Goal: Entertainment & Leisure: Consume media (video, audio)

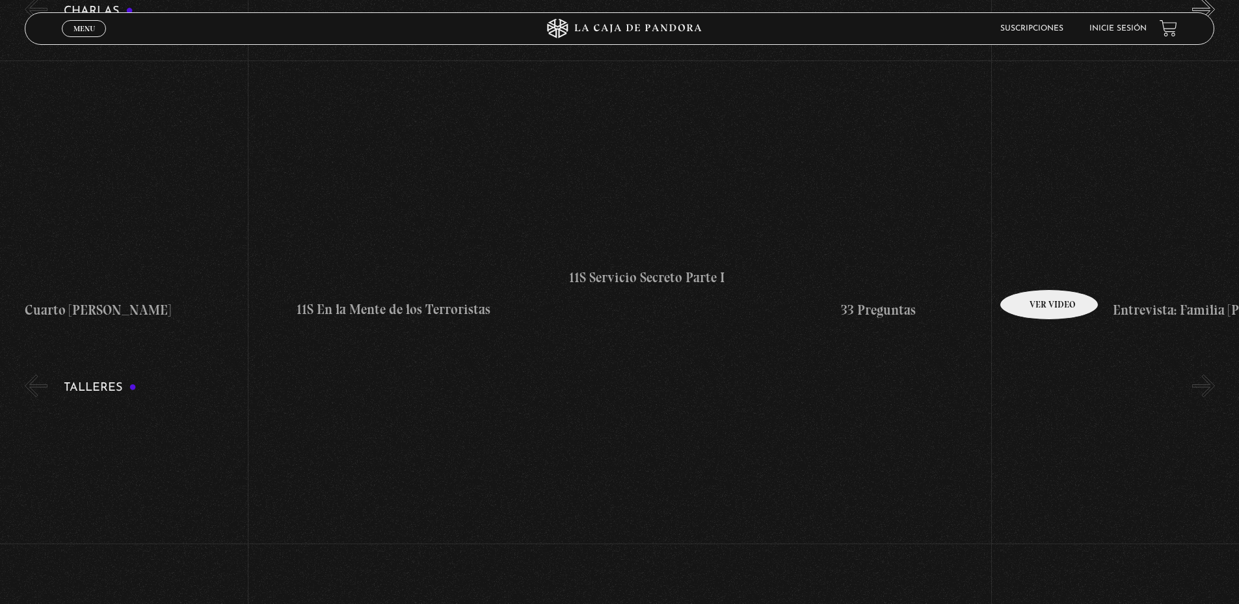
scroll to position [6576, 0]
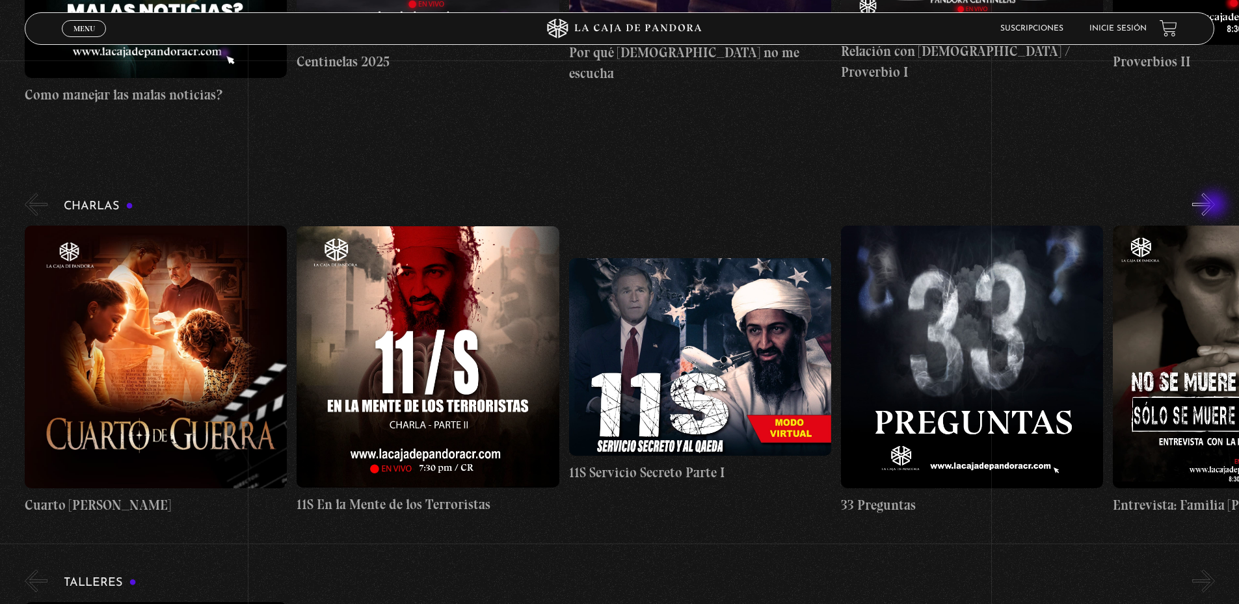
click at [1215, 205] on button "»" at bounding box center [1203, 204] width 23 height 23
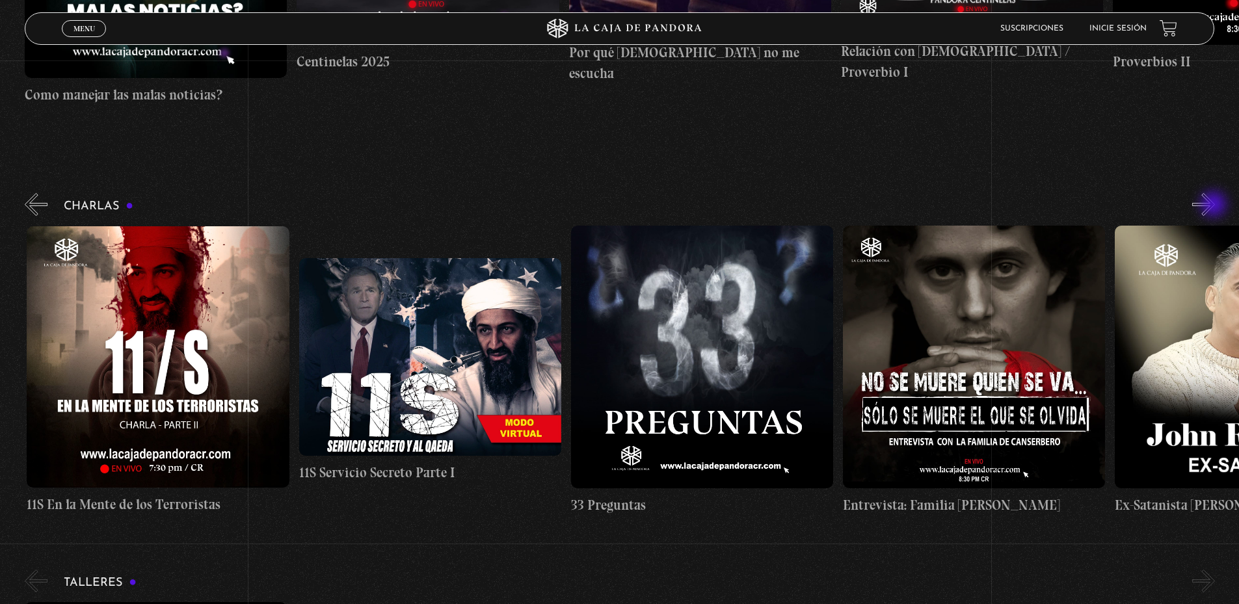
click at [1215, 205] on button "»" at bounding box center [1203, 204] width 23 height 23
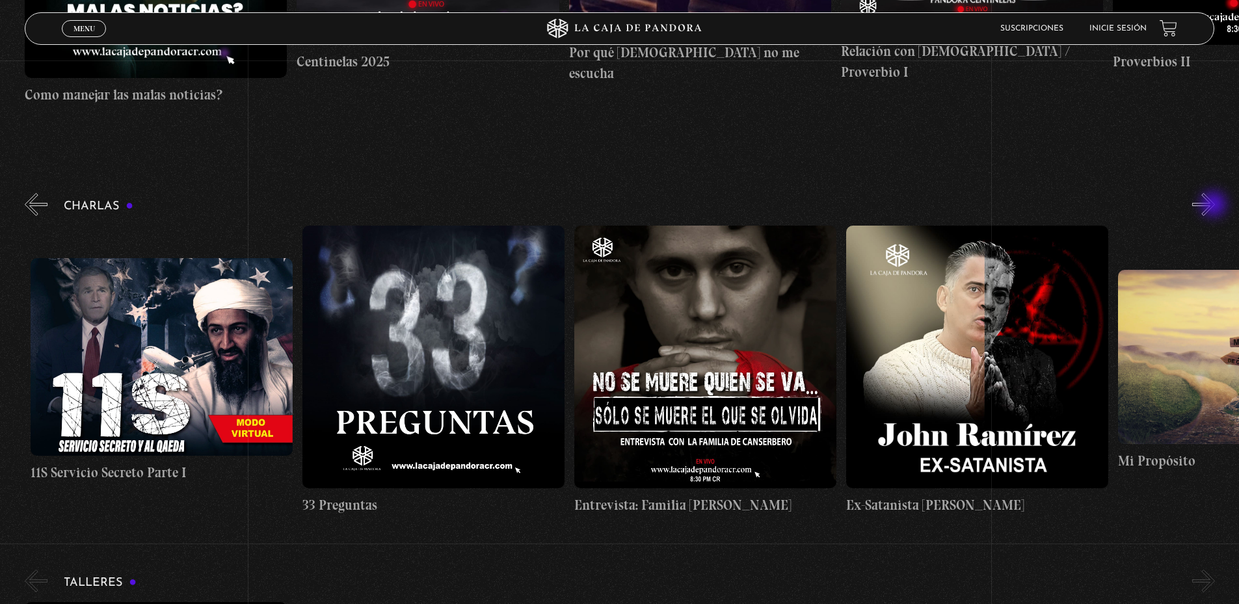
click at [1215, 205] on button "»" at bounding box center [1203, 204] width 23 height 23
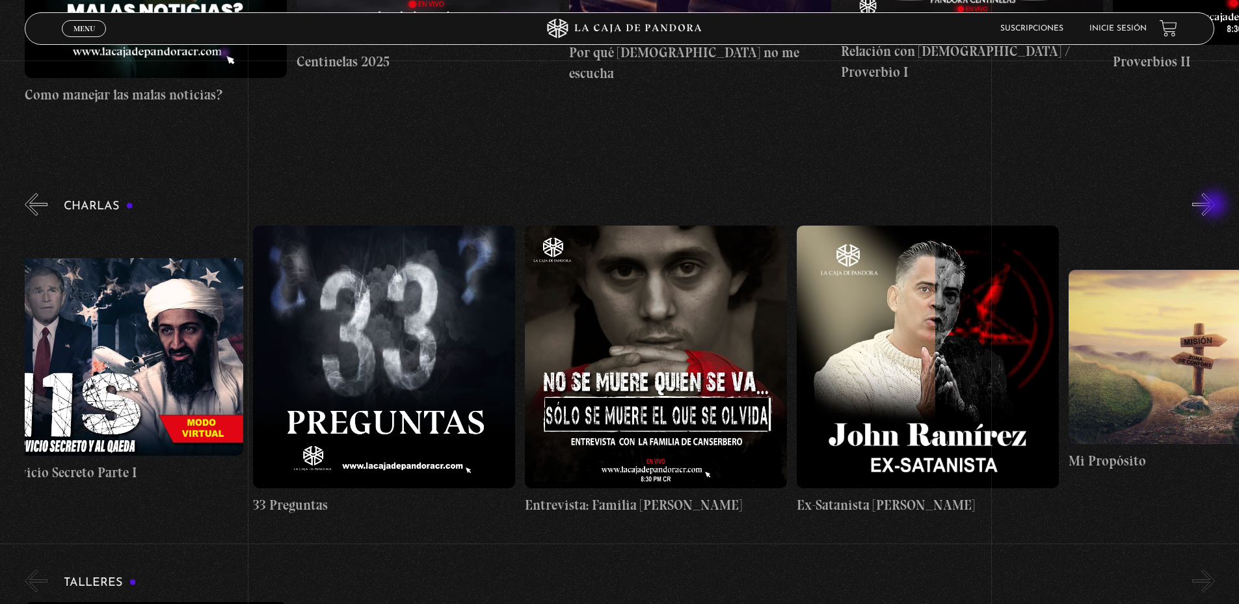
scroll to position [0, 680]
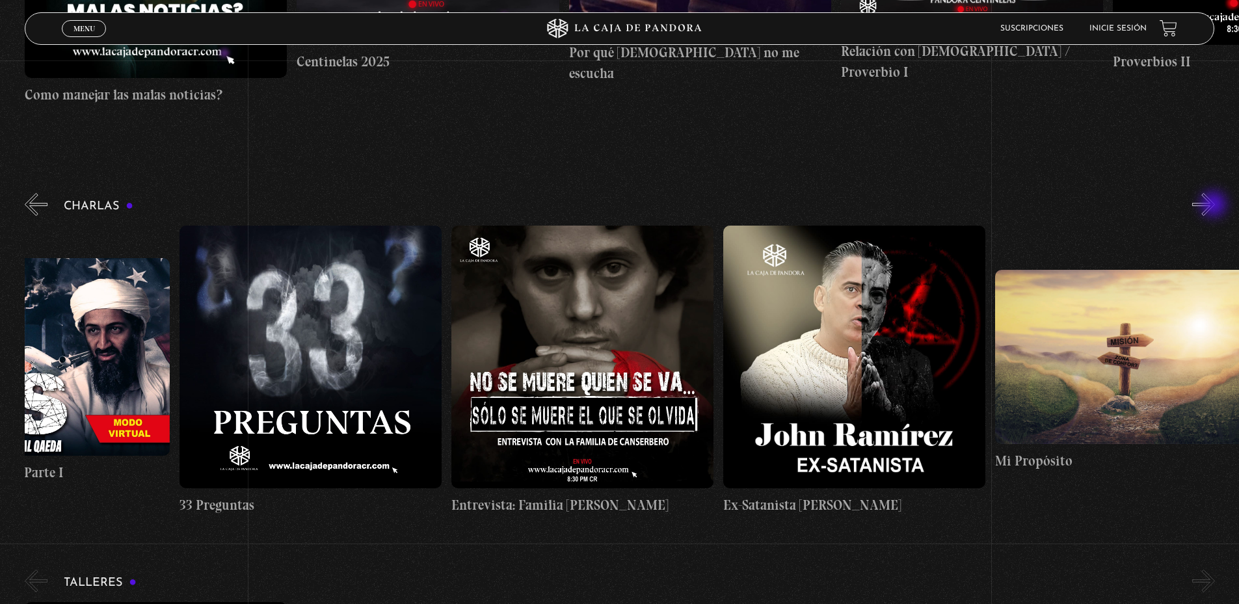
click at [1215, 205] on button "»" at bounding box center [1203, 204] width 23 height 23
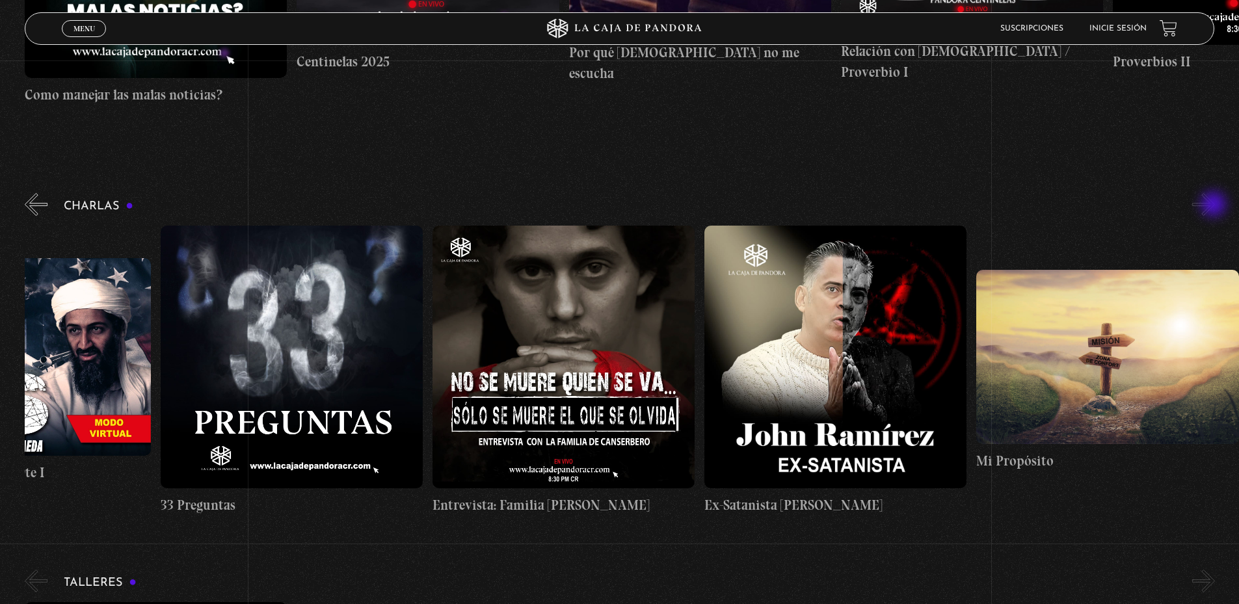
click at [1215, 205] on button "»" at bounding box center [1203, 204] width 23 height 23
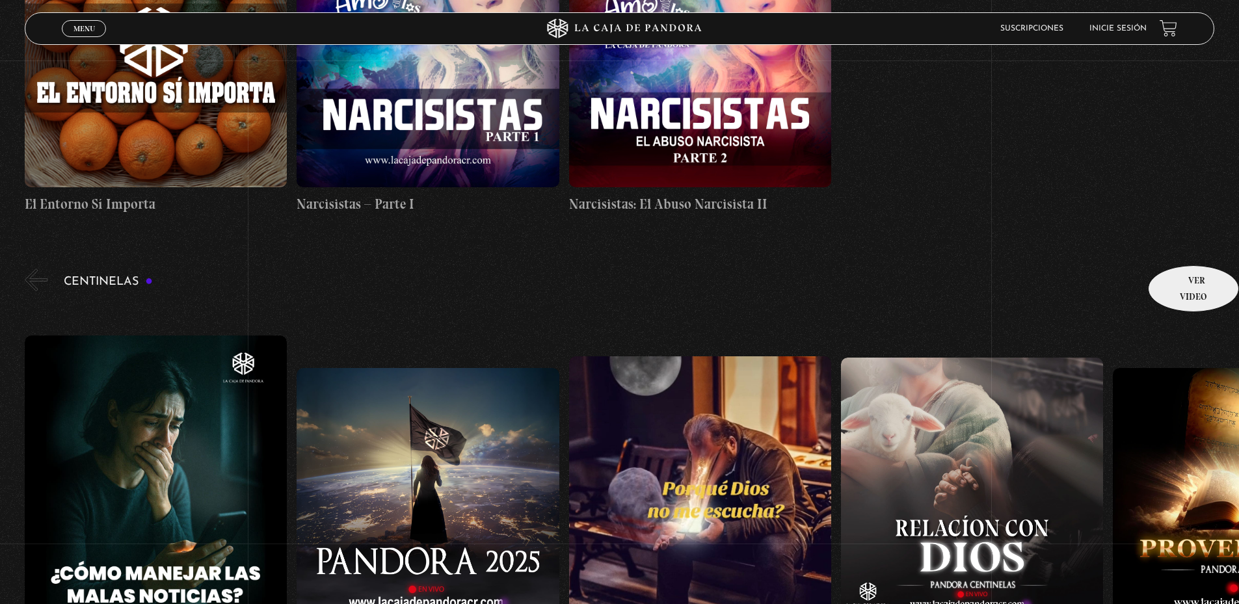
scroll to position [6186, 0]
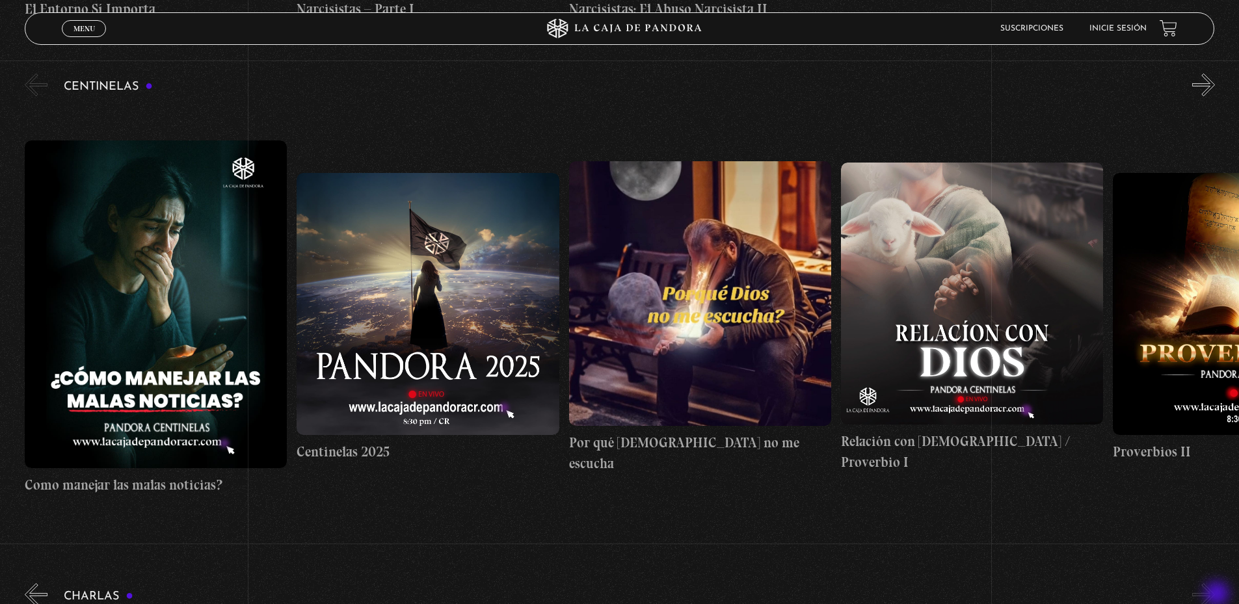
click at [1215, 595] on button "»" at bounding box center [1203, 594] width 23 height 23
click at [1215, 596] on button "»" at bounding box center [1203, 594] width 23 height 23
click at [1212, 597] on button "»" at bounding box center [1203, 594] width 23 height 23
click at [1215, 88] on button "»" at bounding box center [1203, 84] width 23 height 23
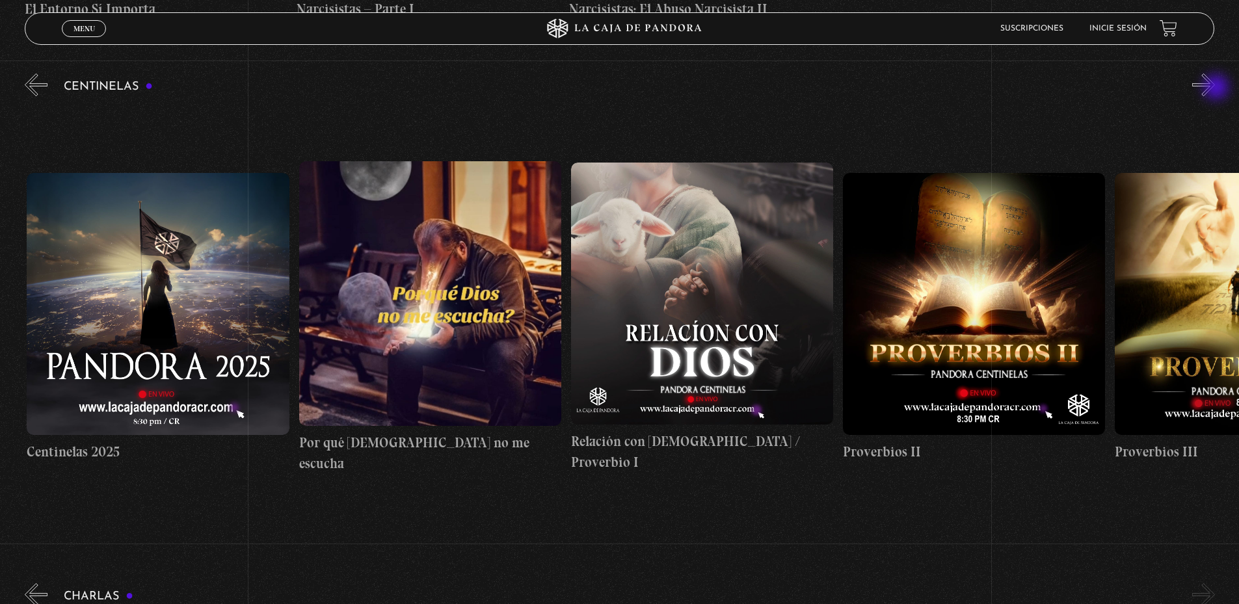
click at [1215, 88] on button "»" at bounding box center [1203, 84] width 23 height 23
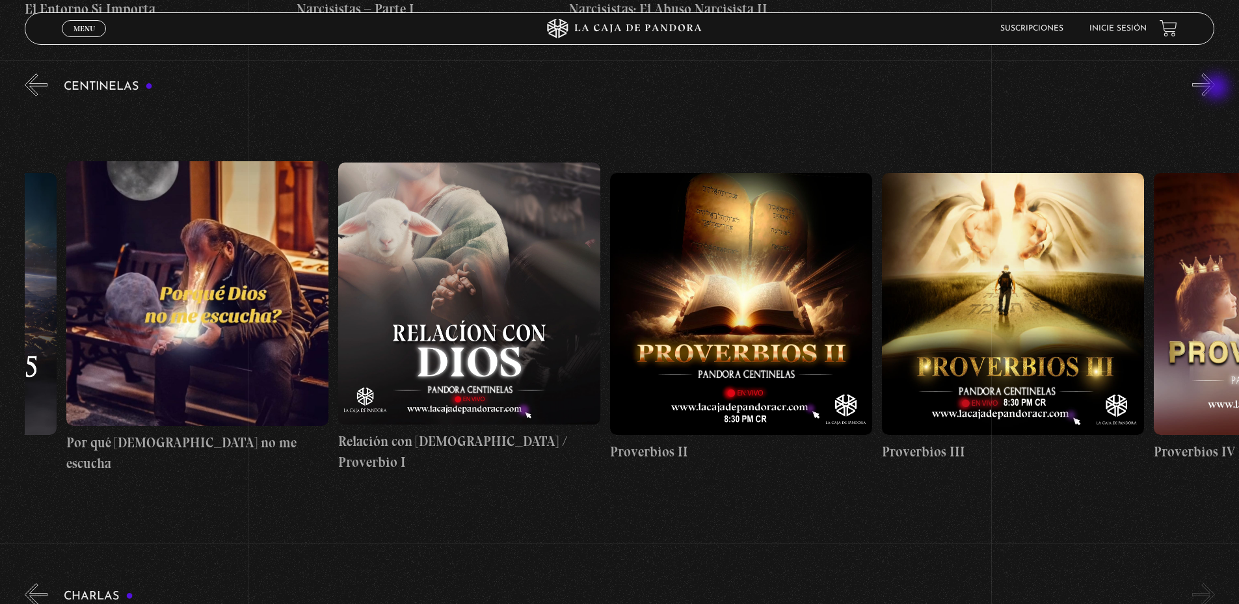
click at [1215, 88] on button "»" at bounding box center [1203, 84] width 23 height 23
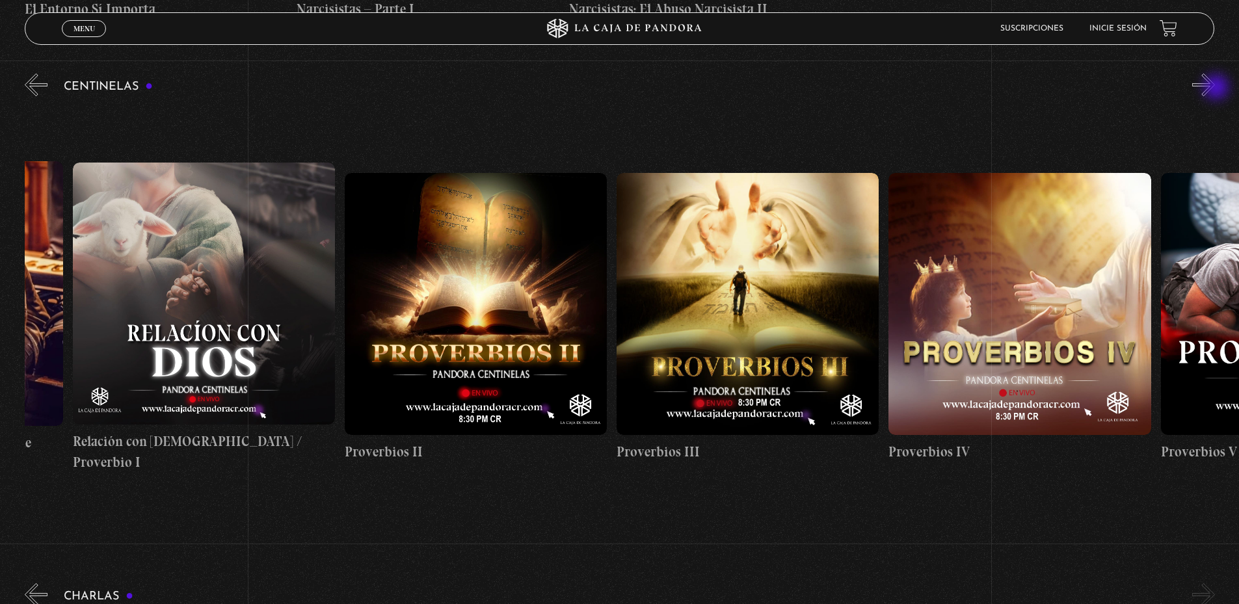
click at [1215, 88] on button "»" at bounding box center [1203, 84] width 23 height 23
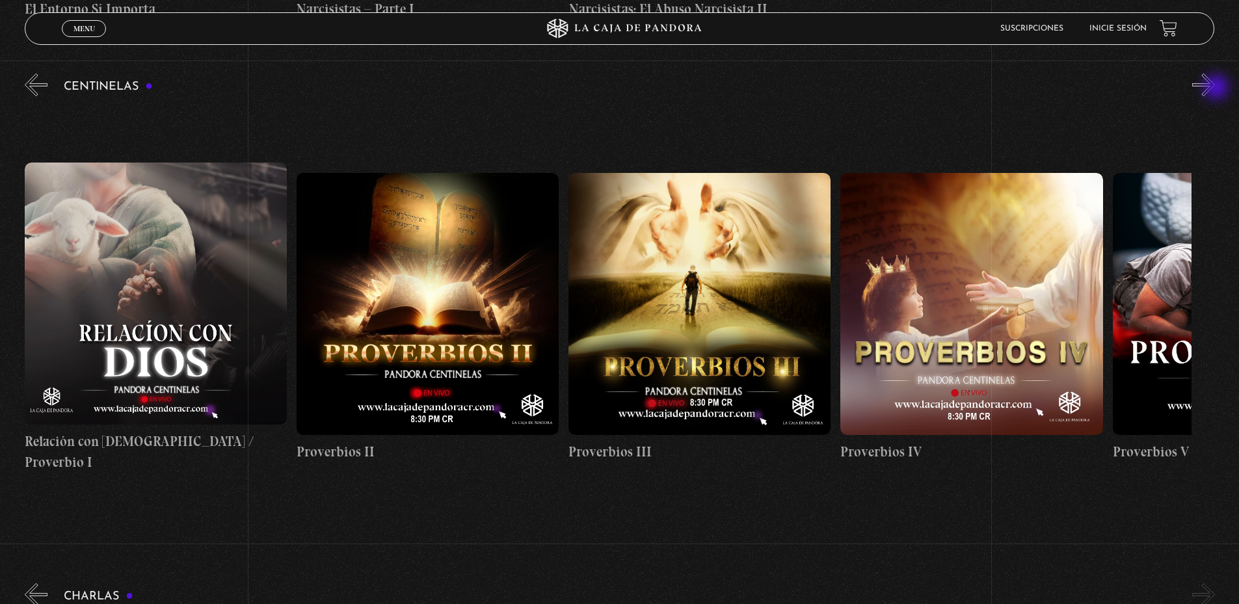
click at [1215, 88] on button "»" at bounding box center [1203, 84] width 23 height 23
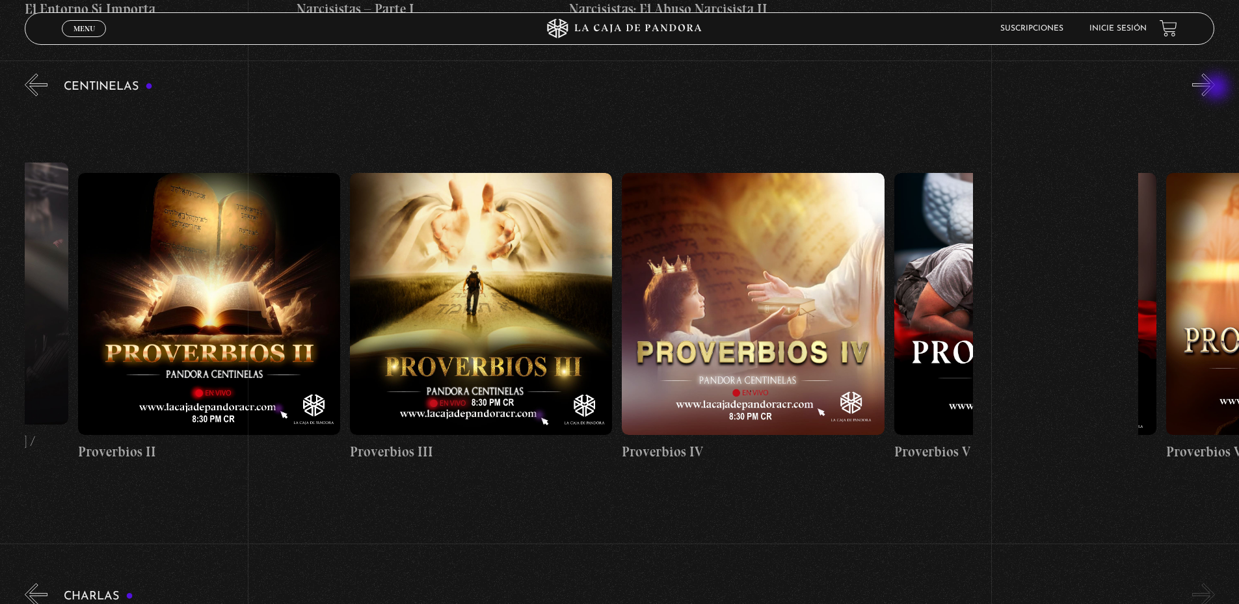
click at [1215, 88] on button "»" at bounding box center [1203, 84] width 23 height 23
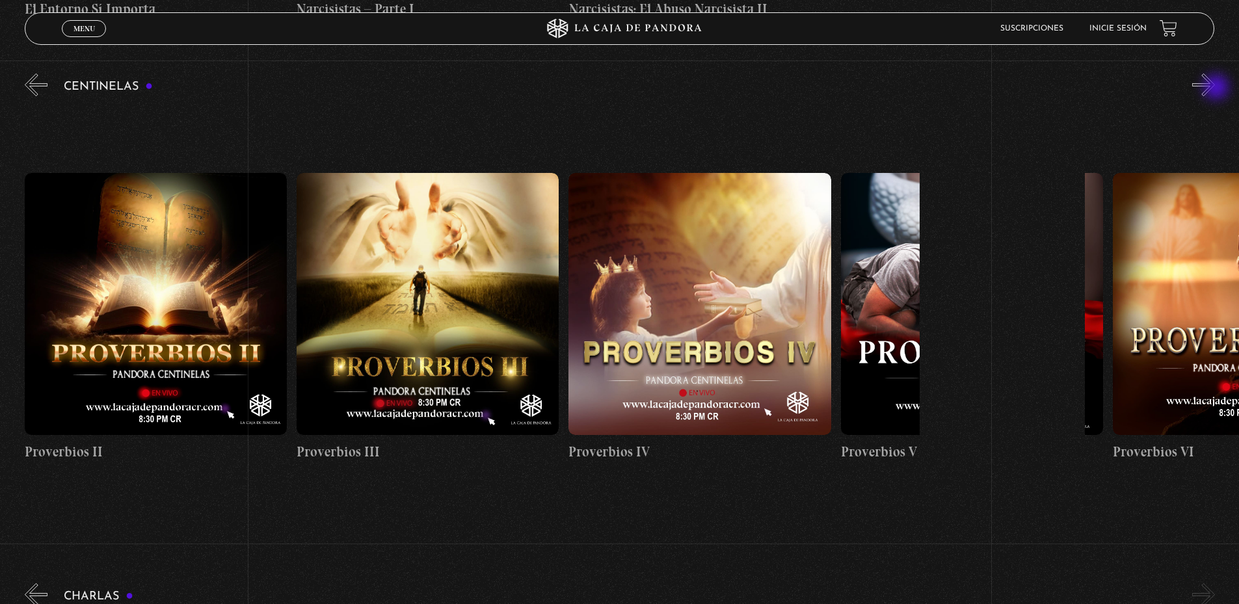
click at [1215, 88] on button "»" at bounding box center [1203, 84] width 23 height 23
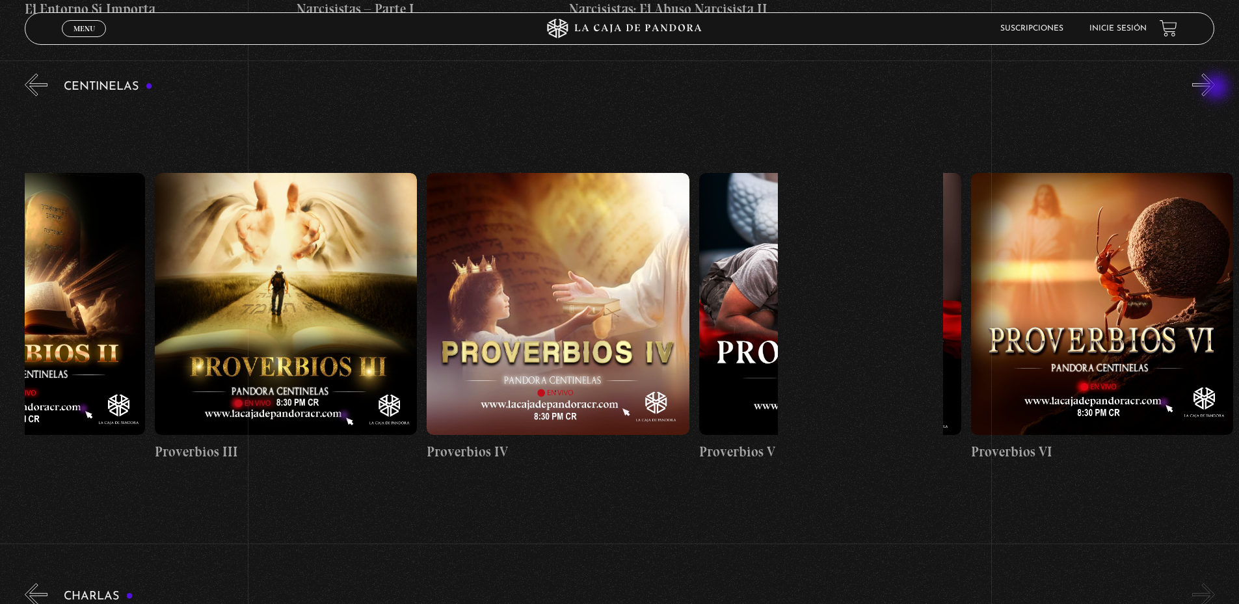
click at [1215, 88] on button "»" at bounding box center [1203, 84] width 23 height 23
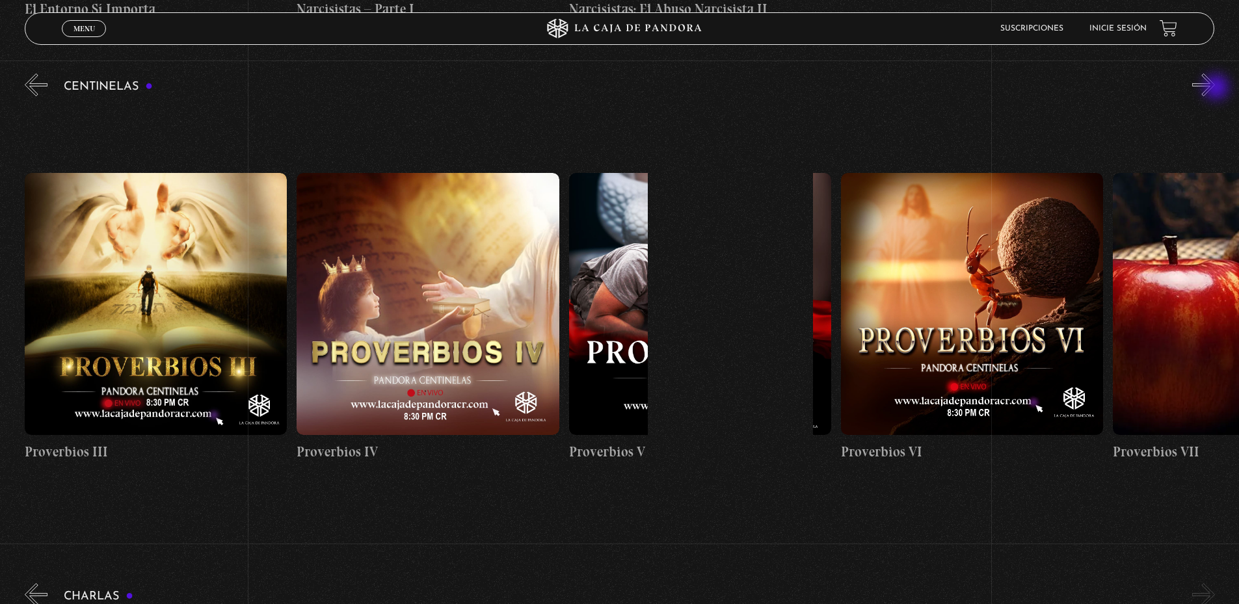
click at [1215, 88] on button "»" at bounding box center [1203, 84] width 23 height 23
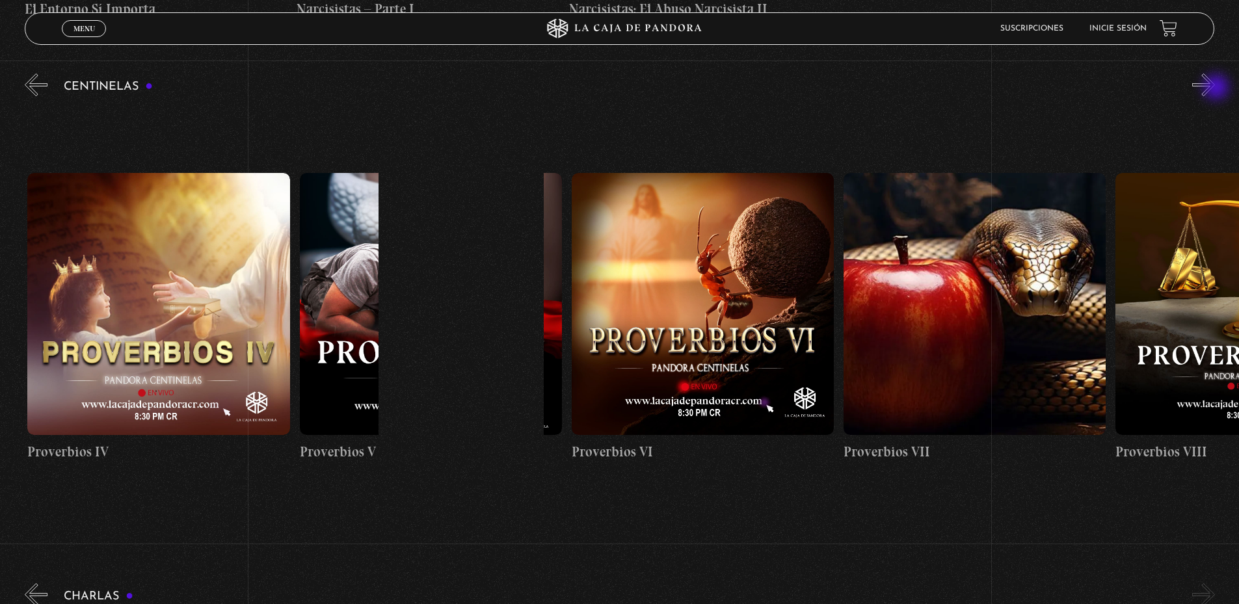
click at [1215, 88] on button "»" at bounding box center [1203, 84] width 23 height 23
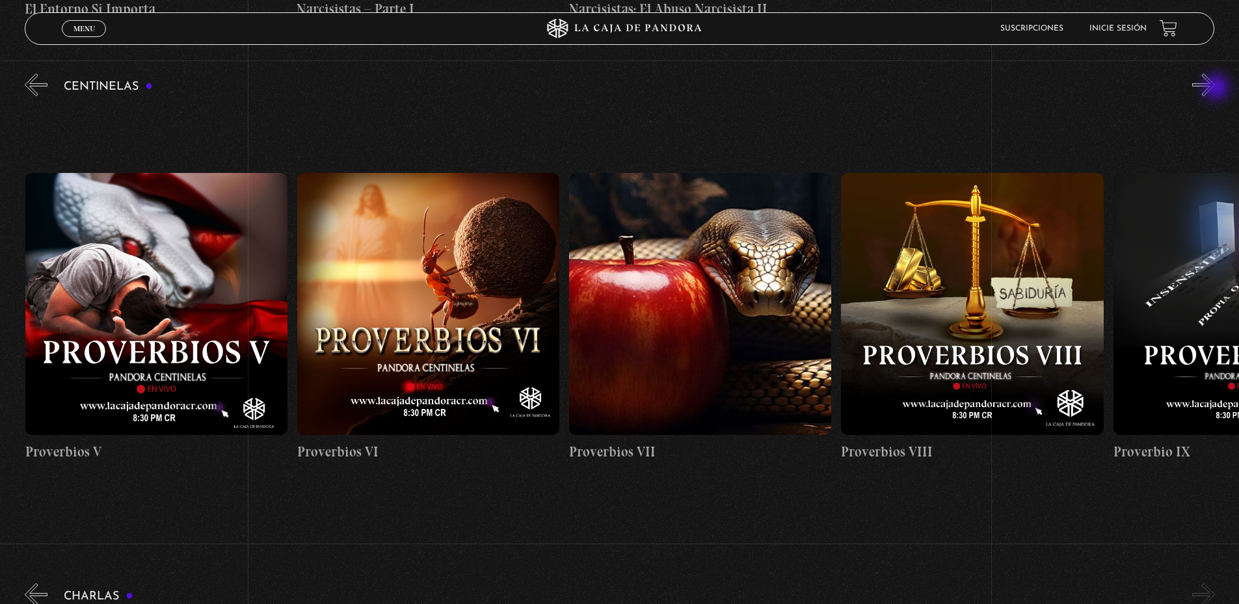
scroll to position [0, 1904]
click at [1215, 88] on button "»" at bounding box center [1203, 84] width 23 height 23
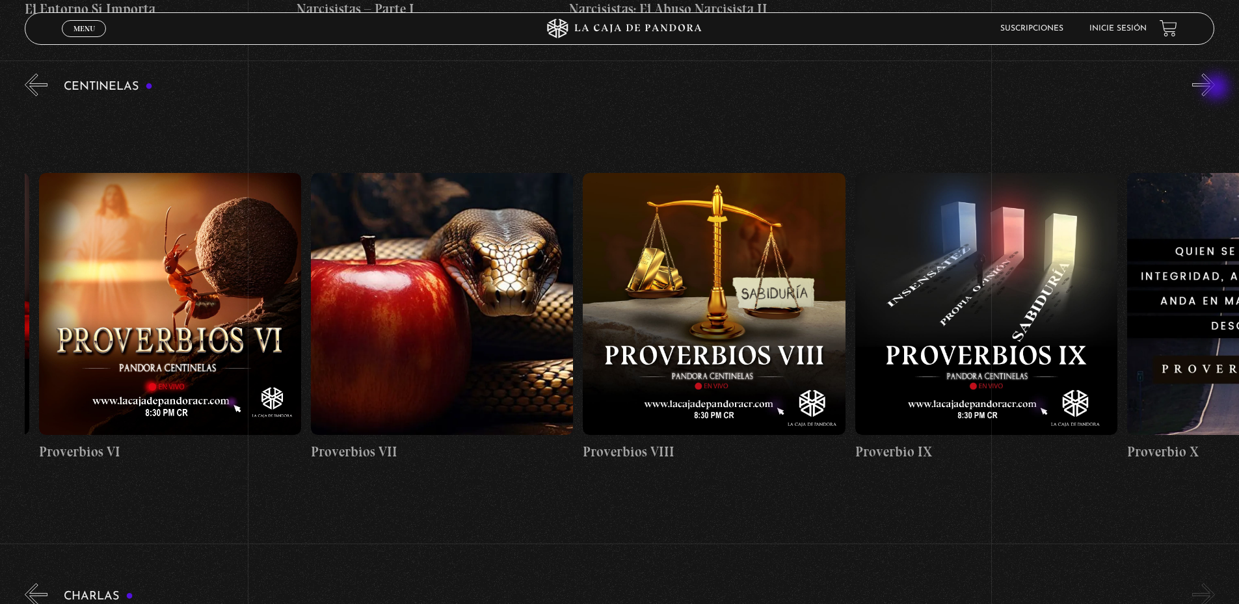
click at [1215, 88] on button "»" at bounding box center [1203, 84] width 23 height 23
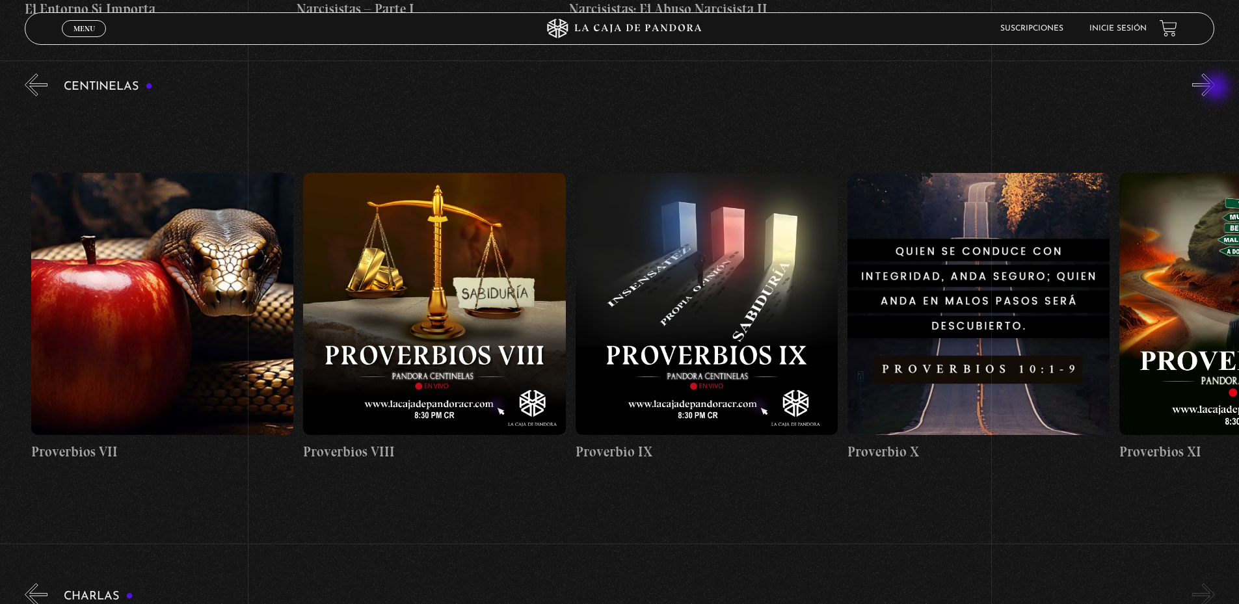
click at [1215, 88] on button "»" at bounding box center [1203, 84] width 23 height 23
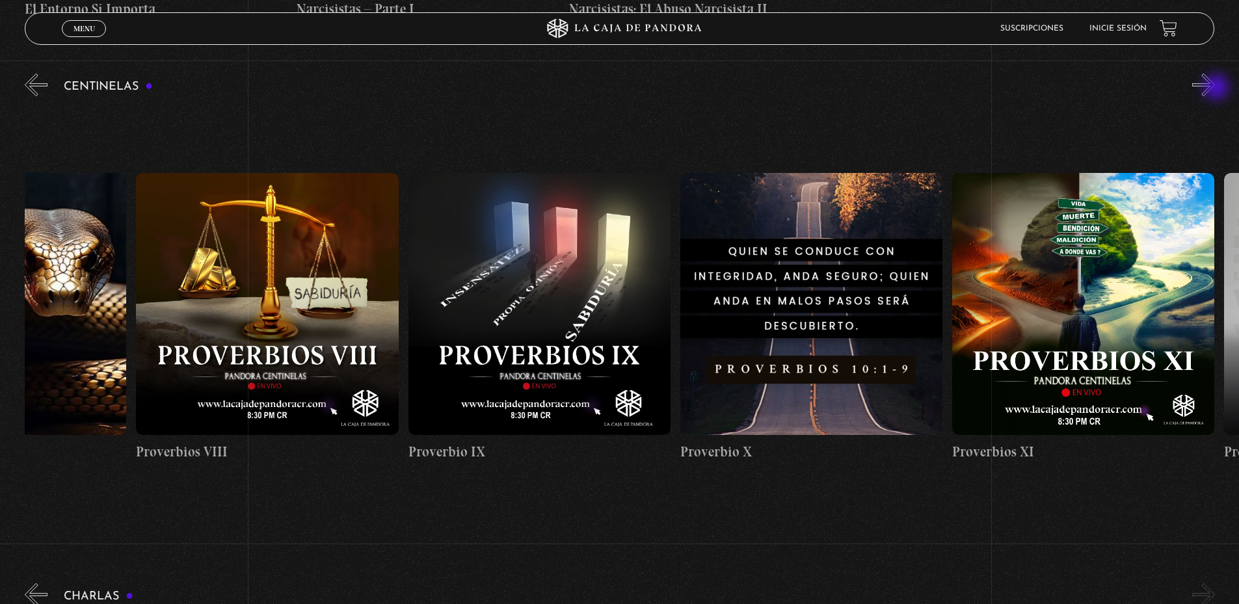
click at [1215, 88] on button "»" at bounding box center [1203, 84] width 23 height 23
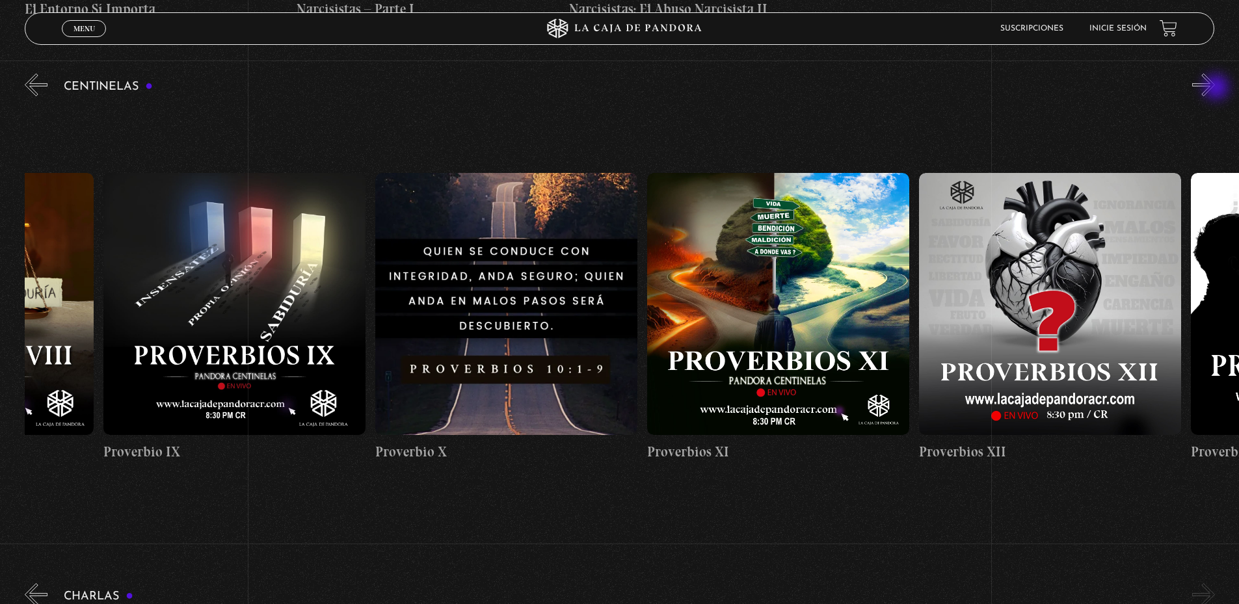
click at [1215, 88] on button "»" at bounding box center [1203, 84] width 23 height 23
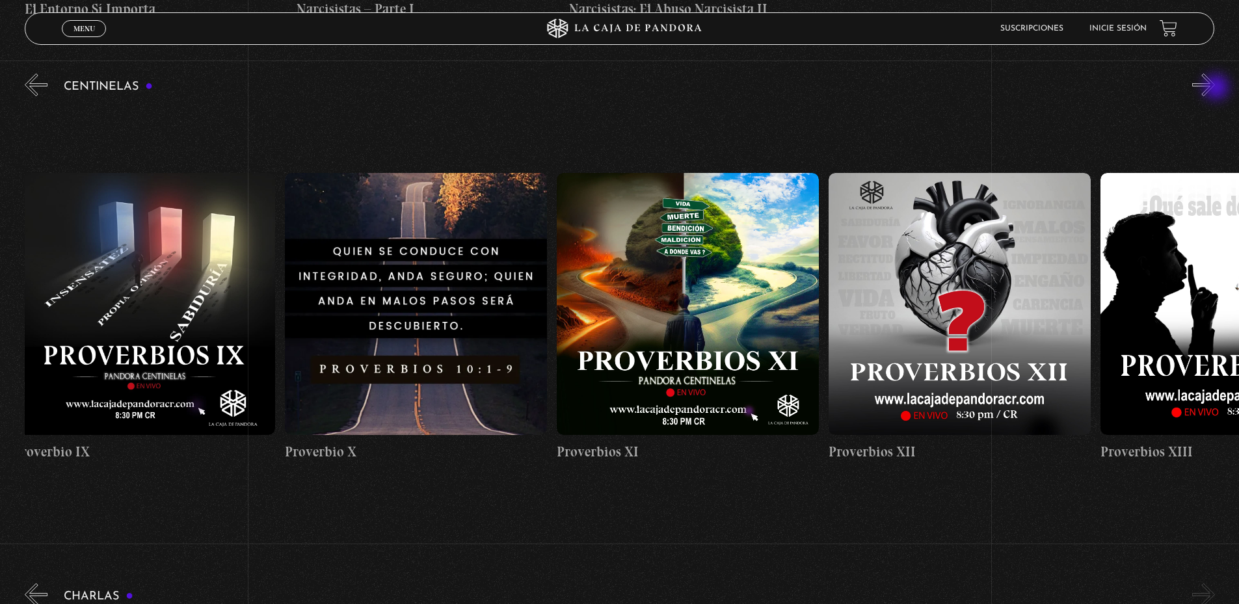
click at [1215, 88] on button "»" at bounding box center [1203, 84] width 23 height 23
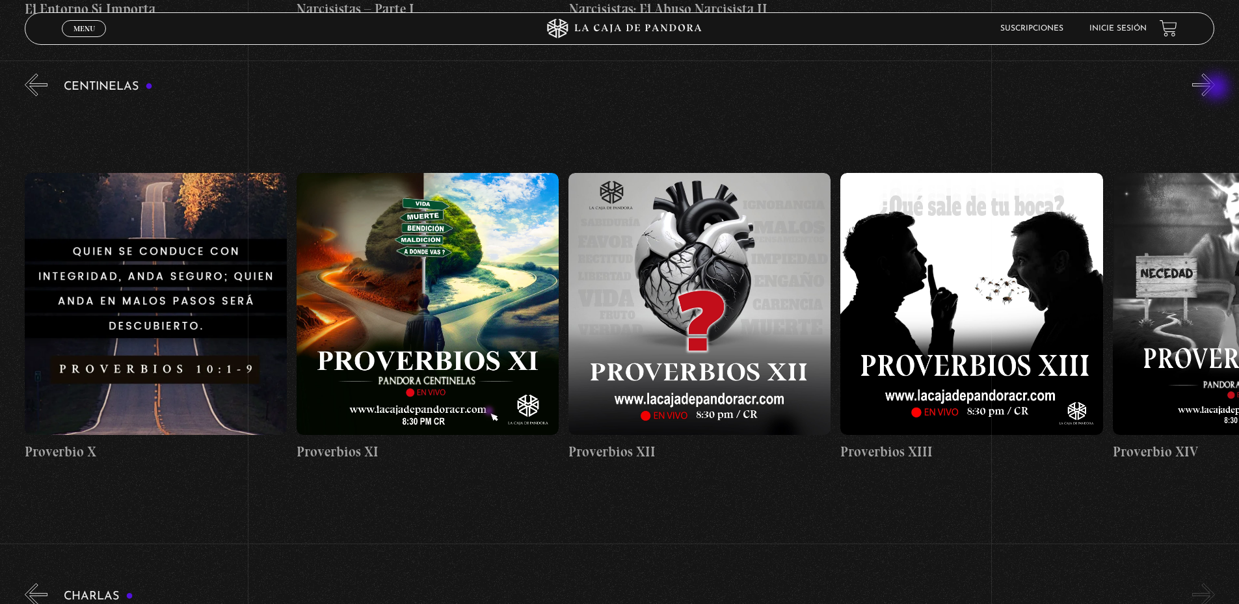
click at [1215, 88] on button "»" at bounding box center [1203, 84] width 23 height 23
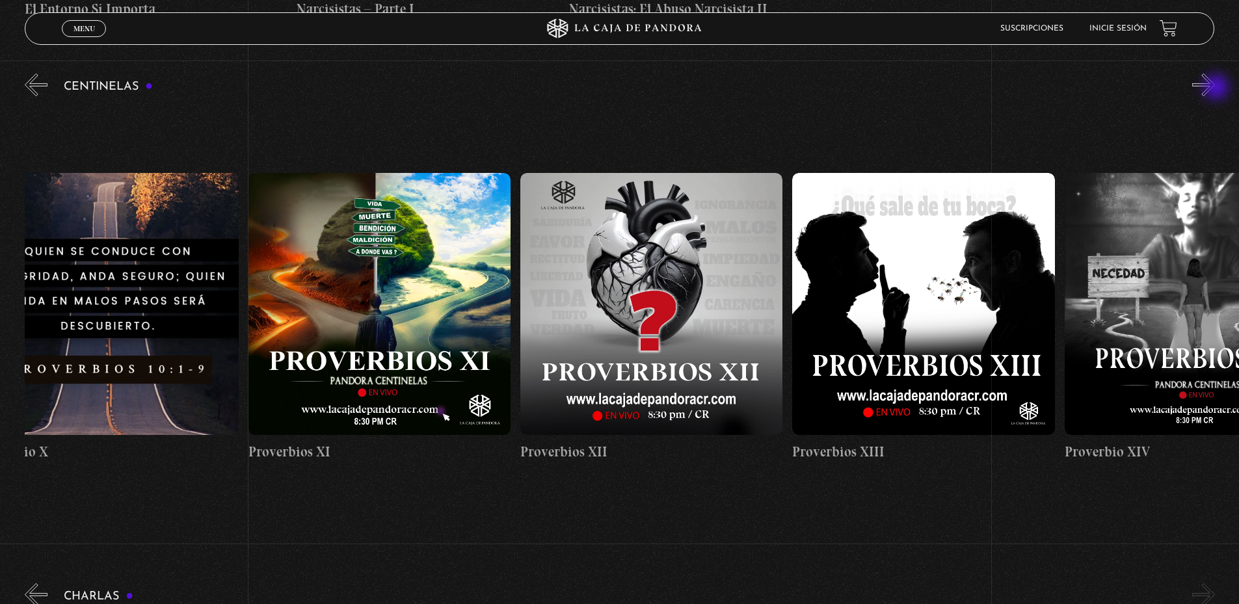
click at [1215, 88] on button "»" at bounding box center [1203, 84] width 23 height 23
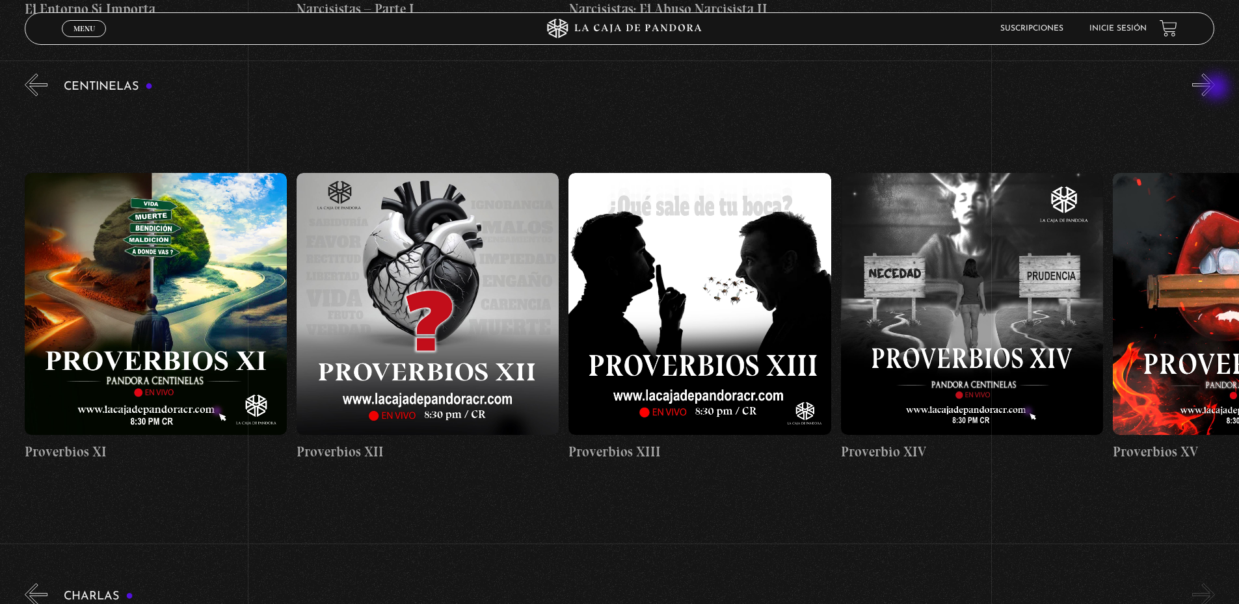
click at [1215, 88] on button "»" at bounding box center [1203, 84] width 23 height 23
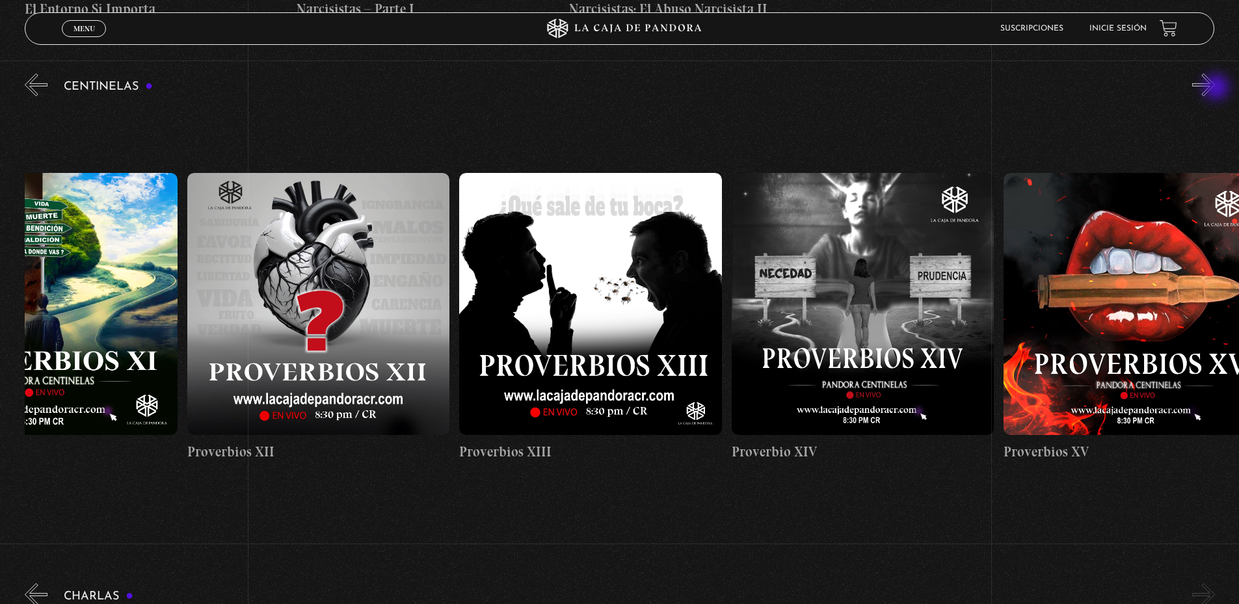
click at [1215, 88] on button "»" at bounding box center [1203, 84] width 23 height 23
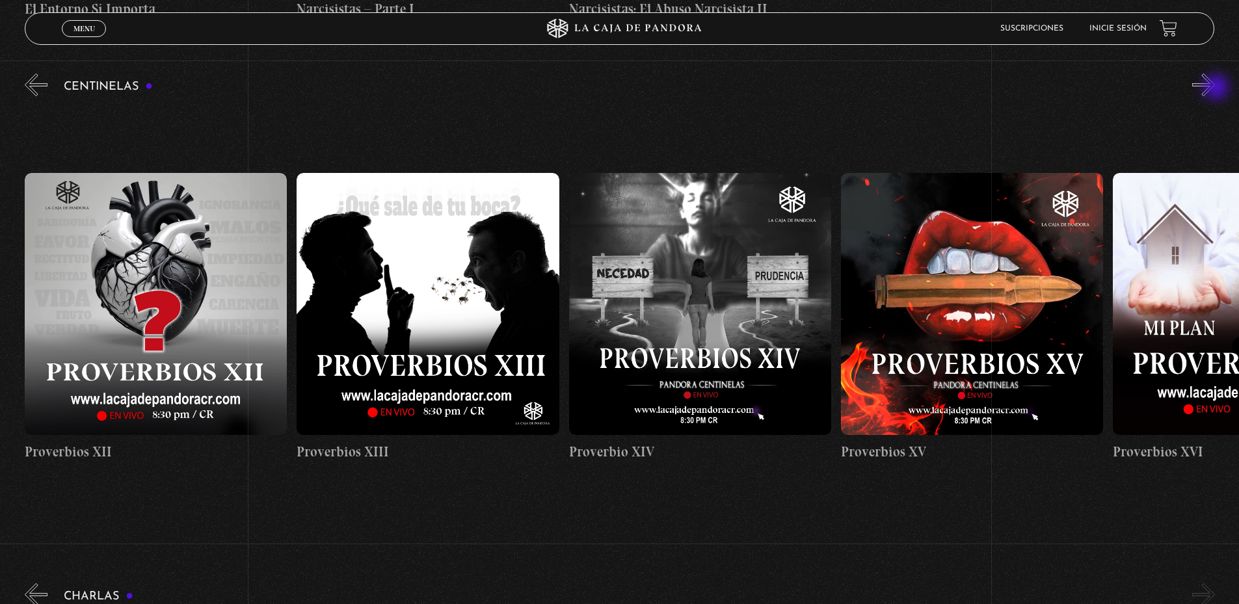
click at [1215, 88] on button "»" at bounding box center [1203, 84] width 23 height 23
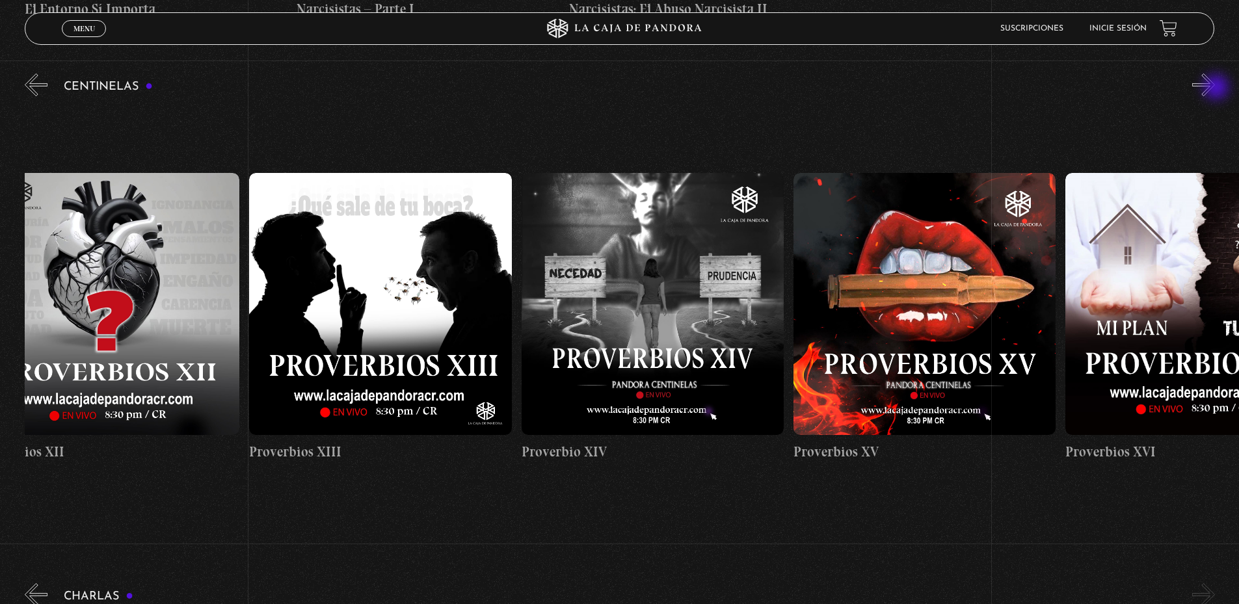
click at [1215, 88] on button "»" at bounding box center [1203, 84] width 23 height 23
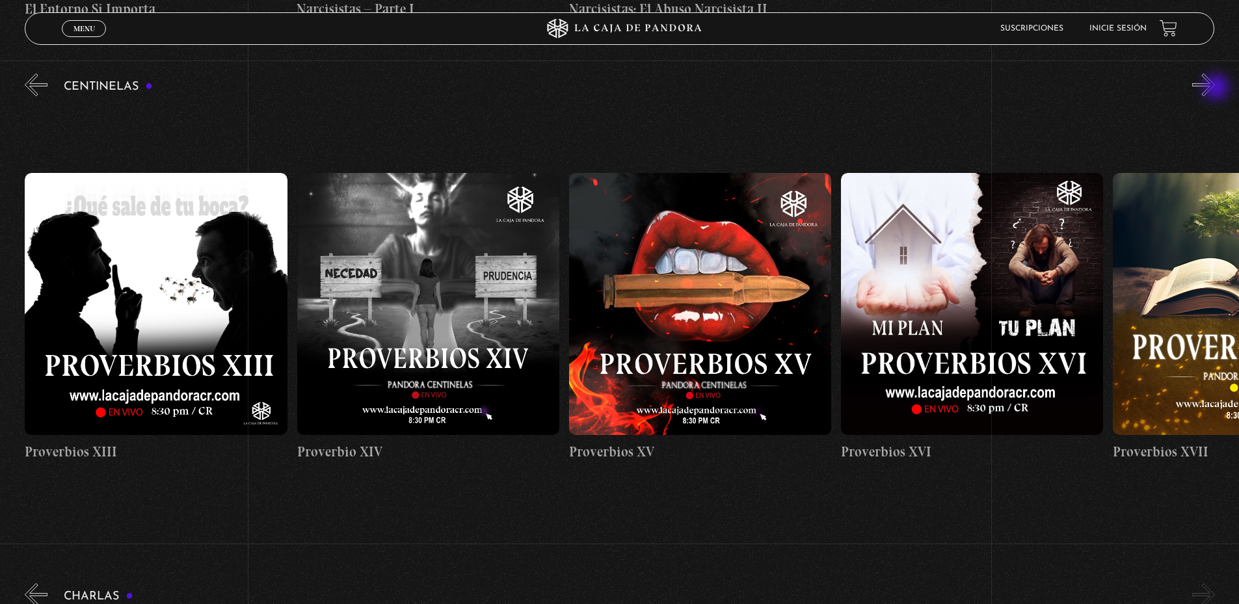
click at [1215, 88] on button "»" at bounding box center [1203, 84] width 23 height 23
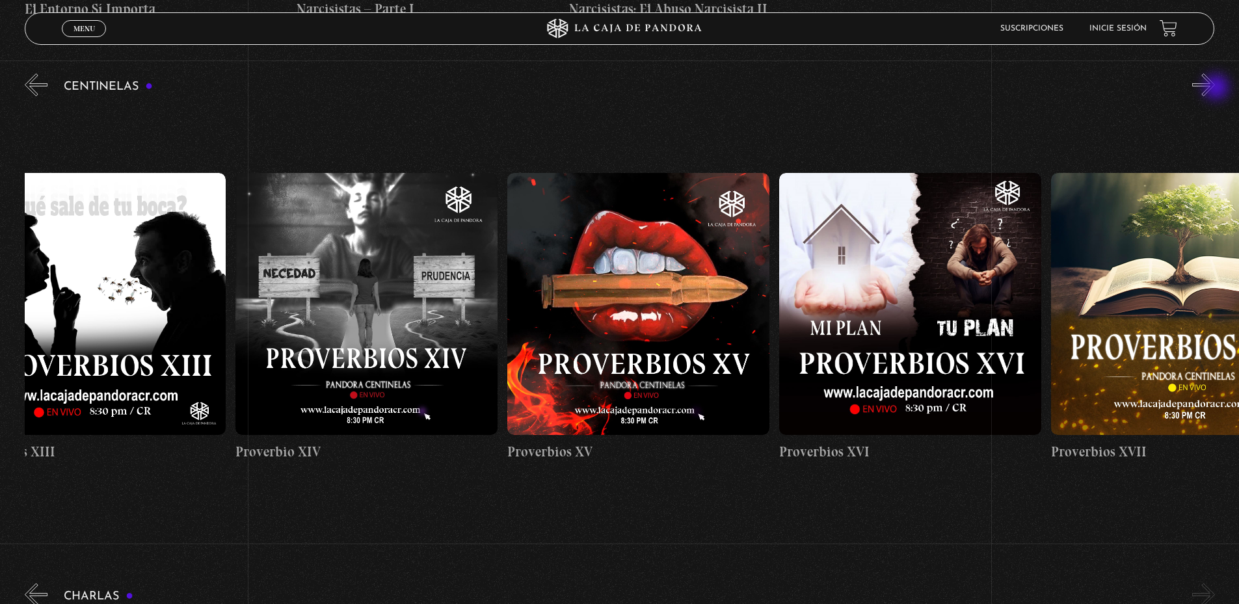
click at [1215, 88] on button "»" at bounding box center [1203, 84] width 23 height 23
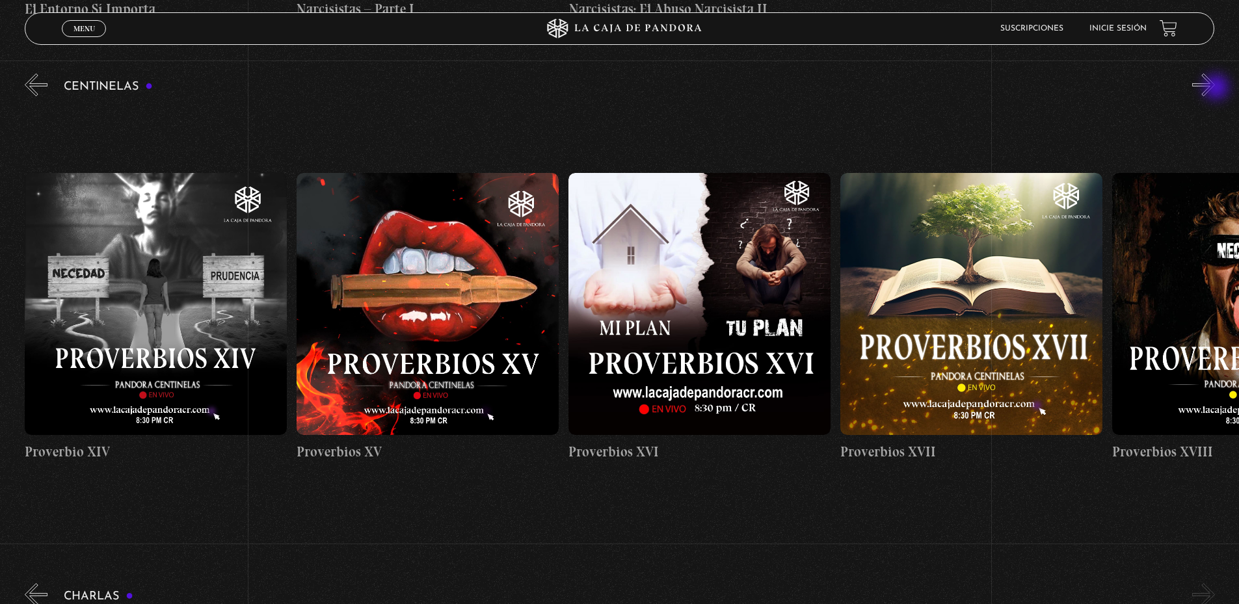
click at [1215, 88] on button "»" at bounding box center [1203, 84] width 23 height 23
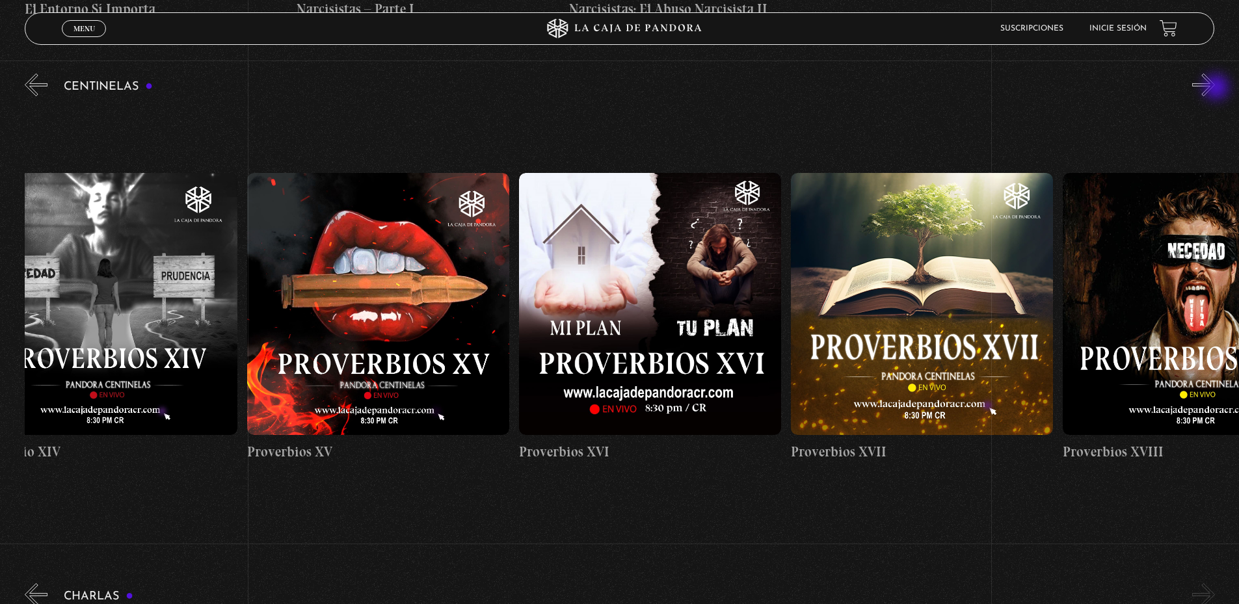
click at [1215, 88] on button "»" at bounding box center [1203, 84] width 23 height 23
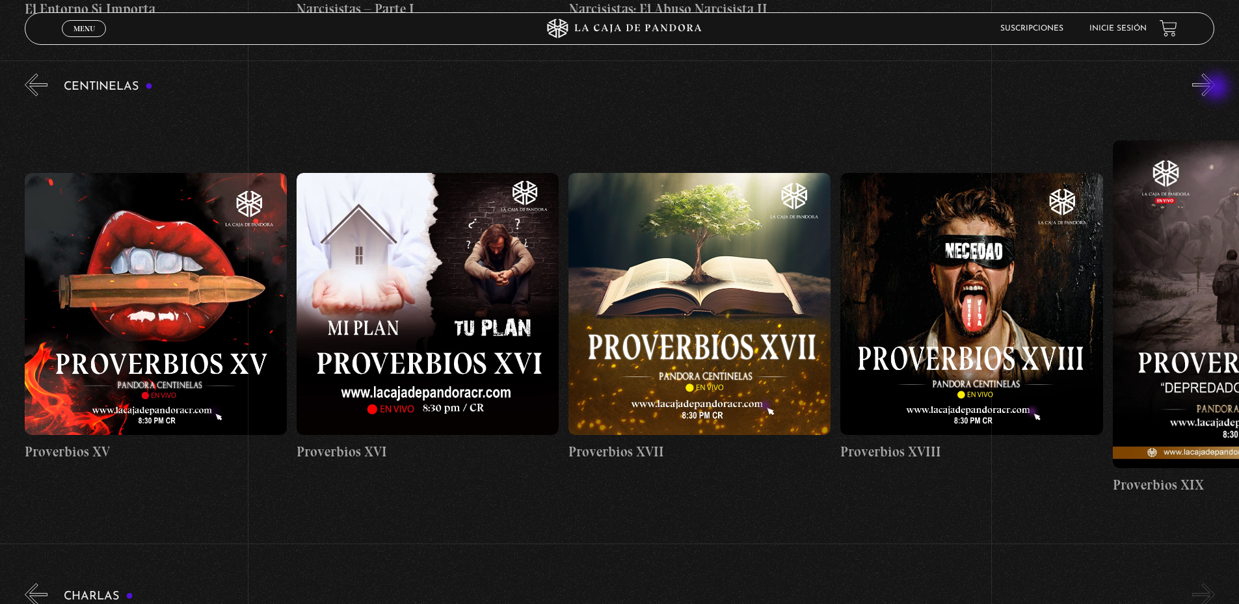
click at [1215, 88] on button "»" at bounding box center [1203, 84] width 23 height 23
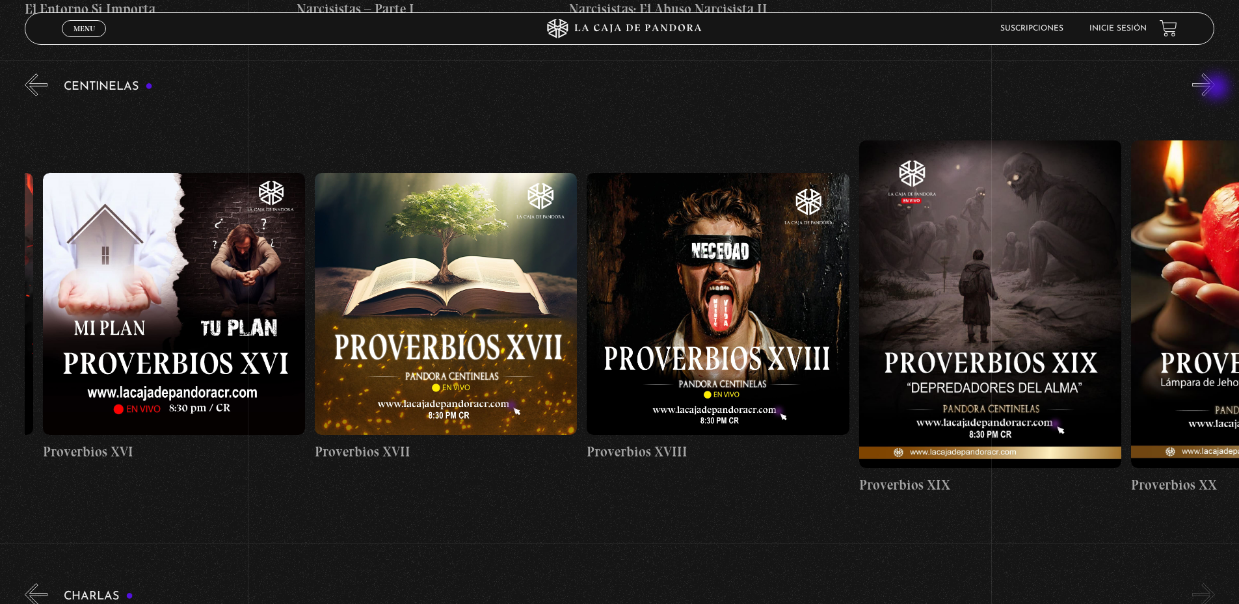
click at [1215, 88] on button "»" at bounding box center [1203, 84] width 23 height 23
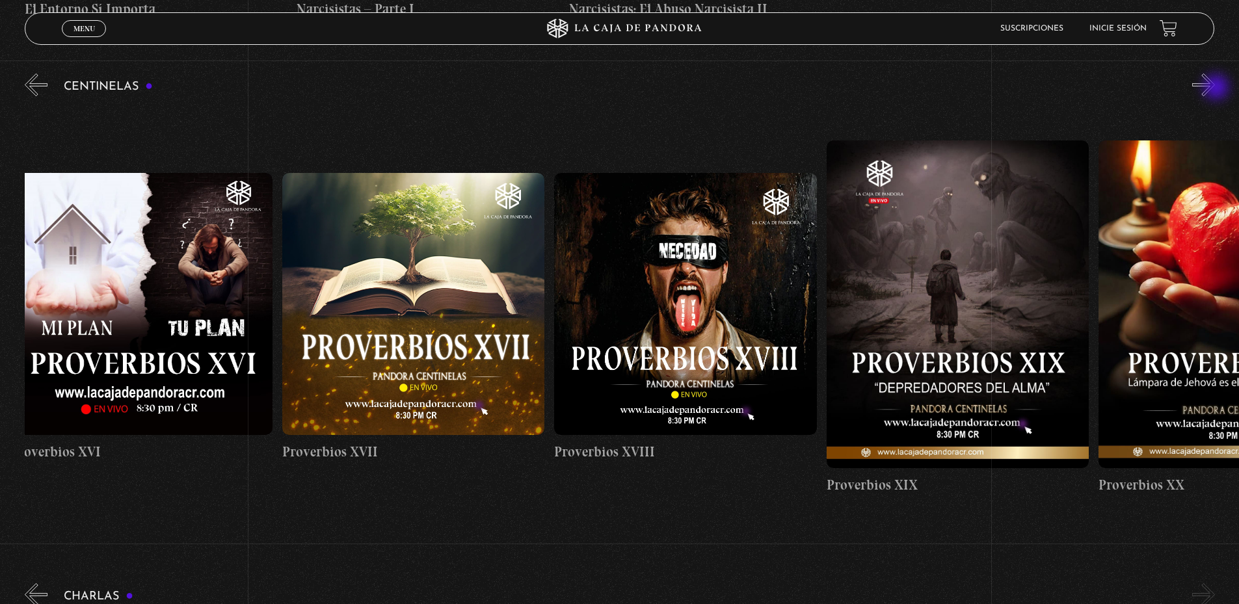
click at [1215, 88] on button "»" at bounding box center [1203, 84] width 23 height 23
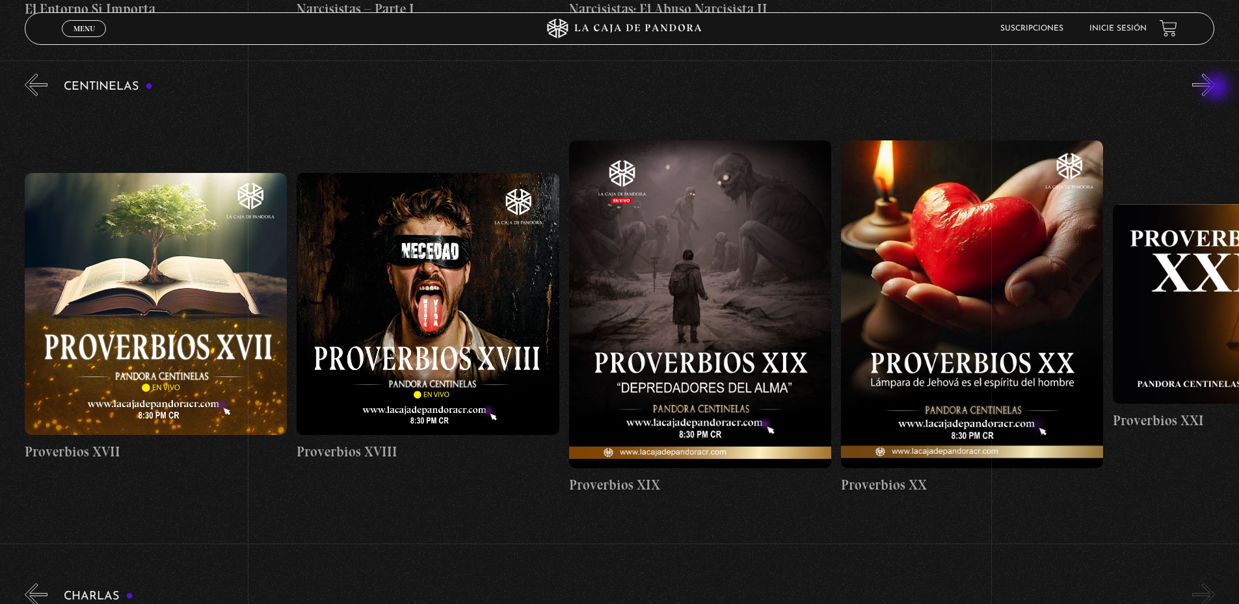
click at [1215, 88] on button "»" at bounding box center [1203, 84] width 23 height 23
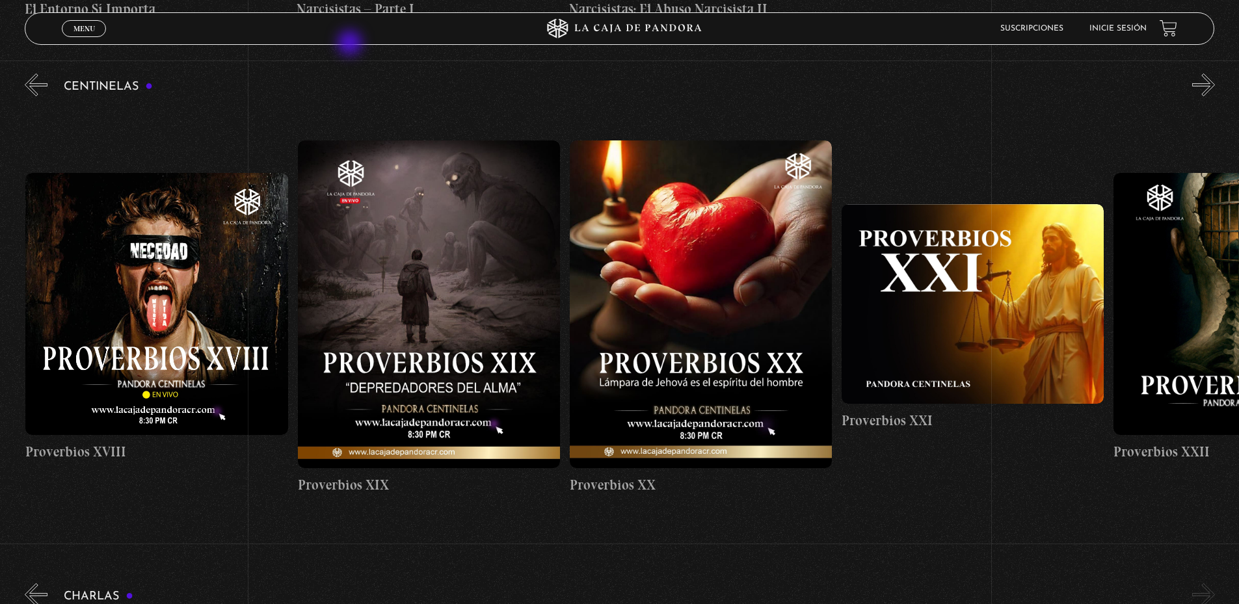
scroll to position [0, 5438]
click at [618, 39] on header "Menu Cerrar Suscripciones Inicie sesión" at bounding box center [619, 28] width 1189 height 33
click at [624, 29] on icon at bounding box center [638, 28] width 127 height 8
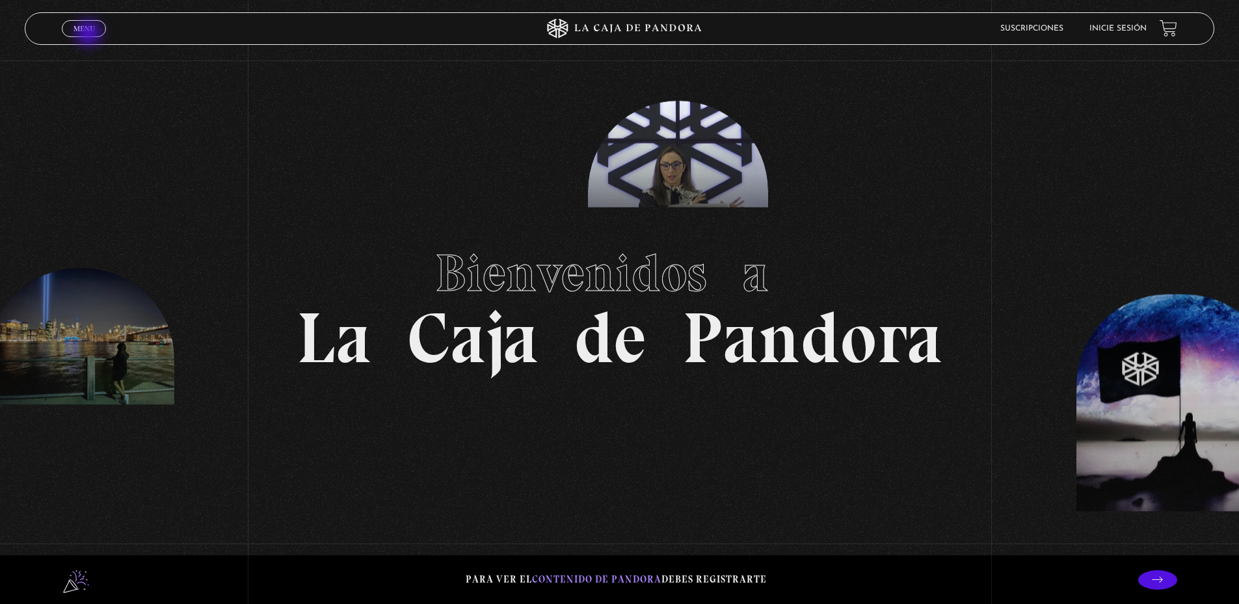
click at [90, 34] on link "Menu Cerrar" at bounding box center [84, 28] width 44 height 17
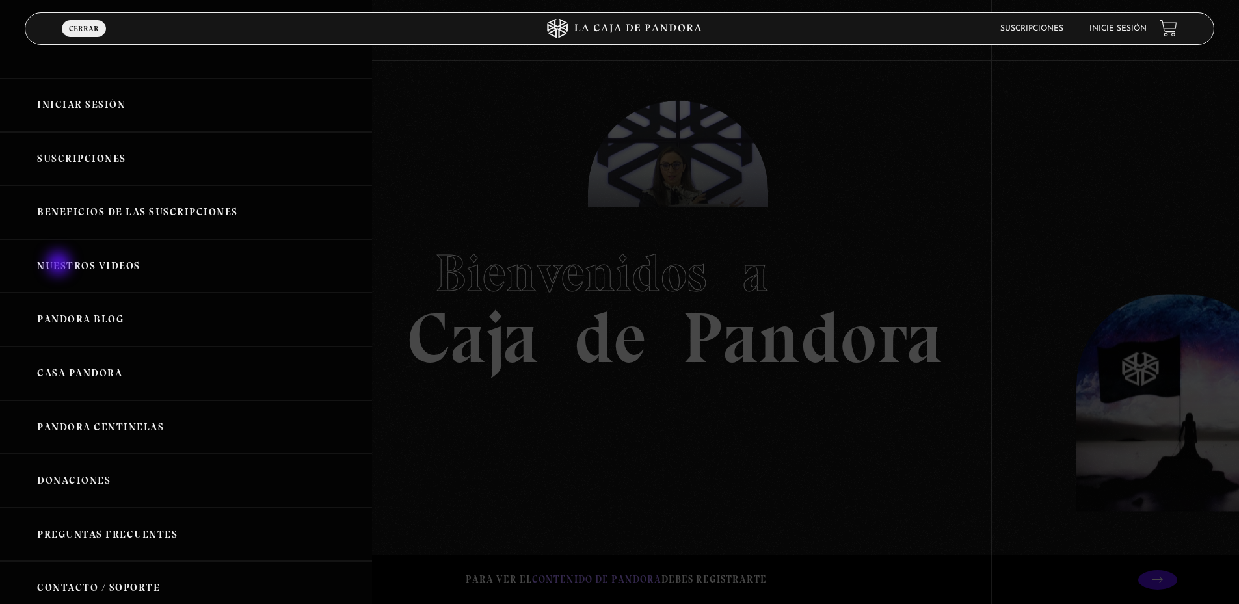
click at [59, 262] on link "Nuestros Videos" at bounding box center [186, 266] width 372 height 54
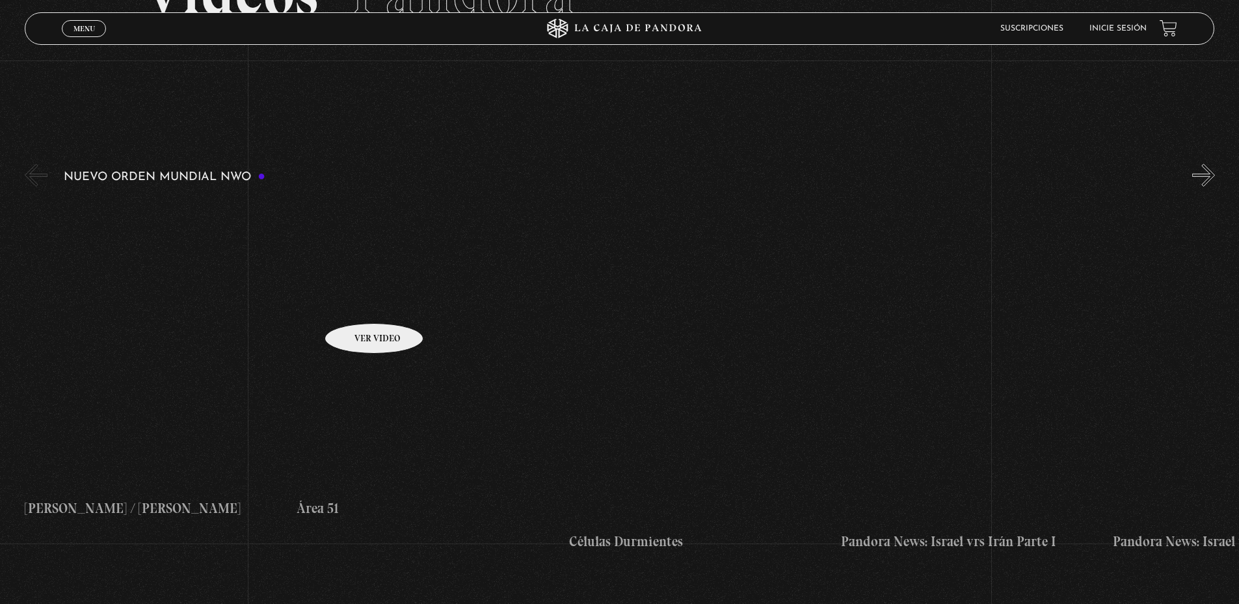
scroll to position [195, 0]
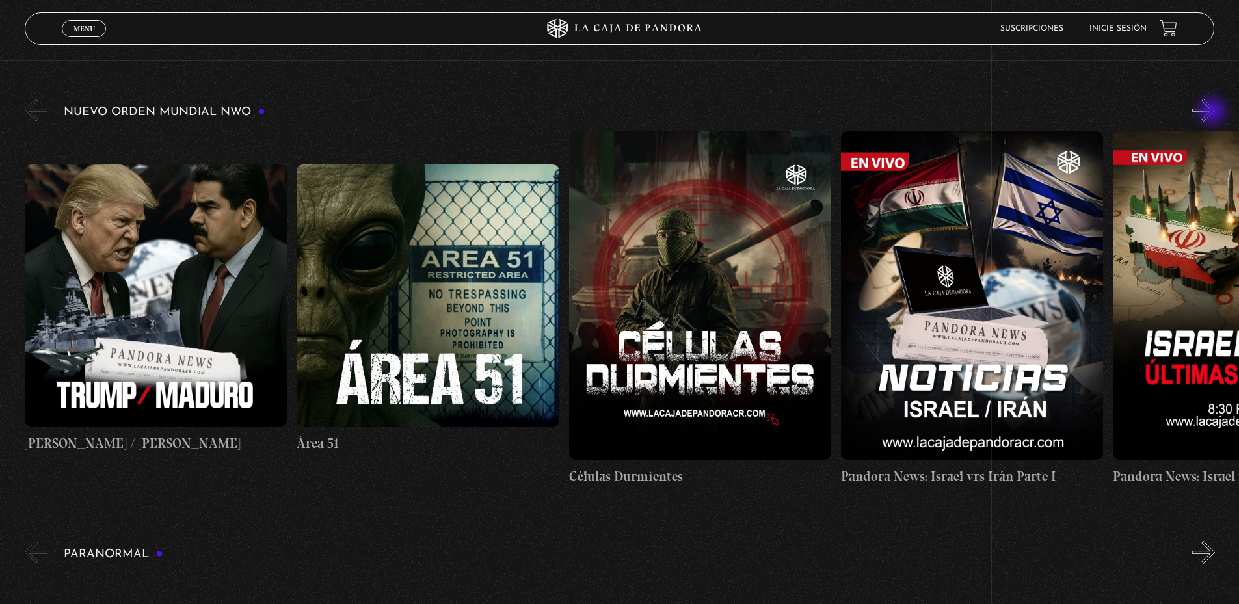
click at [1213, 112] on button "»" at bounding box center [1203, 110] width 23 height 23
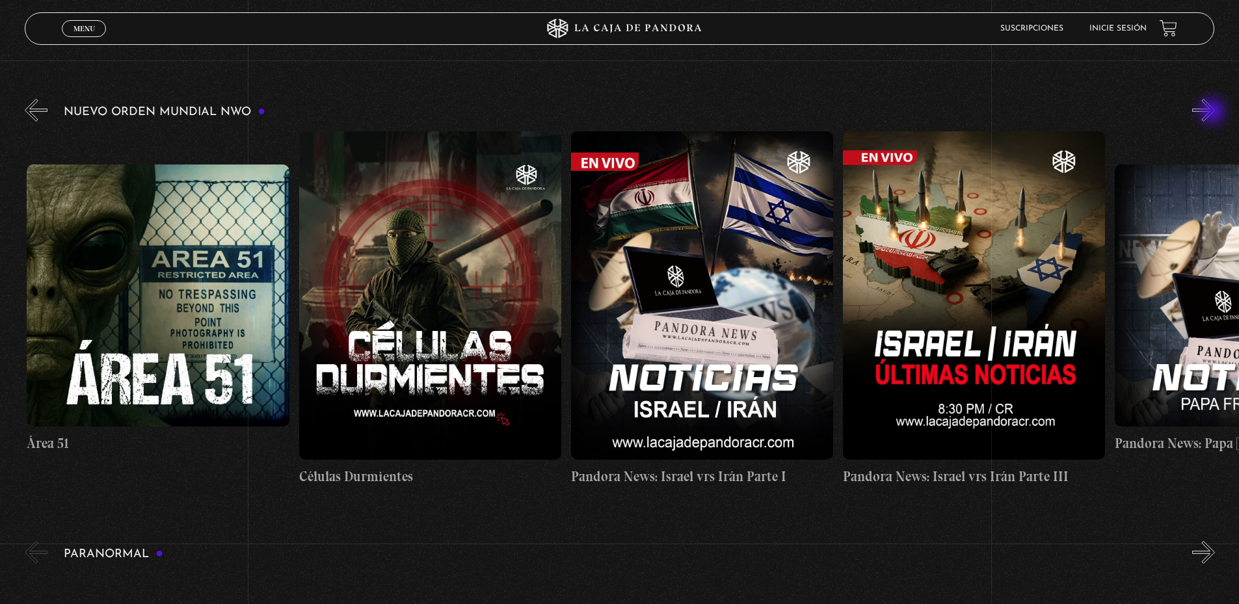
click at [1213, 112] on button "»" at bounding box center [1203, 110] width 23 height 23
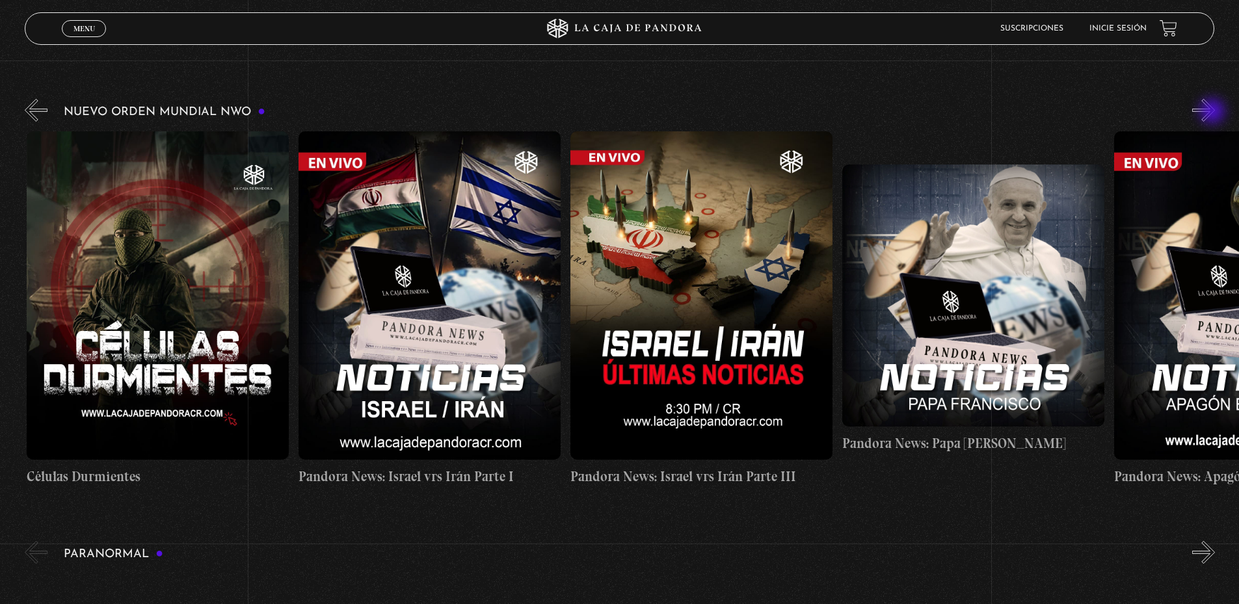
click at [1213, 112] on button "»" at bounding box center [1203, 110] width 23 height 23
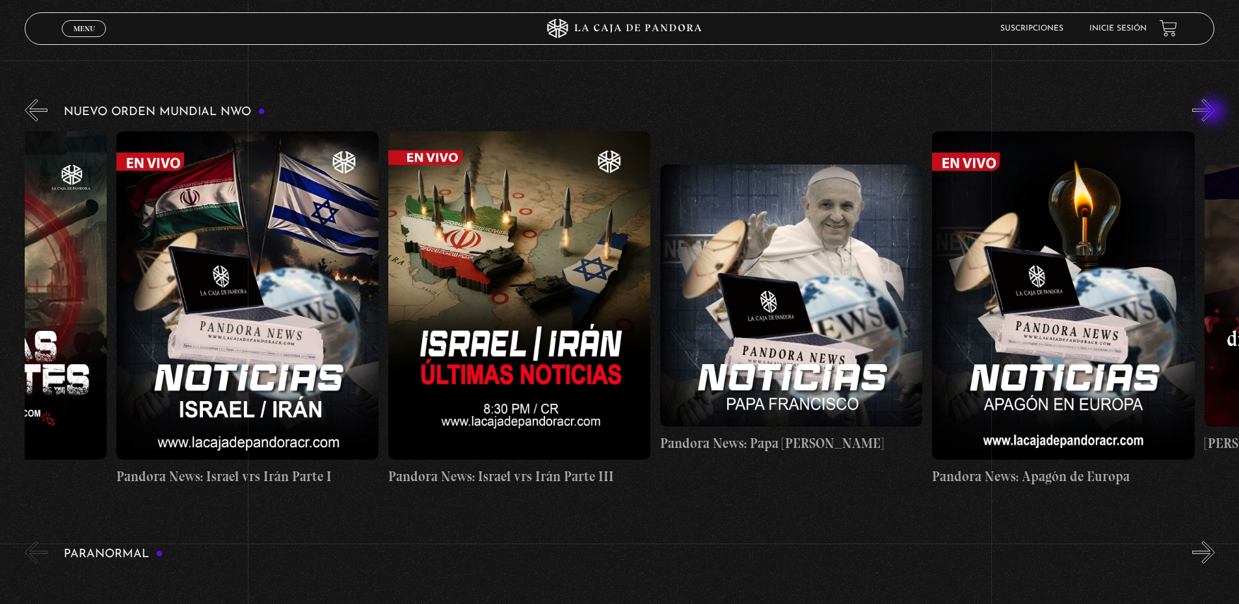
click at [1213, 112] on button "»" at bounding box center [1203, 110] width 23 height 23
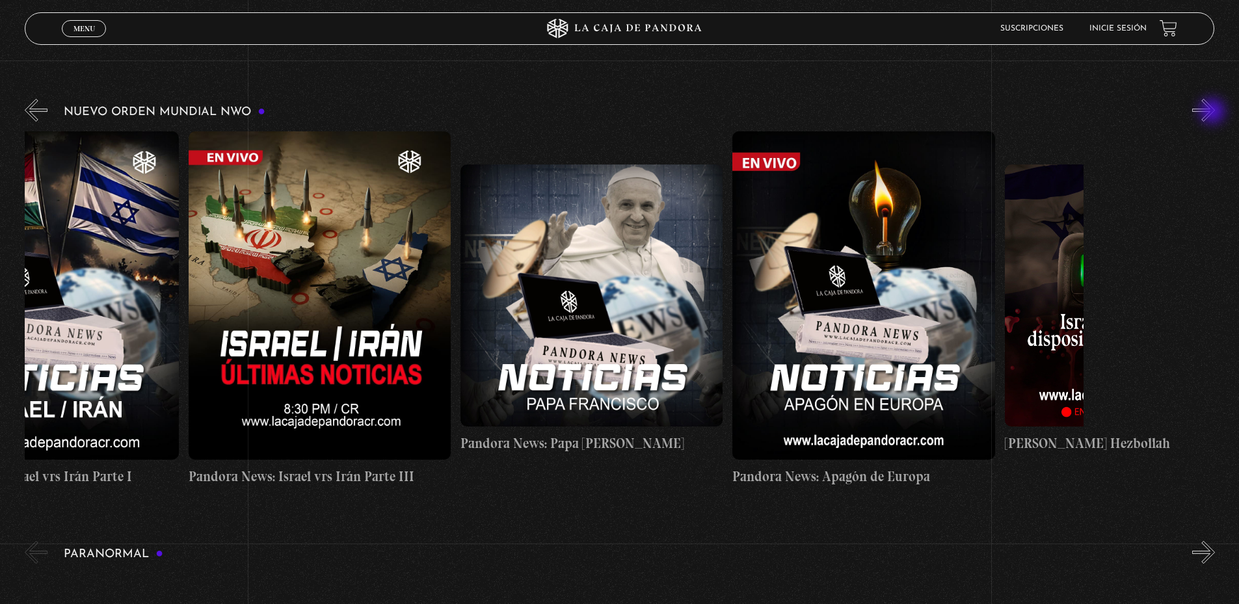
click at [1213, 112] on button "»" at bounding box center [1203, 110] width 23 height 23
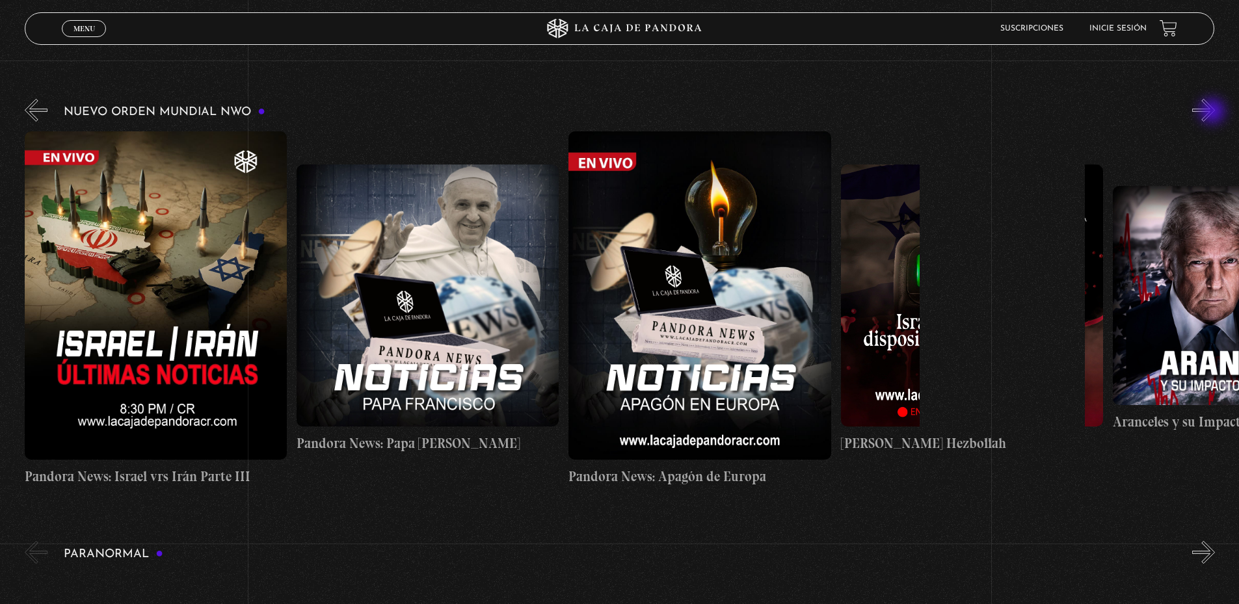
click at [1213, 112] on button "»" at bounding box center [1203, 110] width 23 height 23
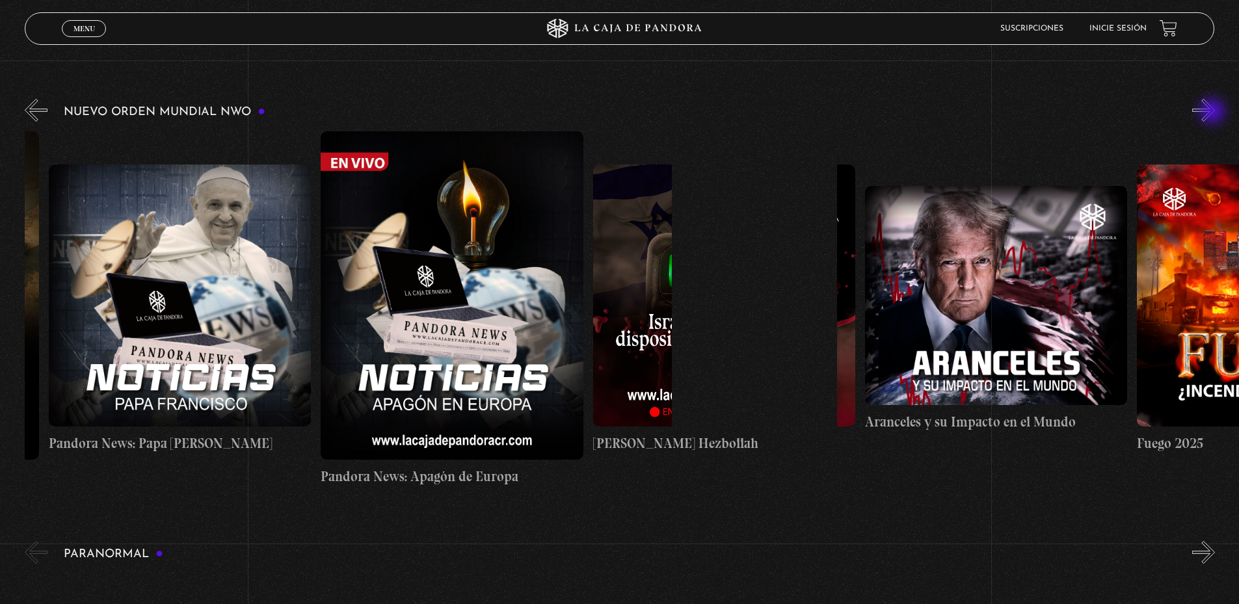
click at [1213, 112] on button "»" at bounding box center [1203, 110] width 23 height 23
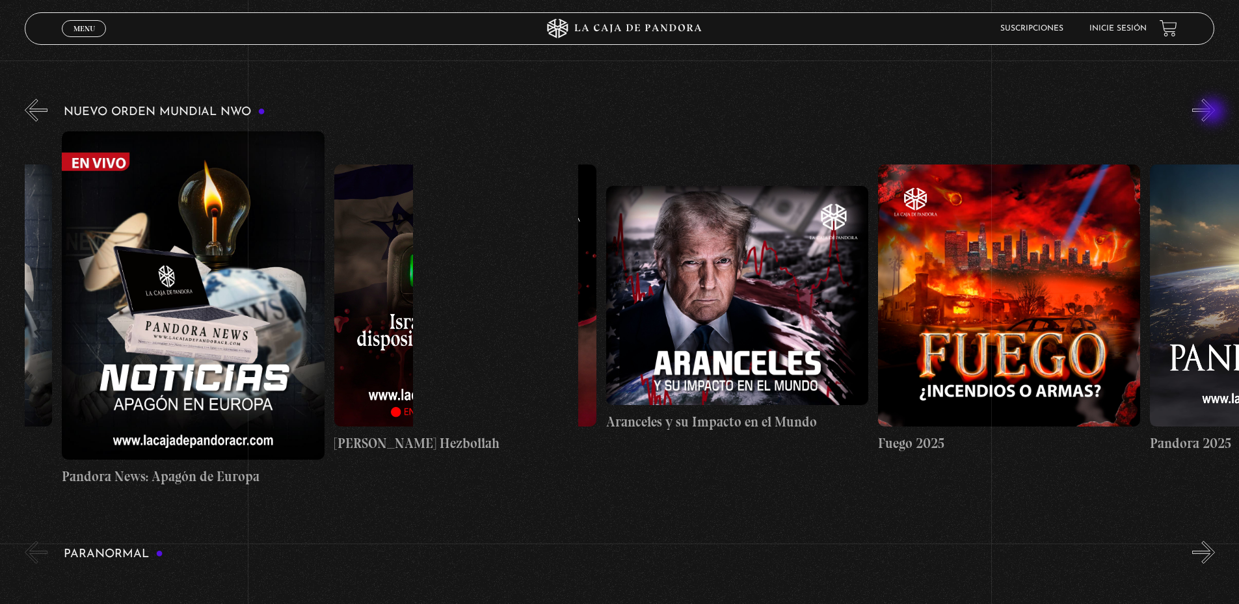
click at [1213, 112] on button "»" at bounding box center [1203, 110] width 23 height 23
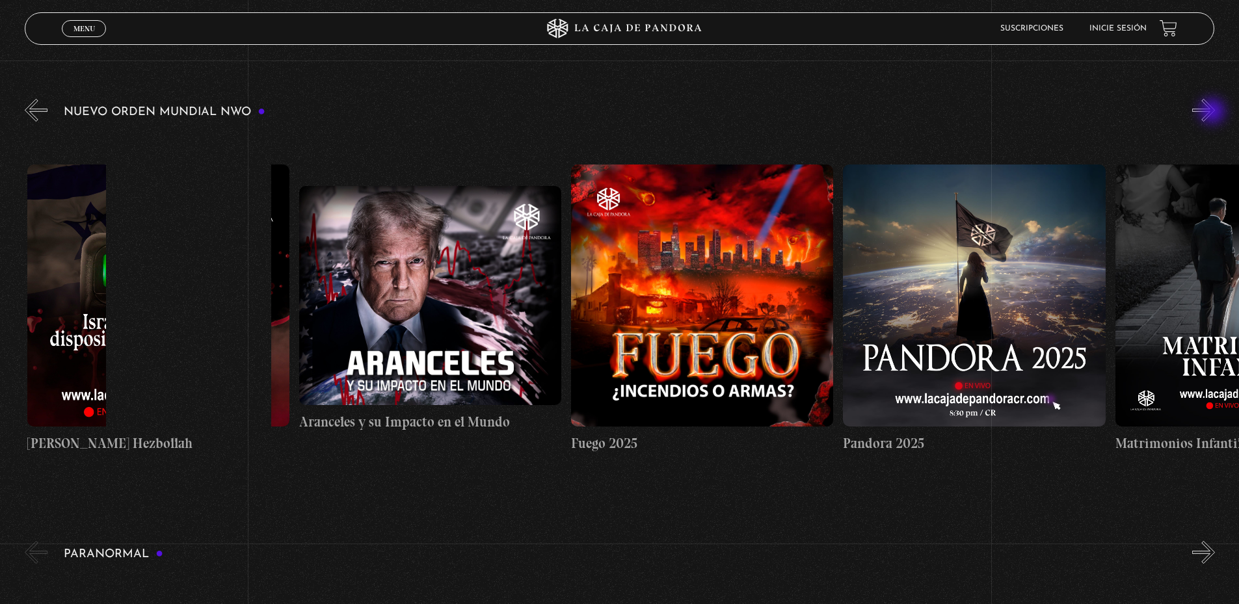
click at [1213, 112] on button "»" at bounding box center [1203, 110] width 23 height 23
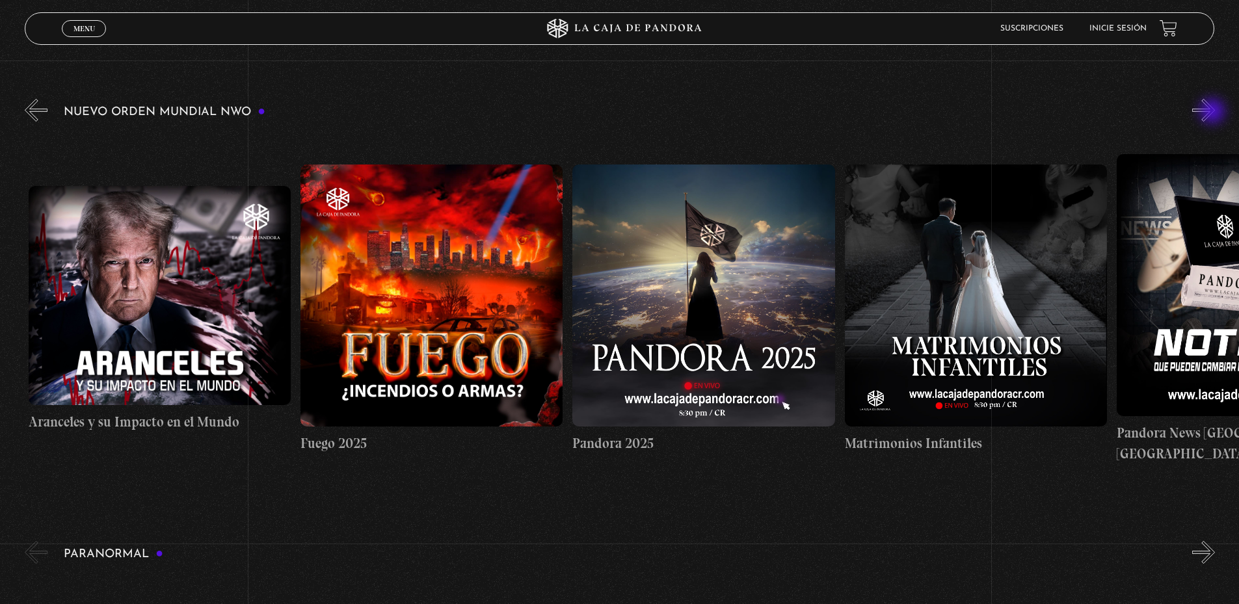
click at [1213, 112] on button "»" at bounding box center [1203, 110] width 23 height 23
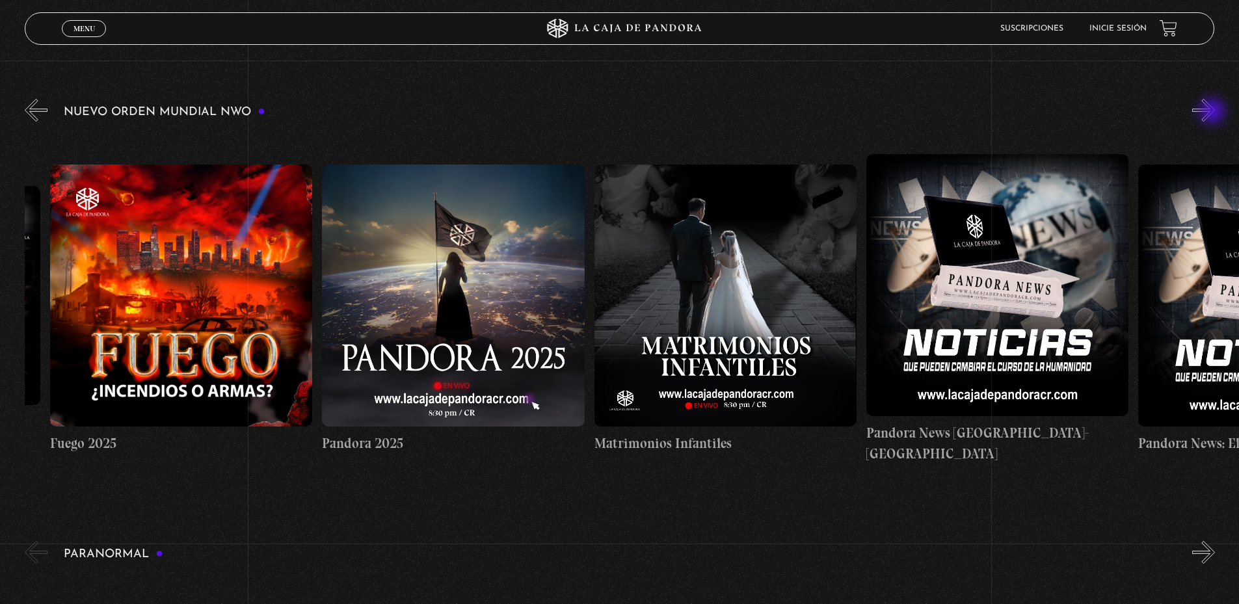
click at [1213, 112] on button "»" at bounding box center [1203, 110] width 23 height 23
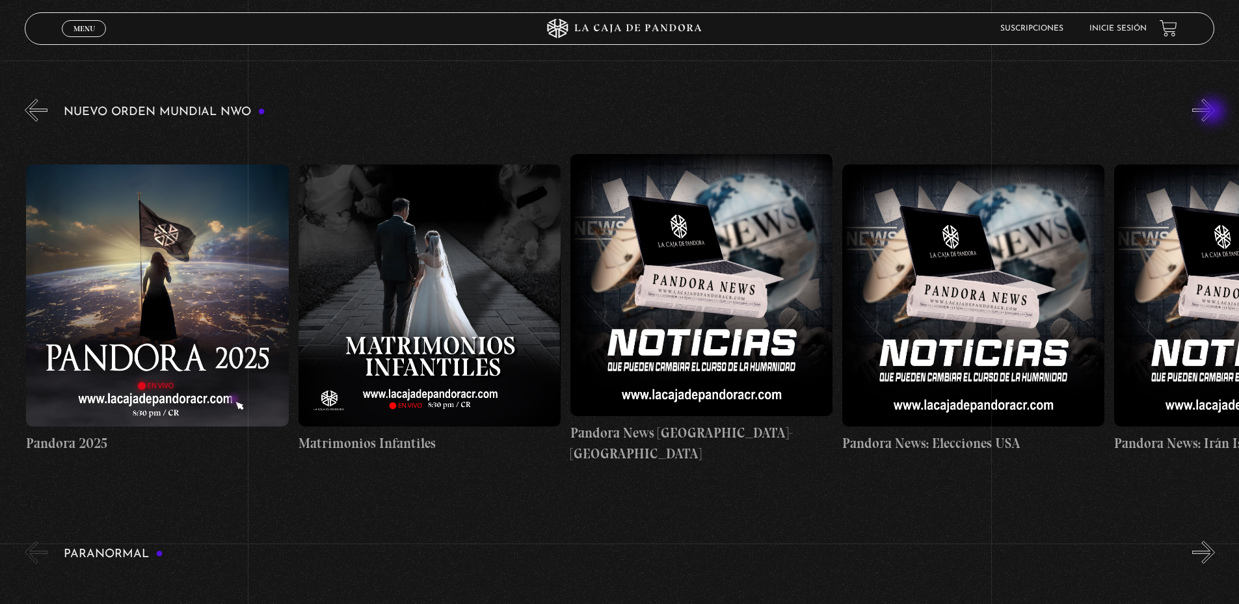
click at [1213, 112] on button "»" at bounding box center [1203, 110] width 23 height 23
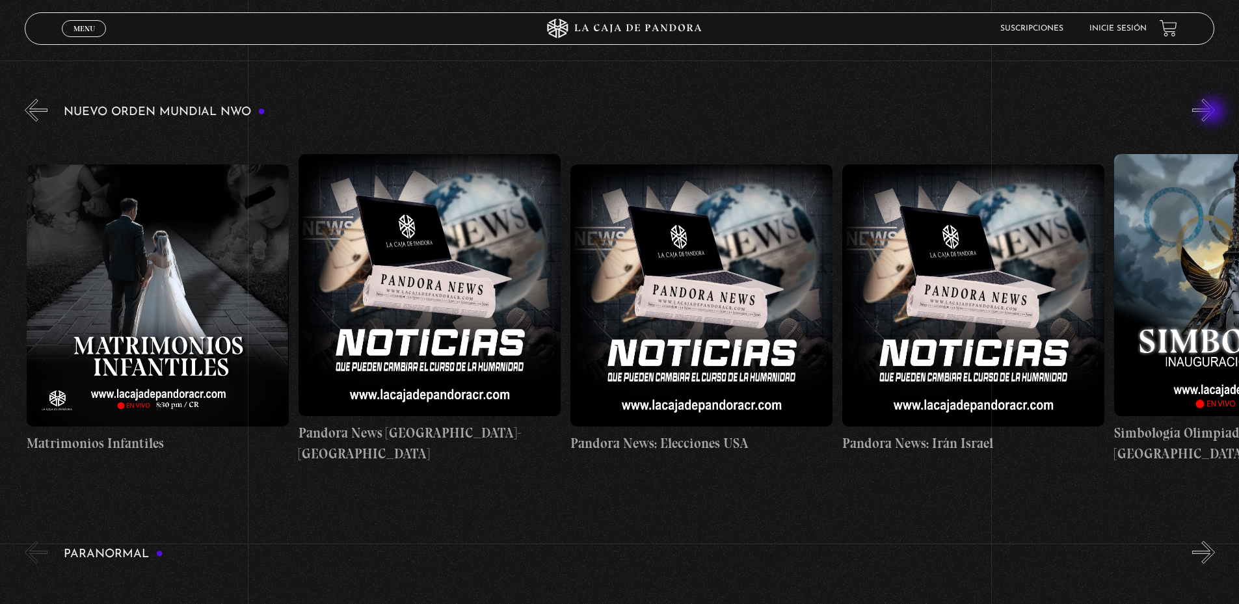
click at [1213, 112] on button "»" at bounding box center [1203, 110] width 23 height 23
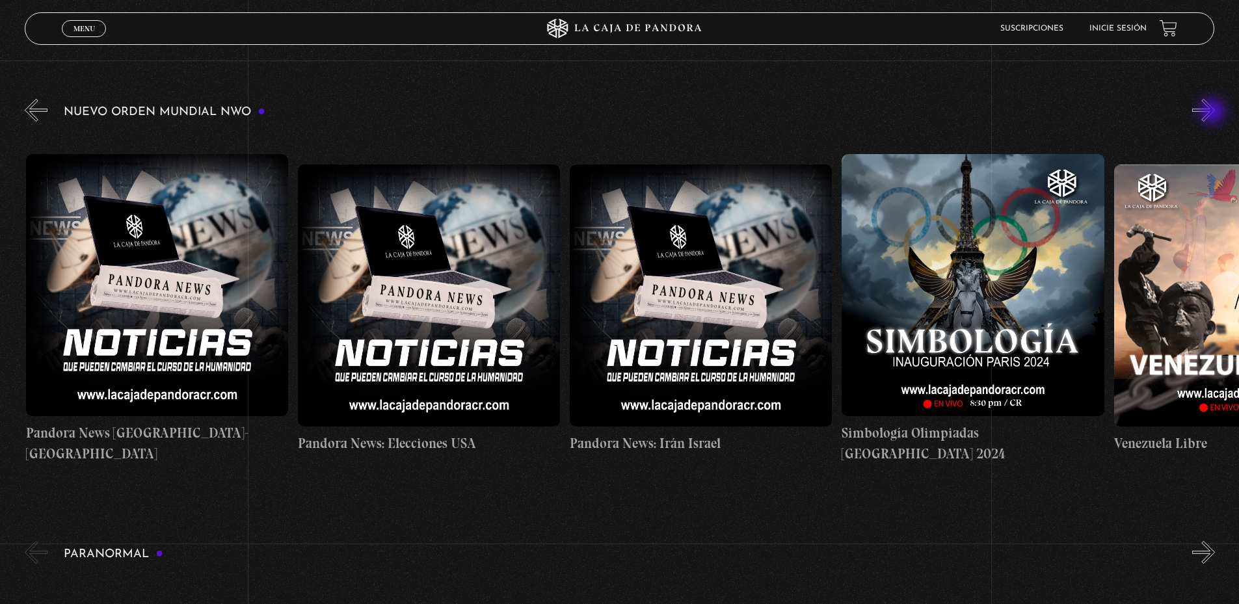
click at [1213, 112] on button "»" at bounding box center [1203, 110] width 23 height 23
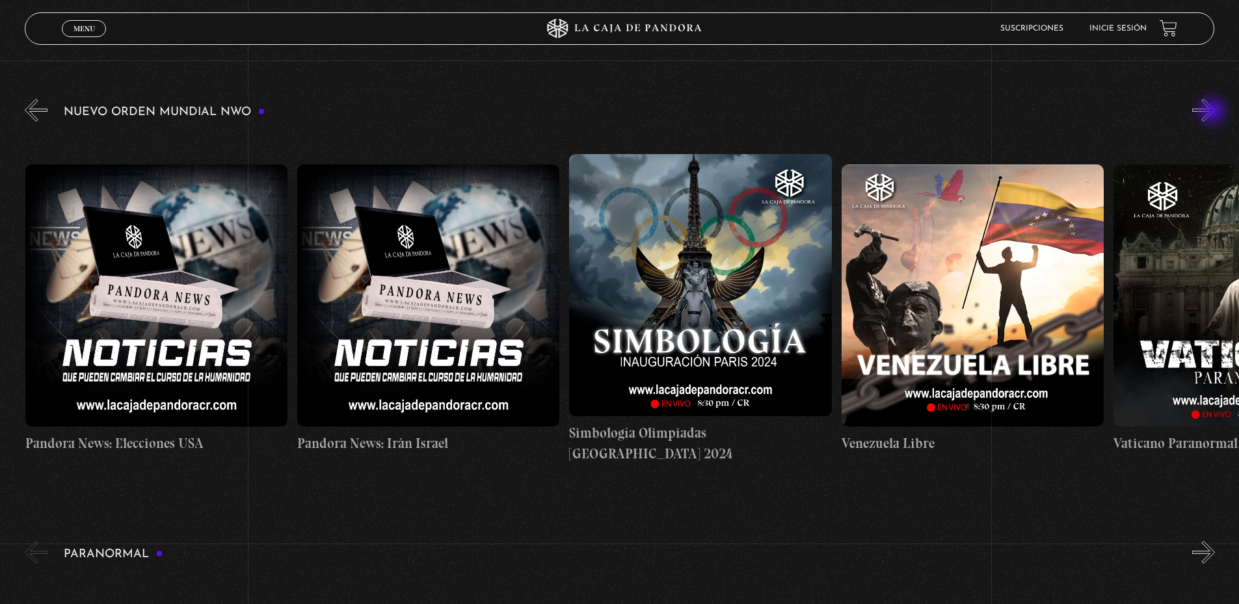
click at [1213, 112] on button "»" at bounding box center [1203, 110] width 23 height 23
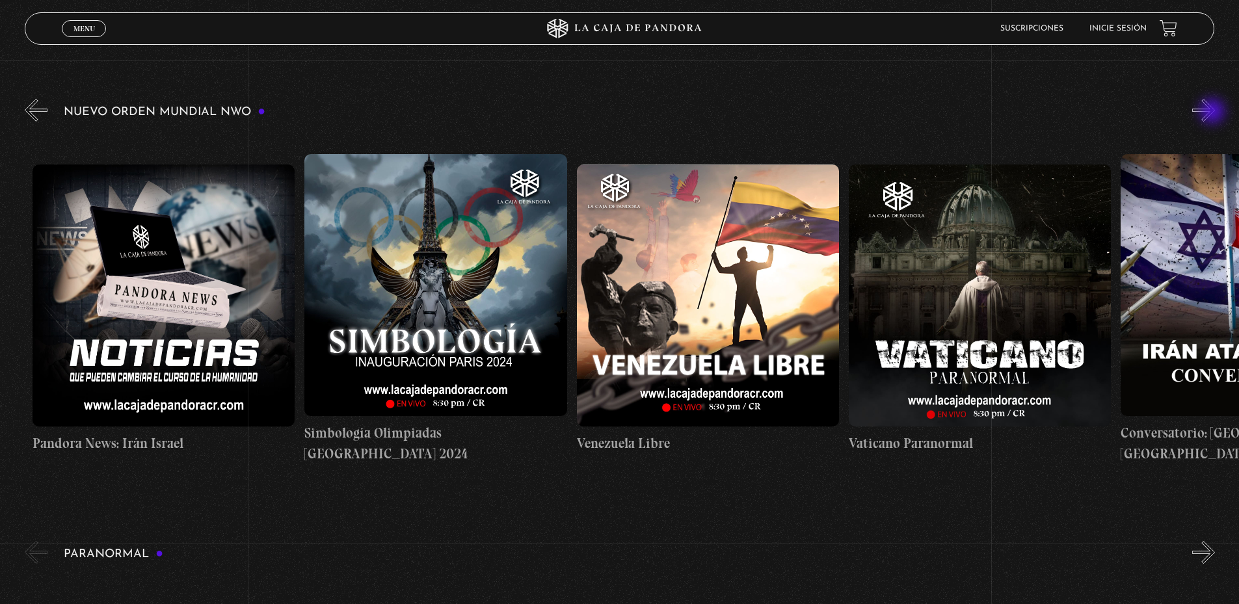
click at [1213, 112] on button "»" at bounding box center [1203, 110] width 23 height 23
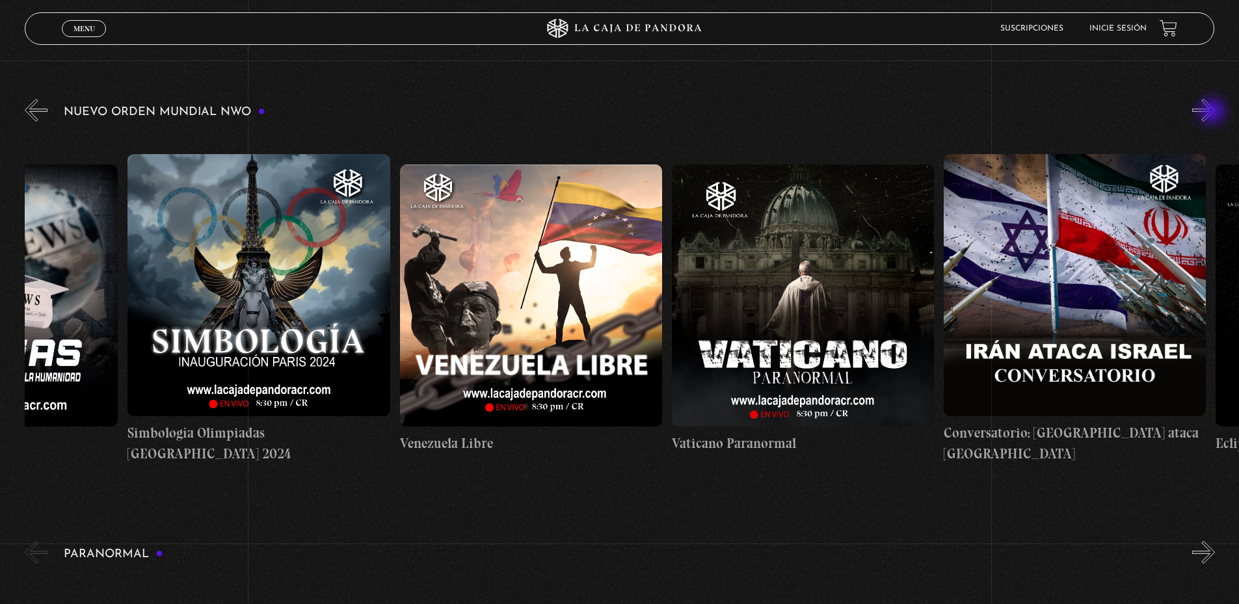
click at [1213, 112] on button "»" at bounding box center [1203, 110] width 23 height 23
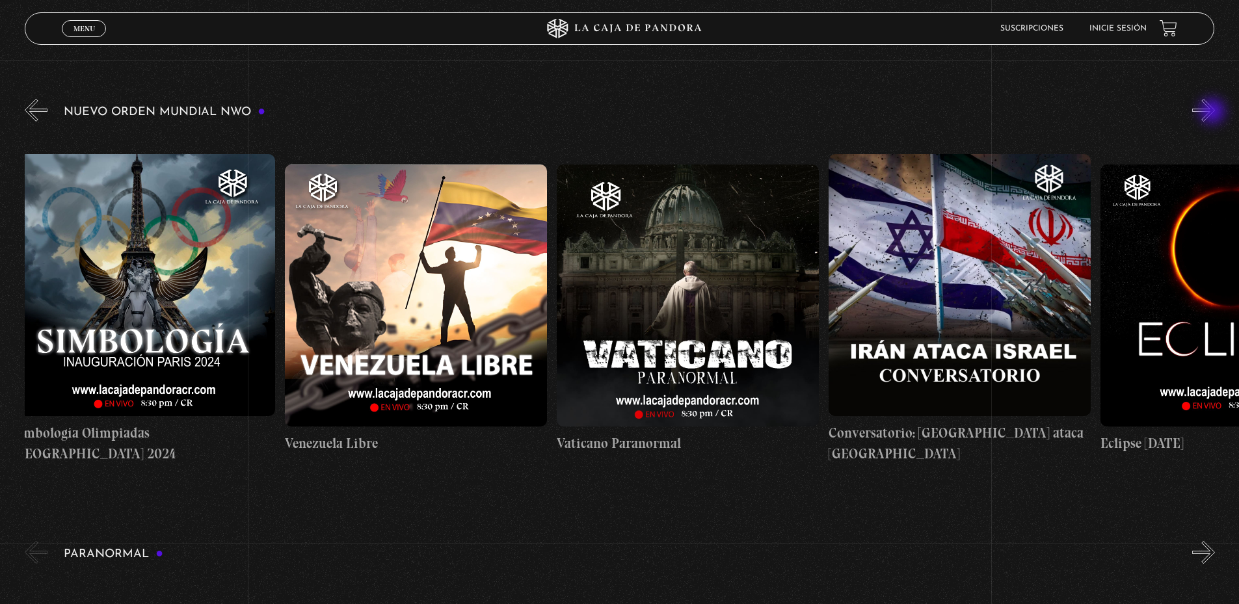
click at [1213, 112] on button "»" at bounding box center [1203, 110] width 23 height 23
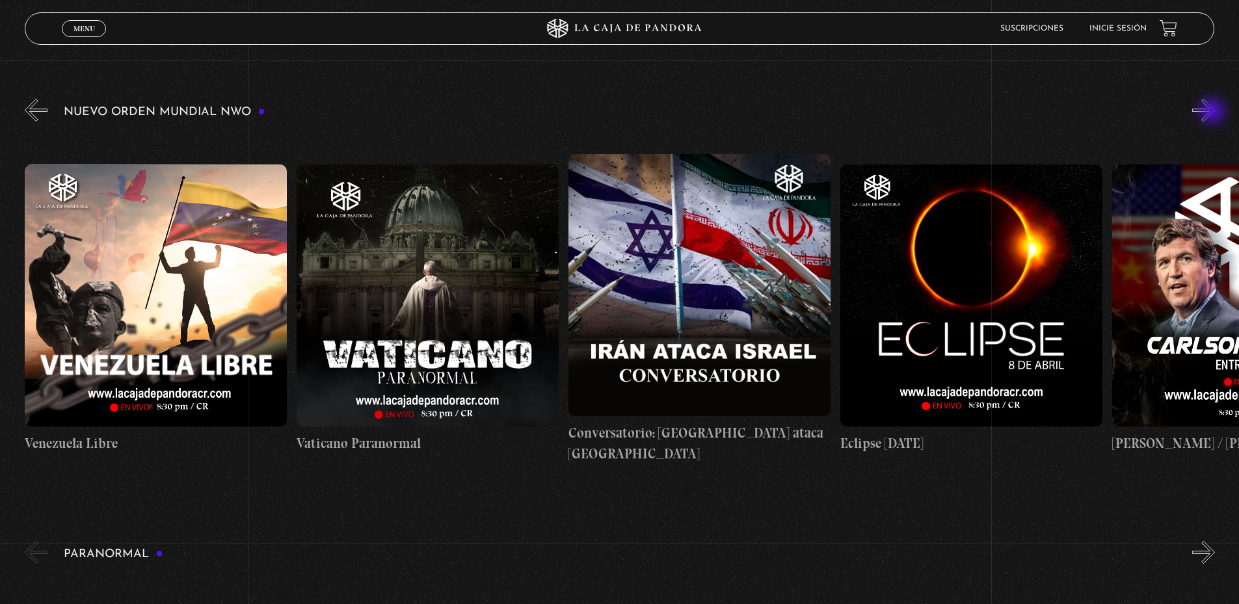
click at [1213, 112] on button "»" at bounding box center [1203, 110] width 23 height 23
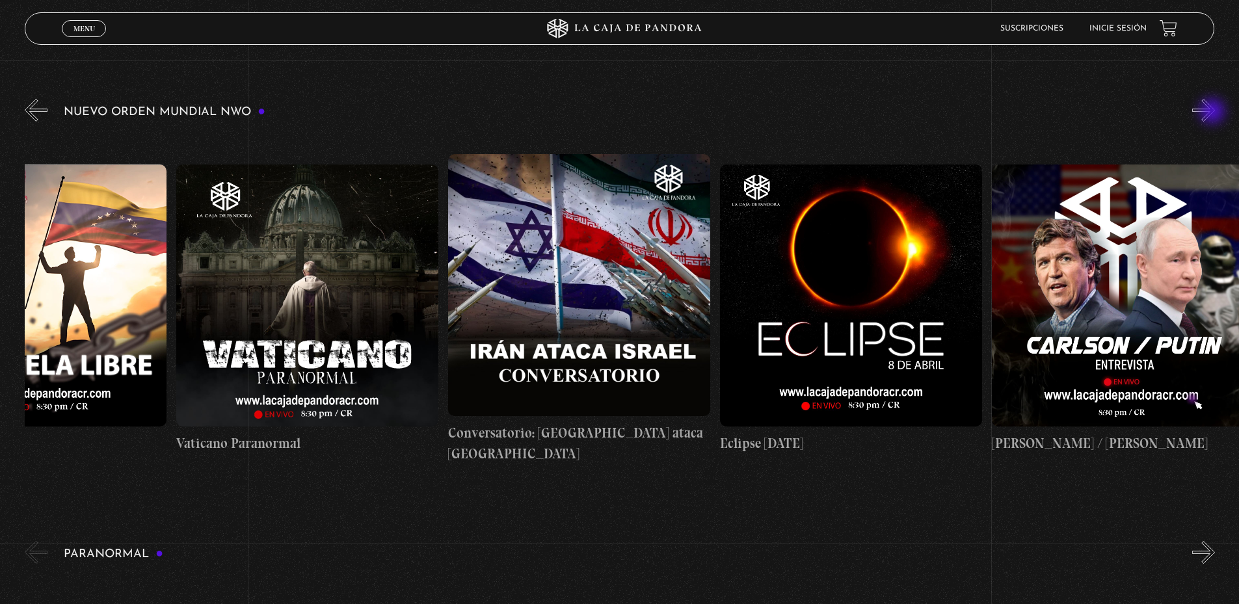
click at [1213, 112] on button "»" at bounding box center [1203, 110] width 23 height 23
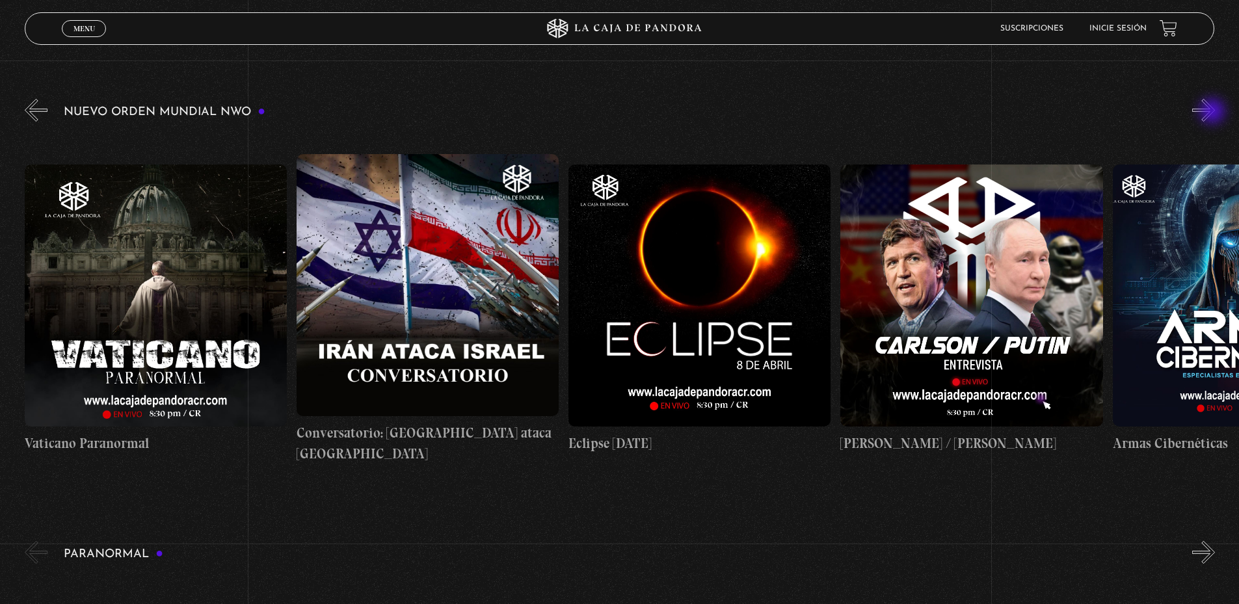
click at [1213, 112] on button "»" at bounding box center [1203, 110] width 23 height 23
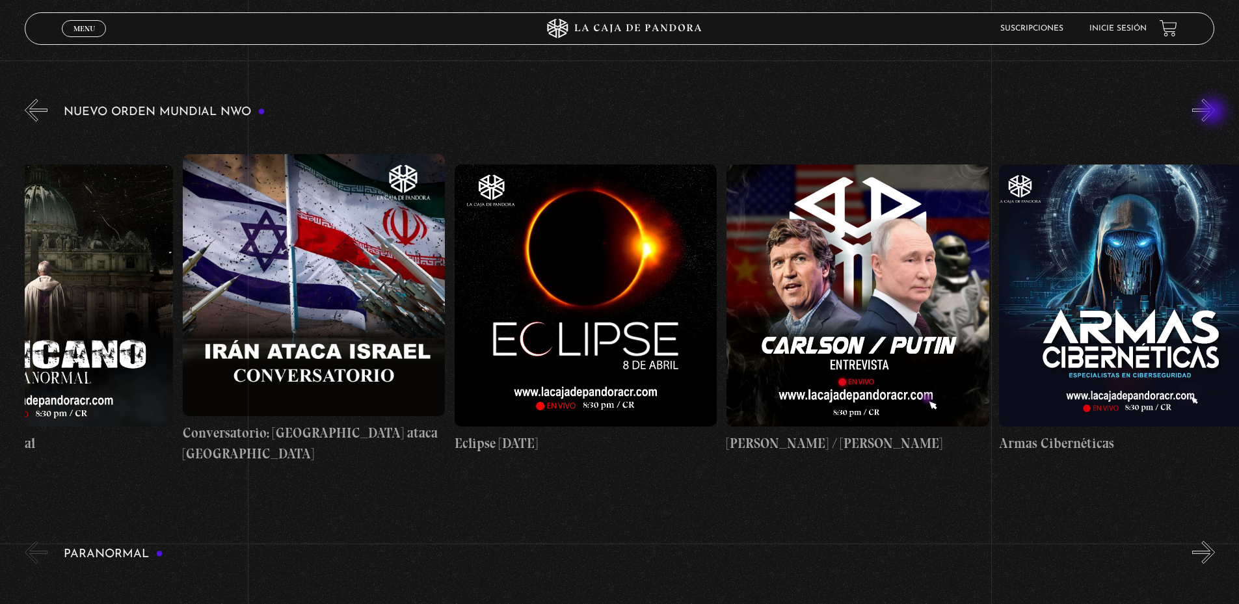
click at [1213, 112] on button "»" at bounding box center [1203, 110] width 23 height 23
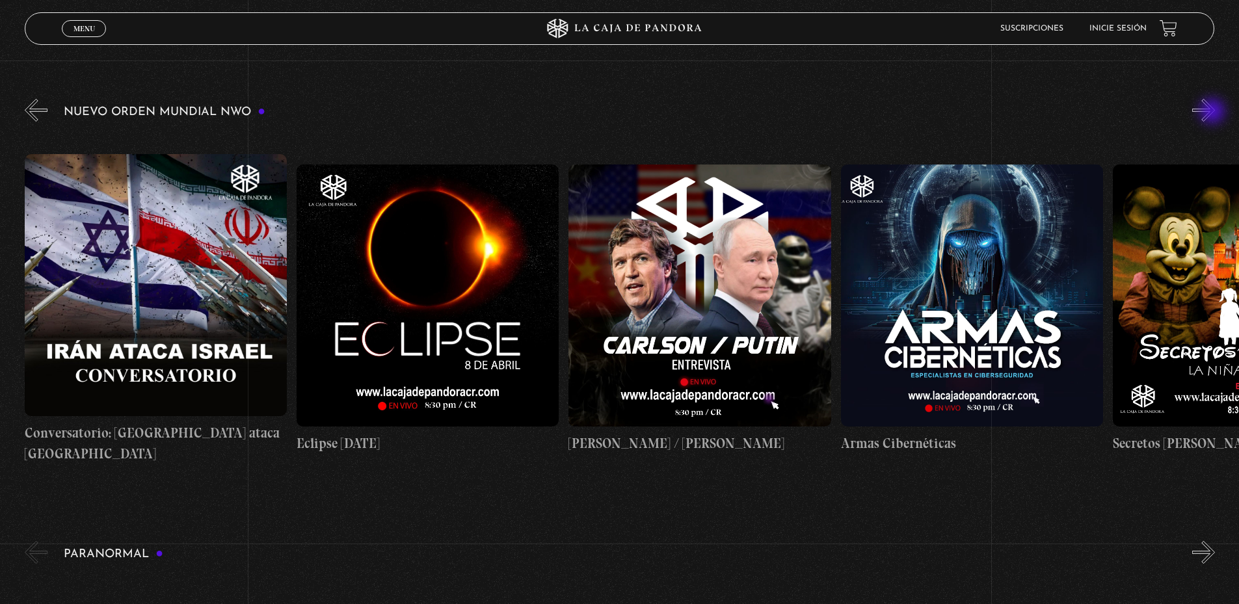
click at [1213, 112] on button "»" at bounding box center [1203, 110] width 23 height 23
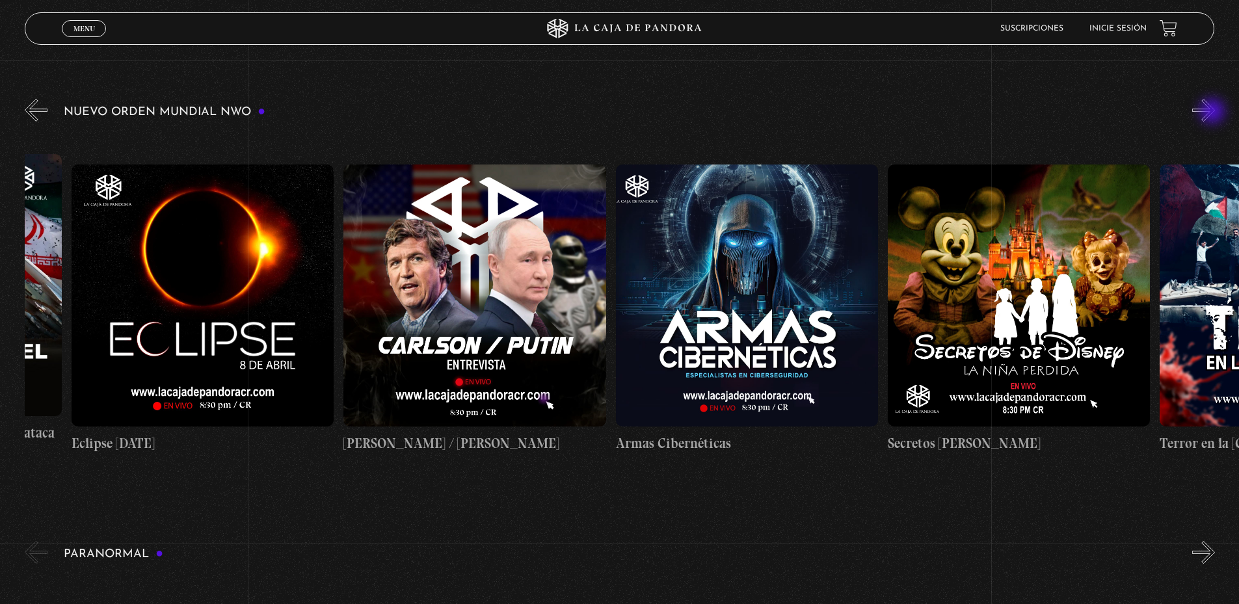
click at [1213, 112] on button "»" at bounding box center [1203, 110] width 23 height 23
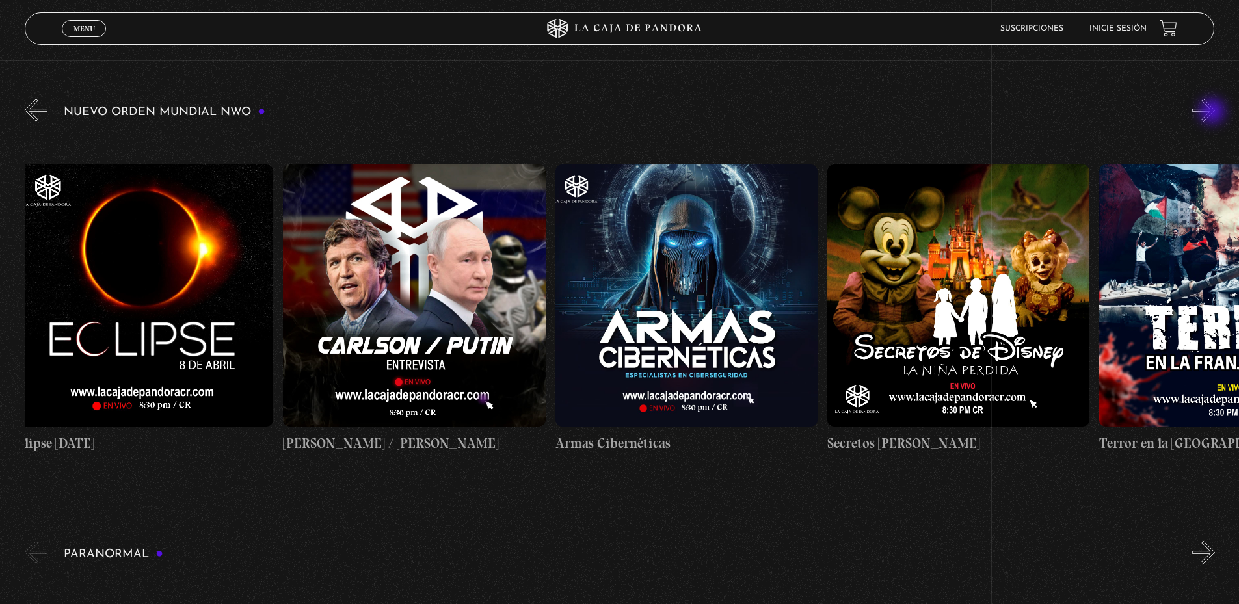
click at [1213, 112] on button "»" at bounding box center [1203, 110] width 23 height 23
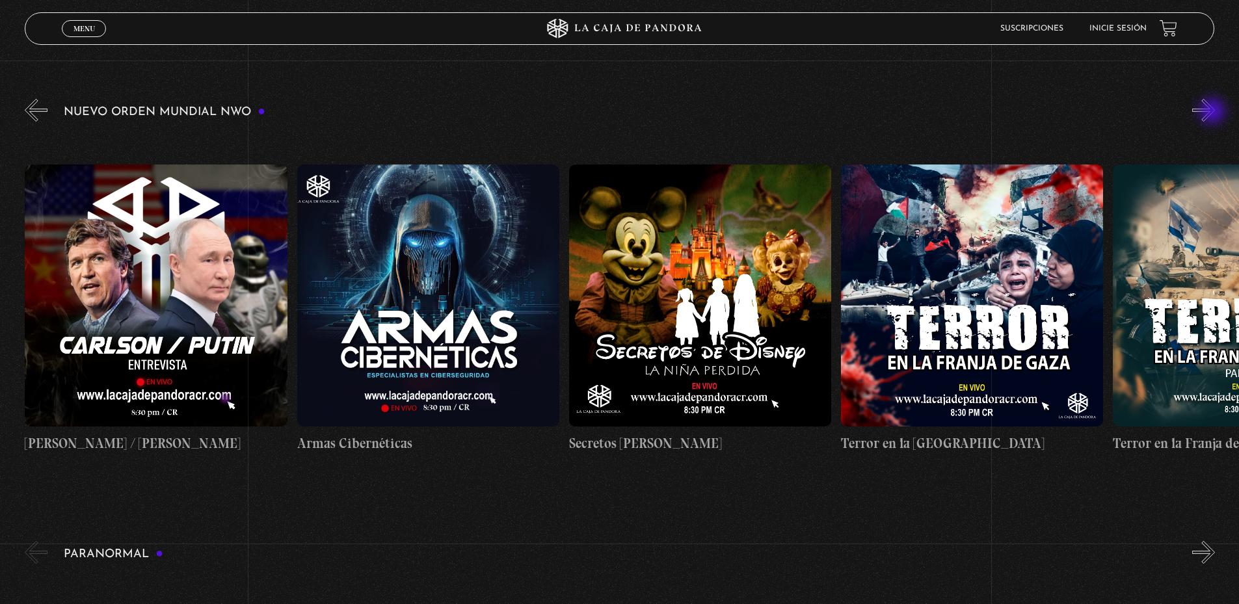
click at [1213, 112] on button "»" at bounding box center [1203, 110] width 23 height 23
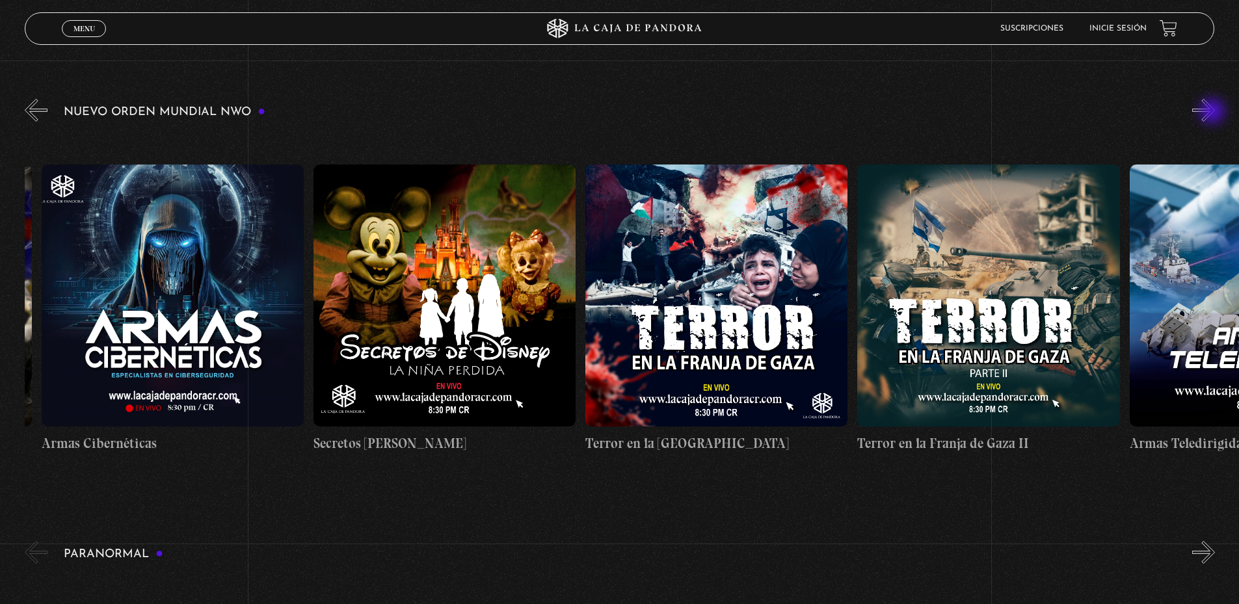
click at [1213, 112] on button "»" at bounding box center [1203, 110] width 23 height 23
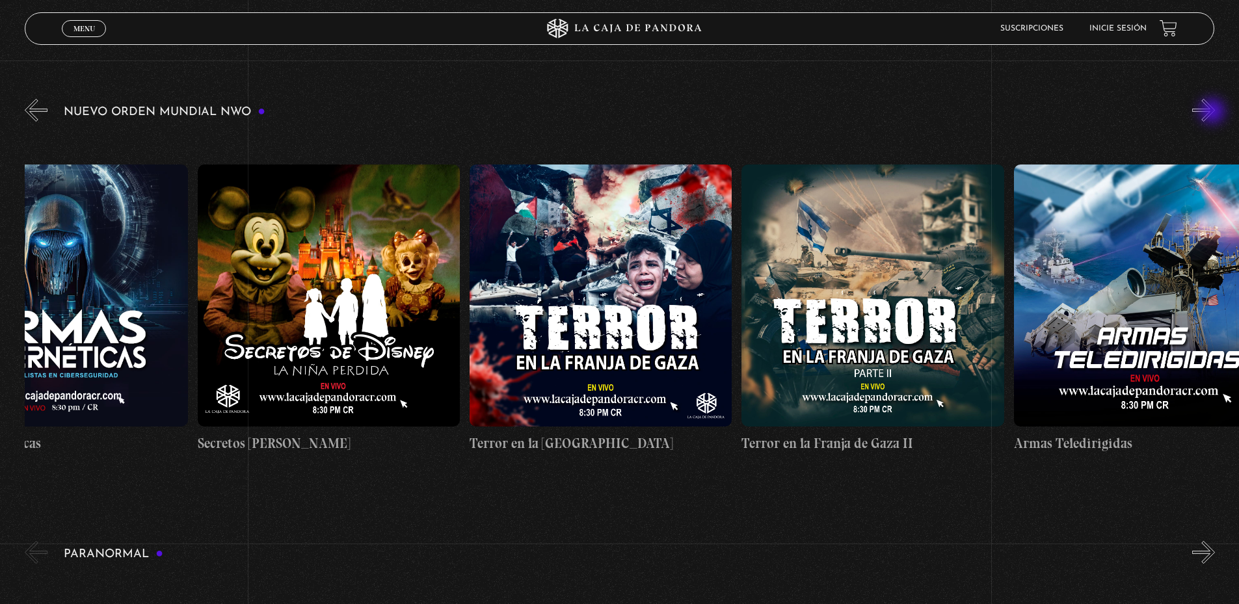
click at [1213, 112] on button "»" at bounding box center [1203, 110] width 23 height 23
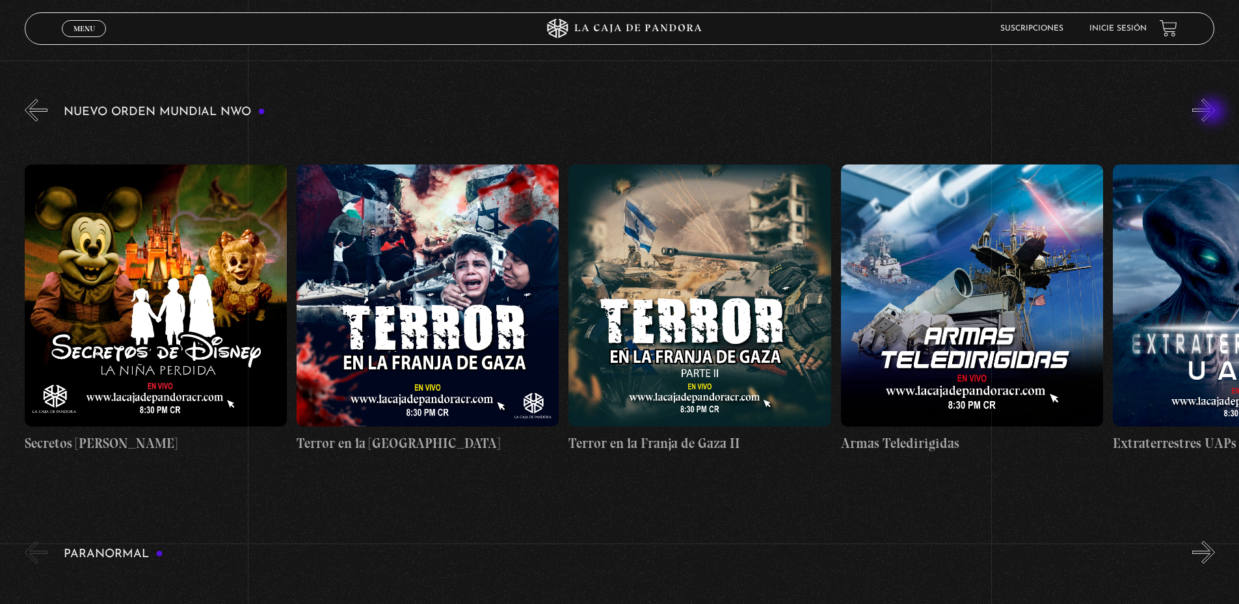
click at [1213, 112] on button "»" at bounding box center [1203, 110] width 23 height 23
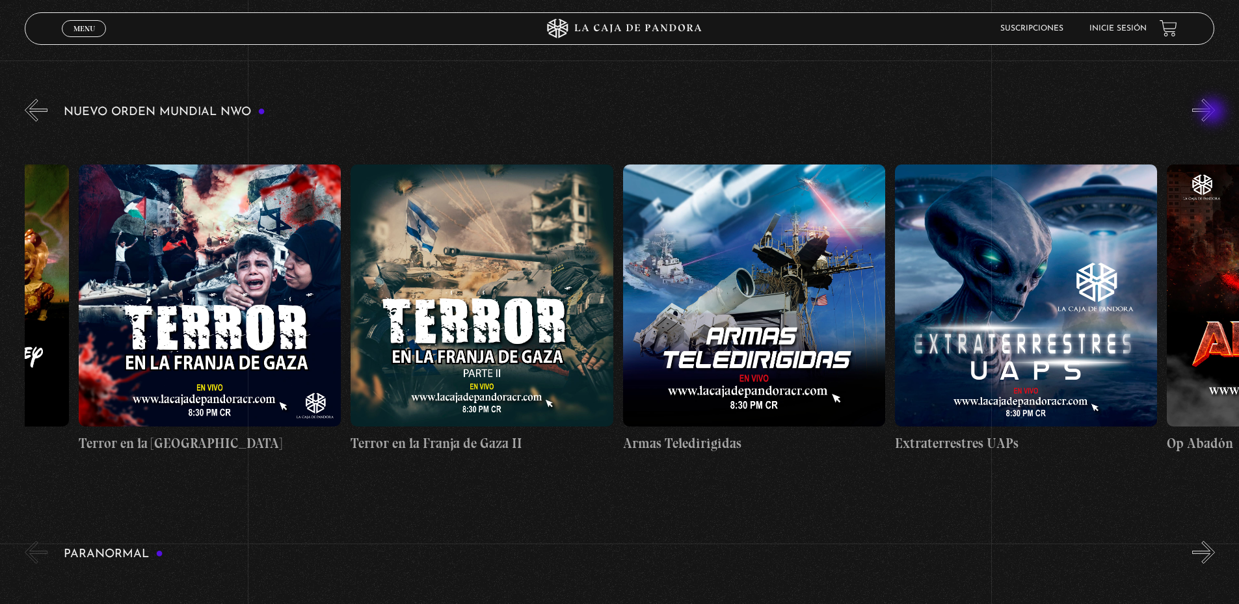
click at [1213, 112] on button "»" at bounding box center [1203, 110] width 23 height 23
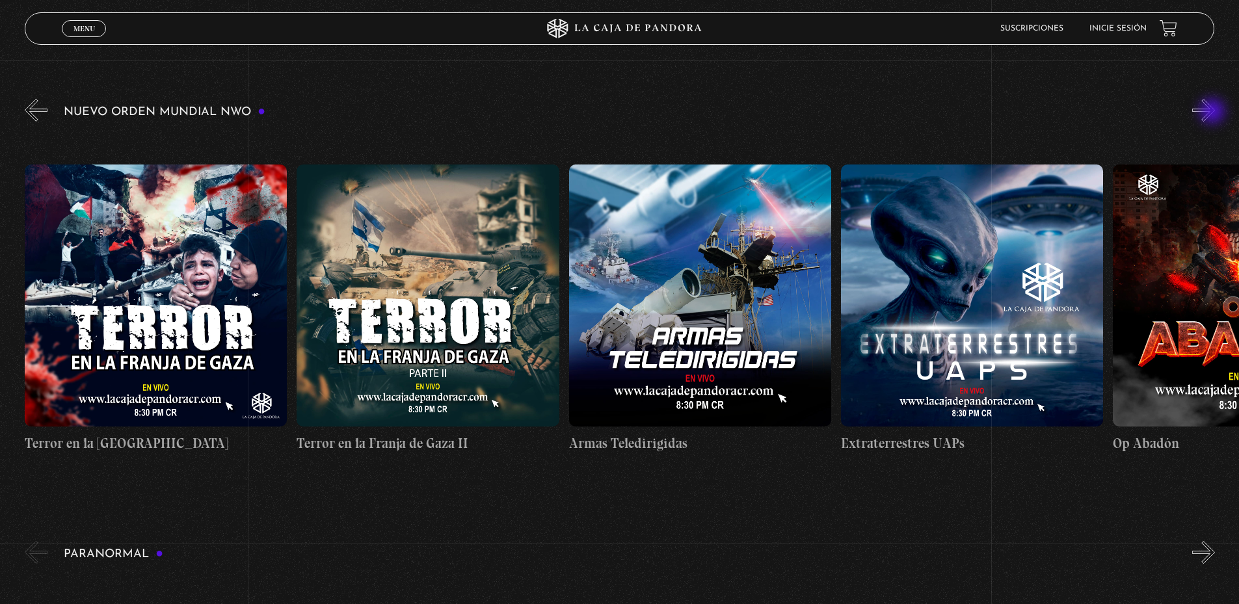
click at [1213, 112] on button "»" at bounding box center [1203, 110] width 23 height 23
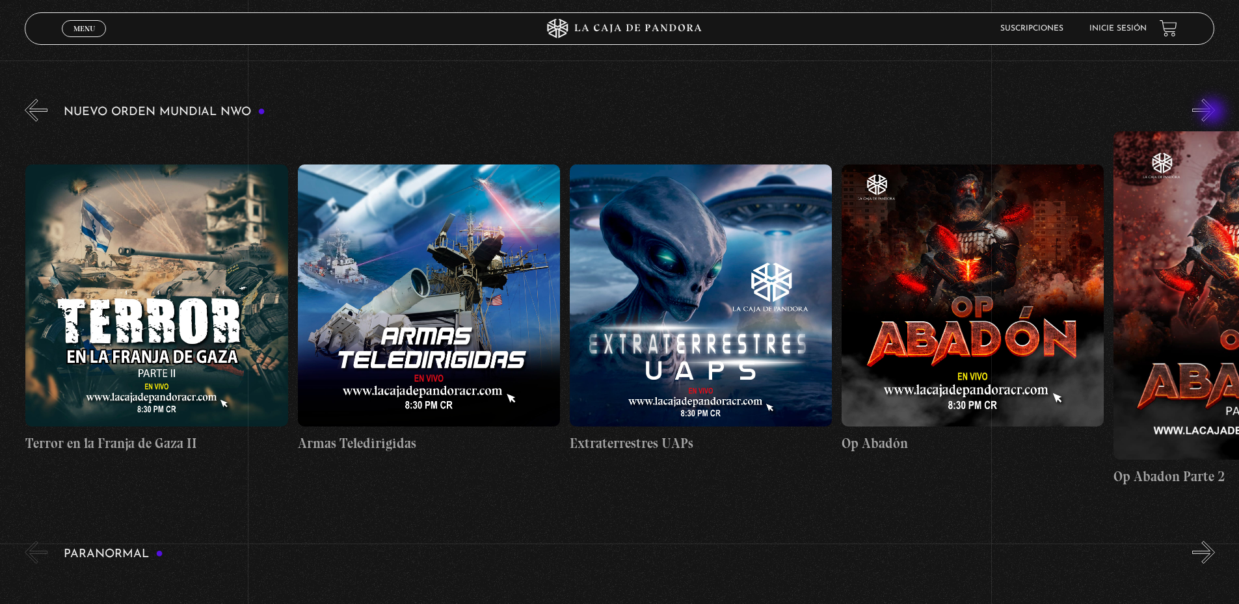
scroll to position [0, 6526]
click at [1213, 112] on button "»" at bounding box center [1203, 110] width 23 height 23
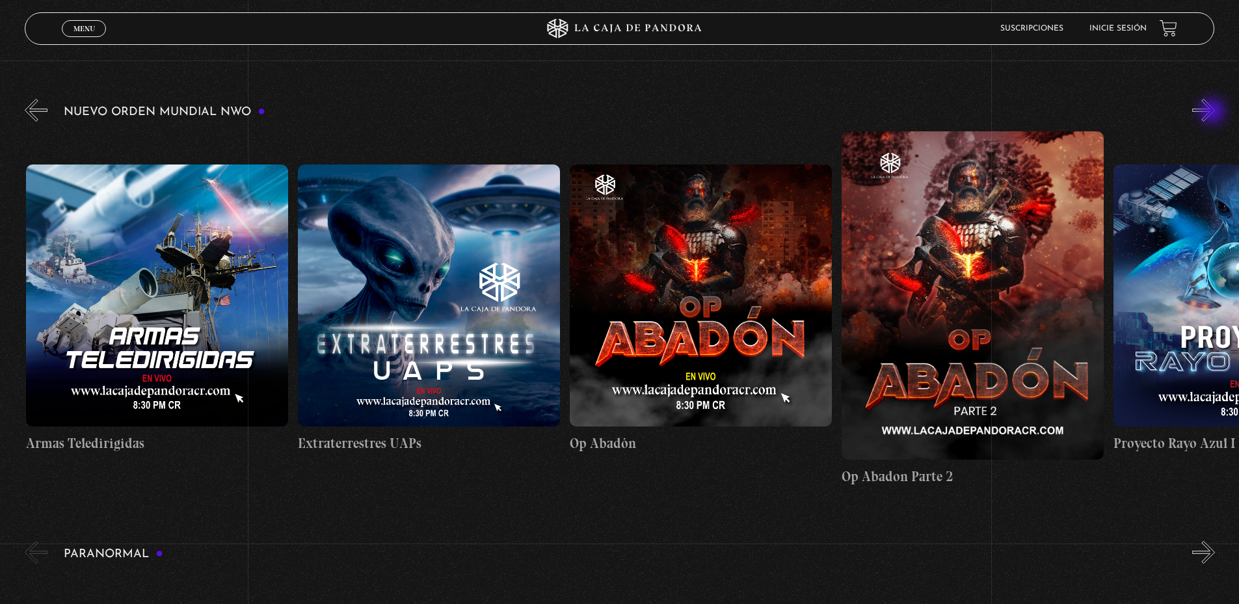
click at [1213, 112] on button "»" at bounding box center [1203, 110] width 23 height 23
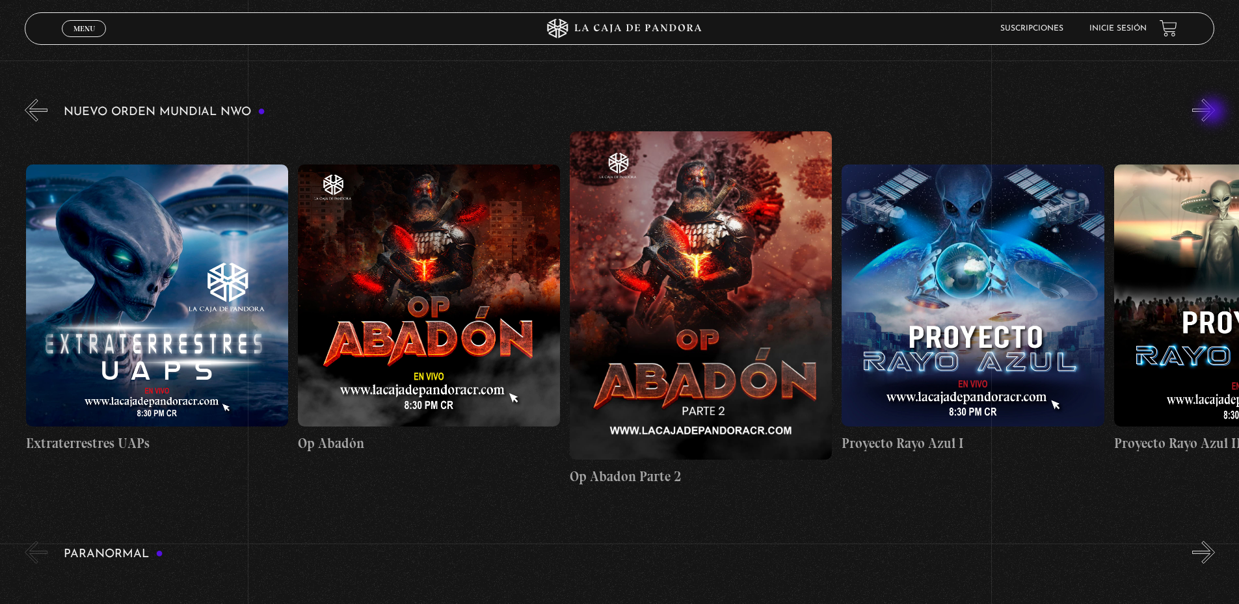
click at [1213, 112] on button "»" at bounding box center [1203, 110] width 23 height 23
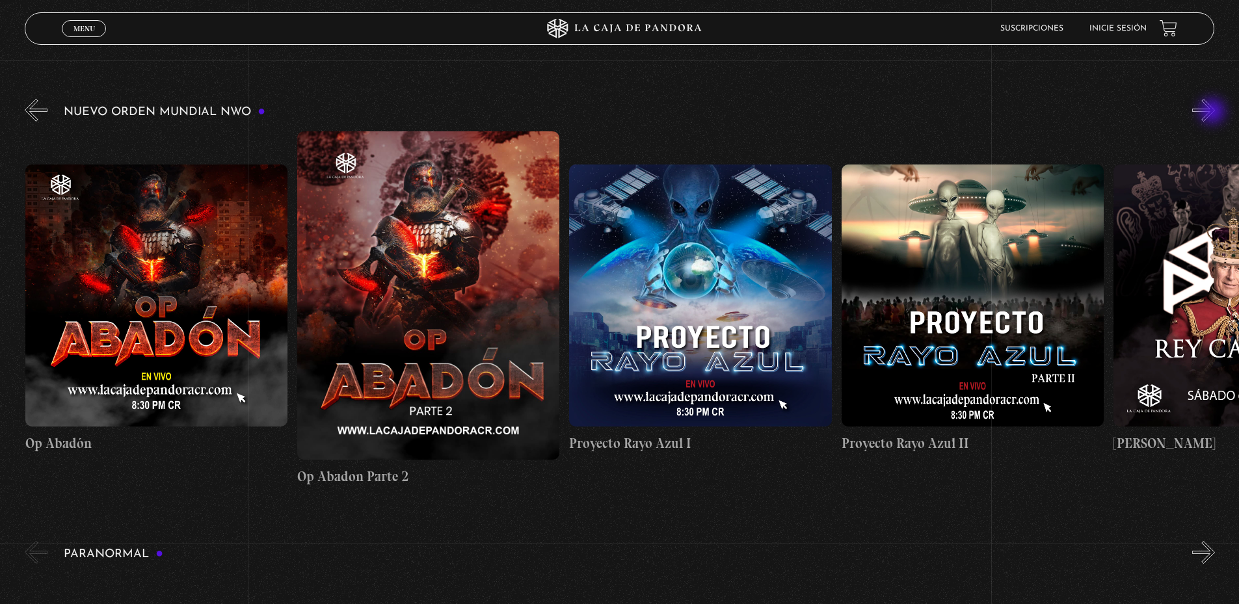
scroll to position [0, 7342]
click at [687, 255] on figure at bounding box center [699, 296] width 262 height 262
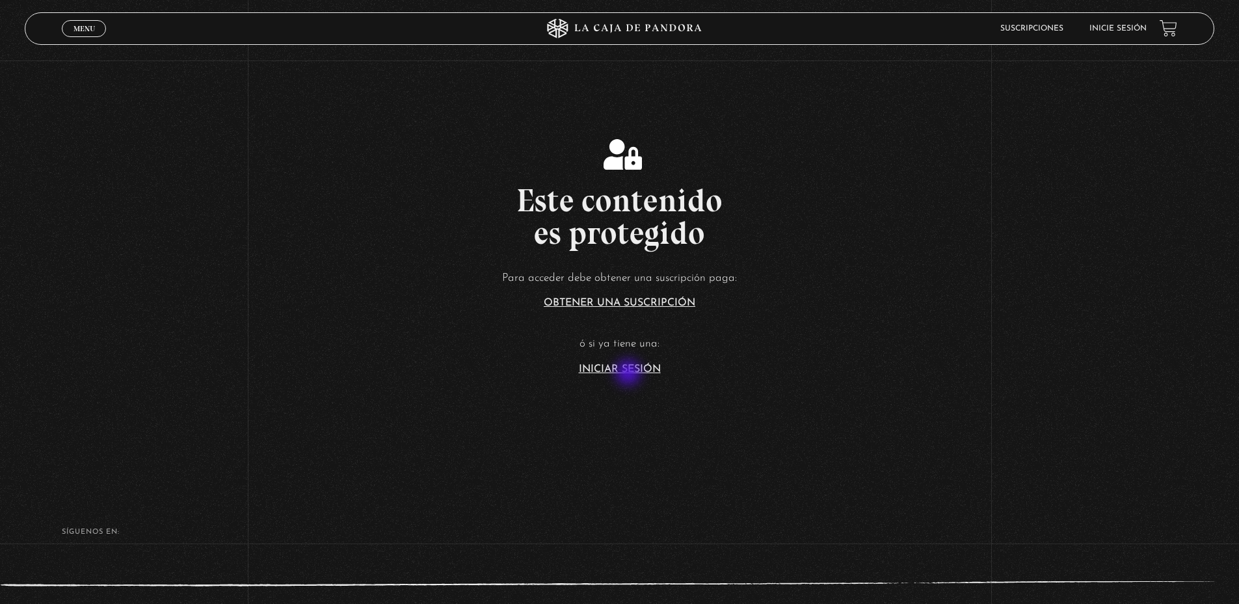
click at [629, 374] on link "Iniciar Sesión" at bounding box center [620, 369] width 82 height 10
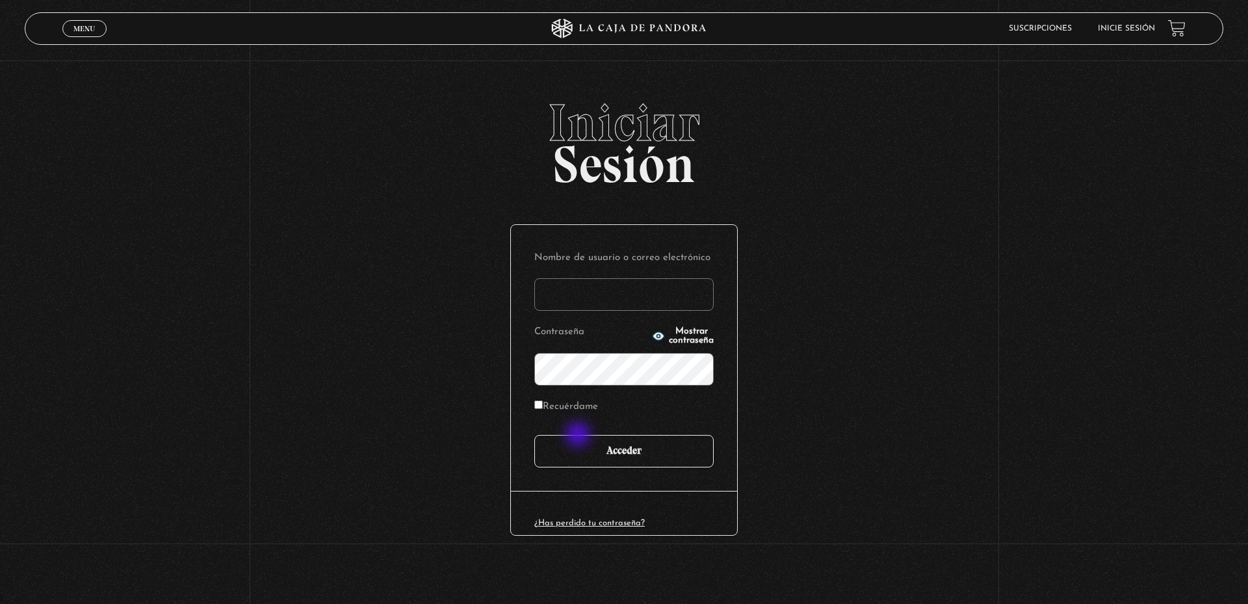
type input "fhiliusdei@gmail.com"
click at [576, 454] on input "Acceder" at bounding box center [623, 451] width 179 height 33
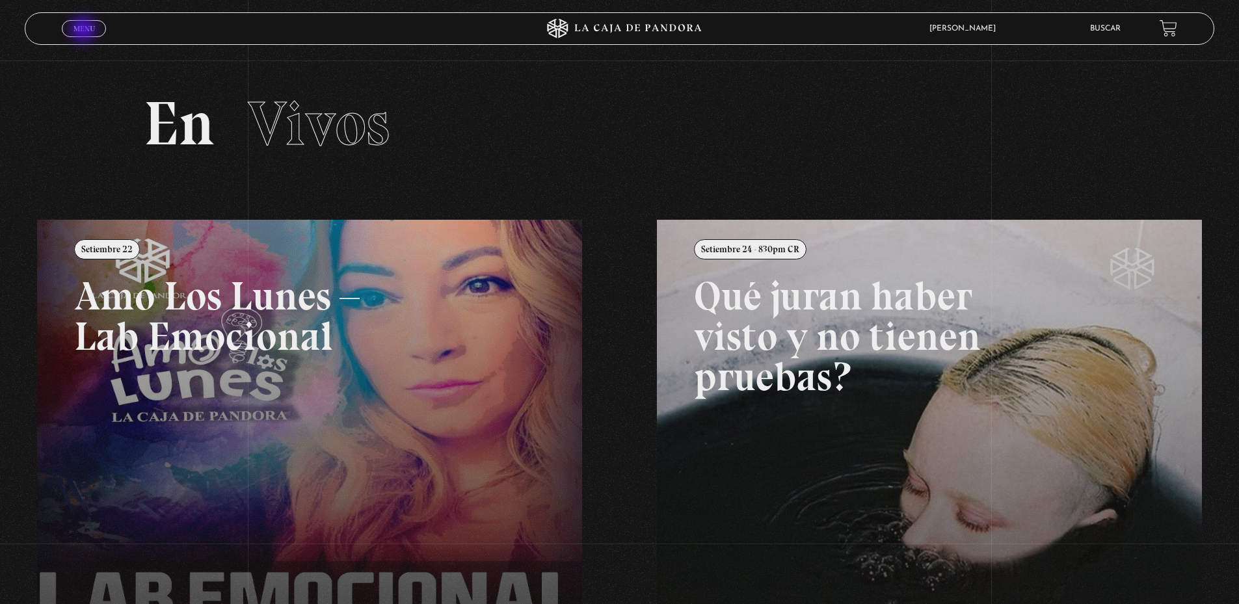
click at [85, 31] on span "Menu" at bounding box center [83, 29] width 21 height 8
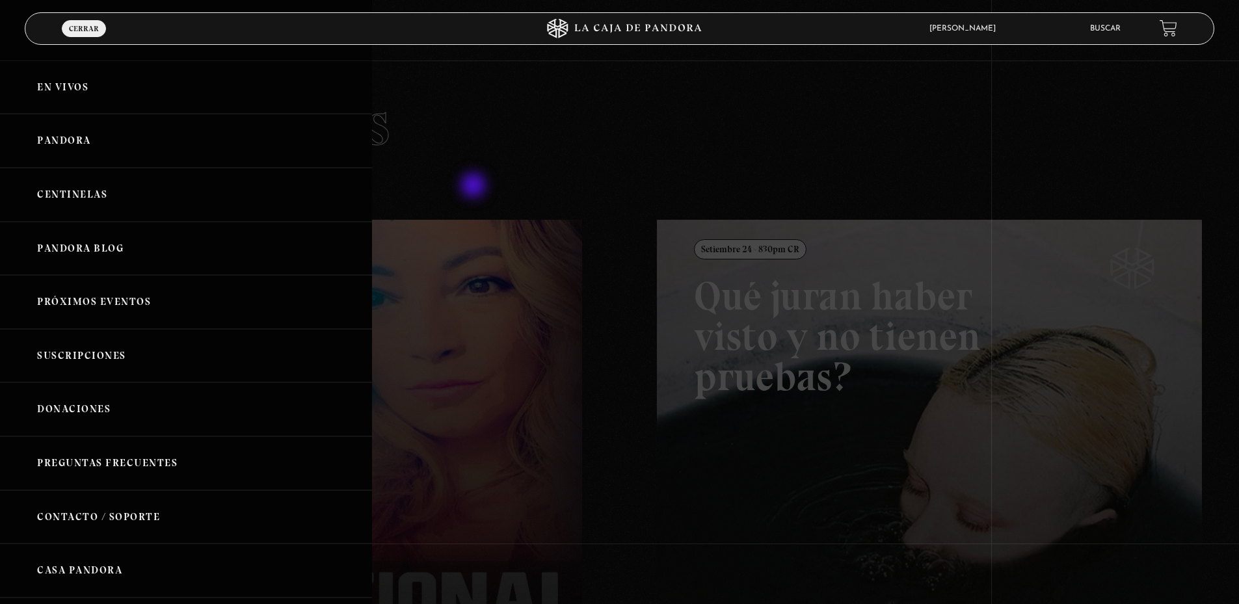
click at [590, 154] on div at bounding box center [619, 302] width 1239 height 604
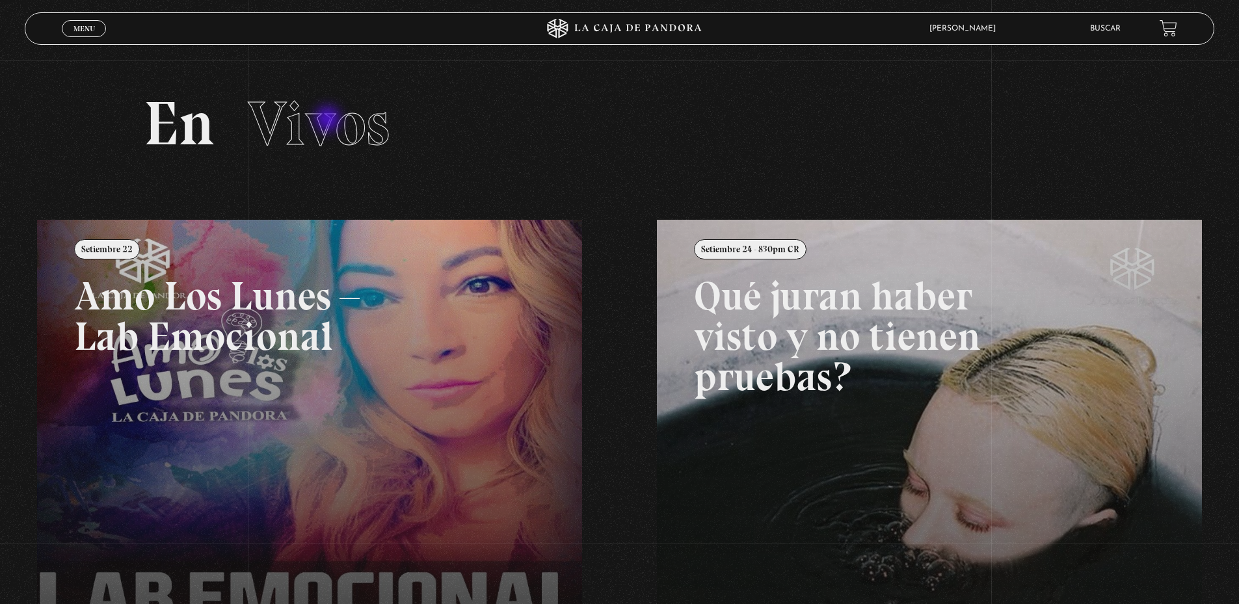
click at [329, 120] on span "Vivos" at bounding box center [319, 123] width 142 height 74
click at [599, 32] on icon at bounding box center [620, 29] width 372 height 20
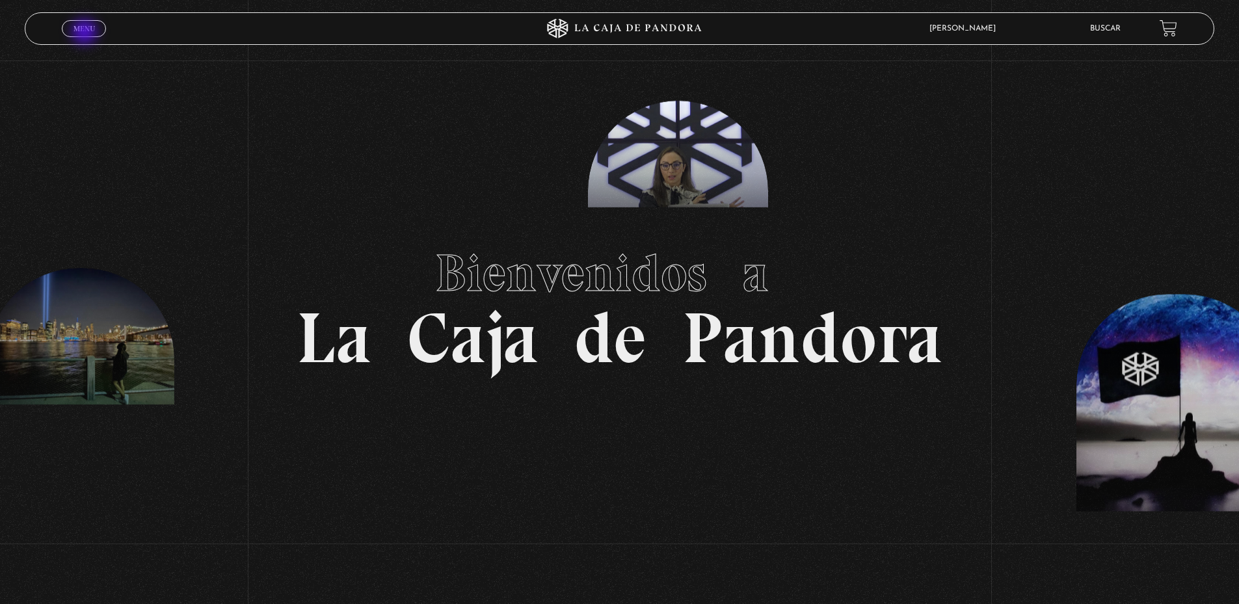
click at [86, 33] on link "Menu Cerrar" at bounding box center [84, 28] width 44 height 17
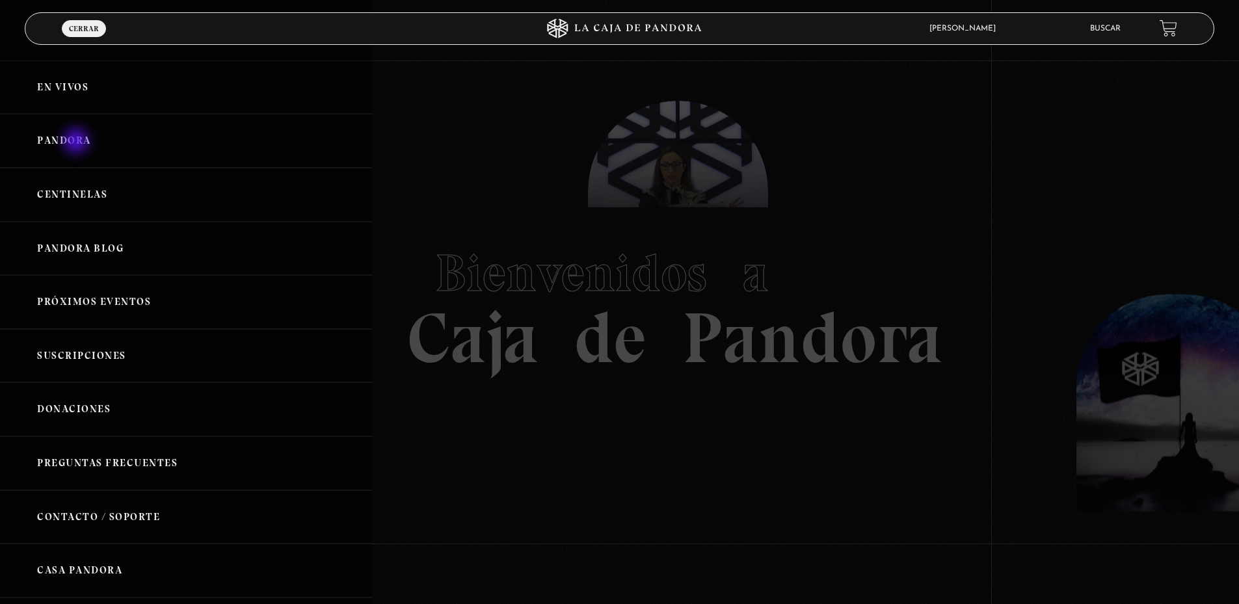
click at [77, 142] on link "Pandora" at bounding box center [186, 141] width 372 height 54
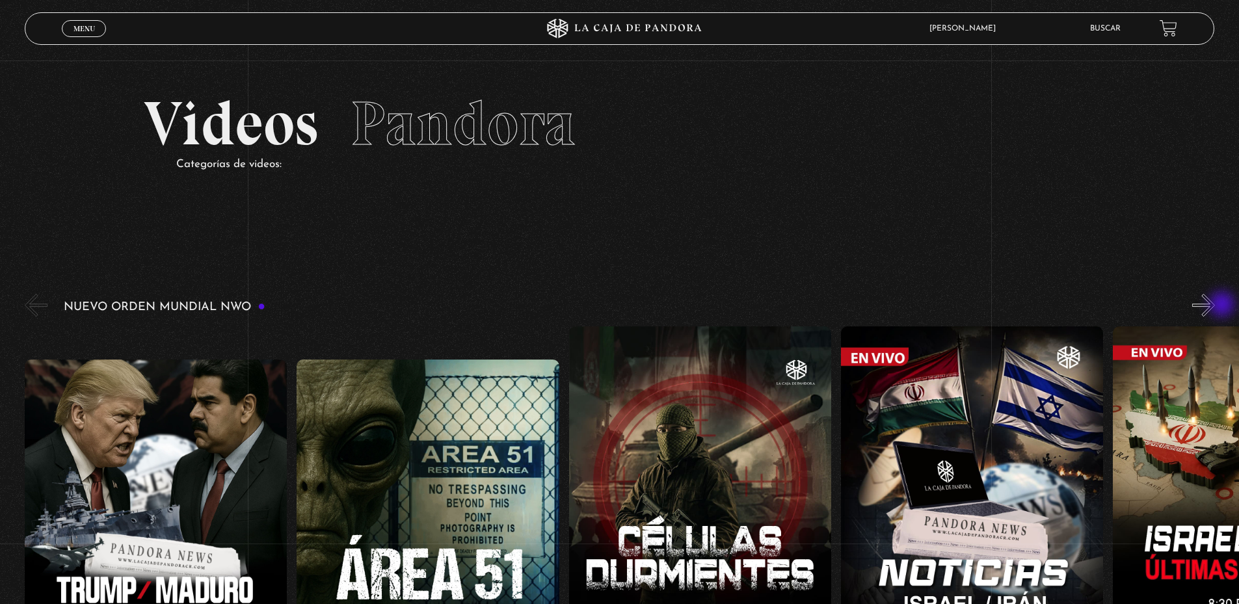
click at [1215, 306] on button "»" at bounding box center [1203, 305] width 23 height 23
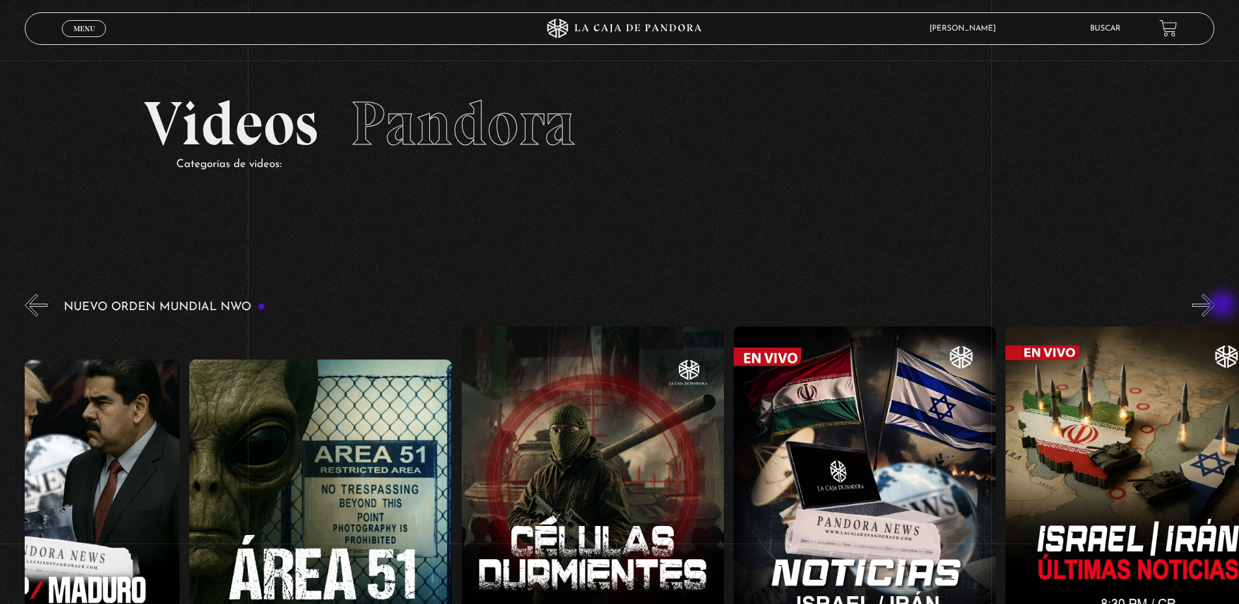
click at [1215, 306] on button "»" at bounding box center [1203, 305] width 23 height 23
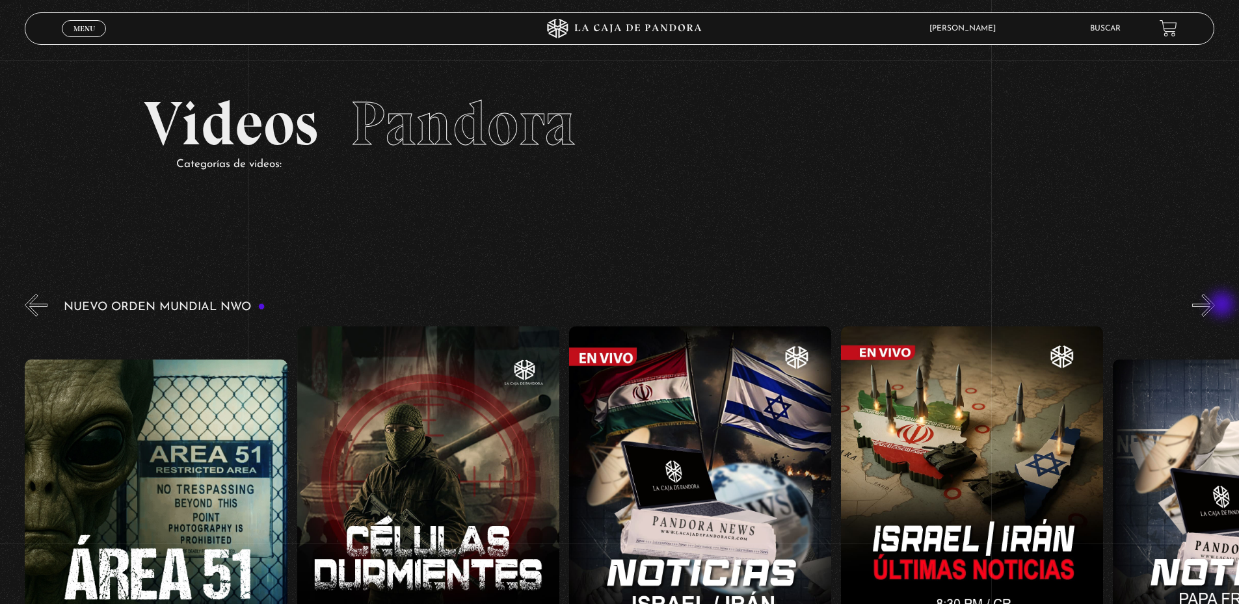
click at [1215, 306] on button "»" at bounding box center [1203, 305] width 23 height 23
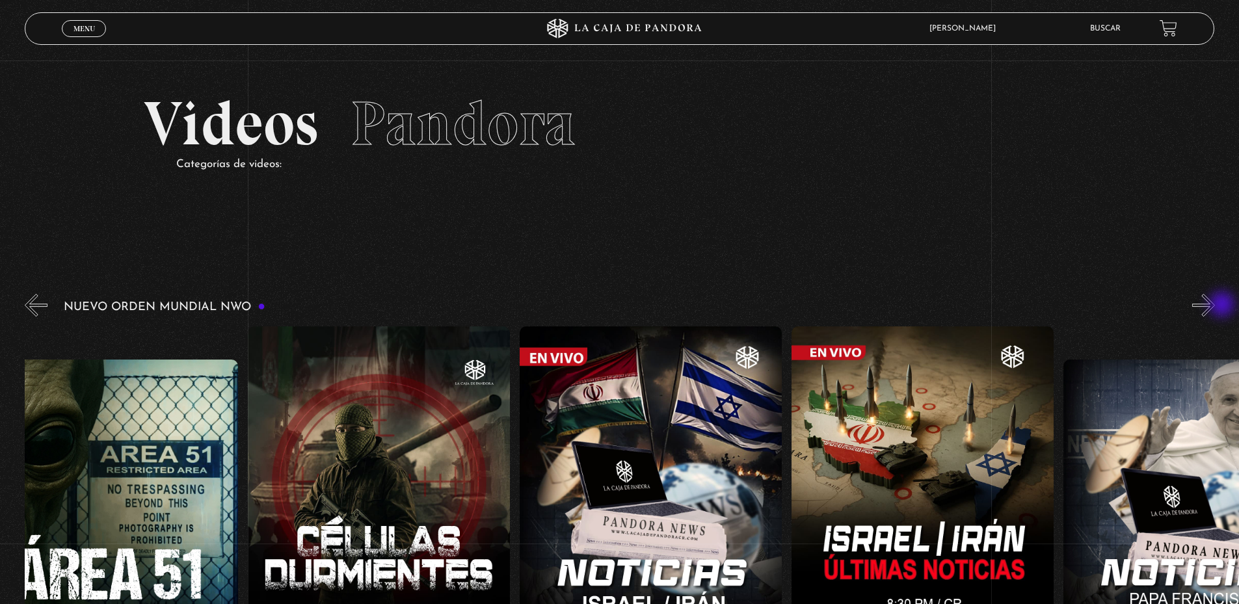
click at [1215, 306] on button "»" at bounding box center [1203, 305] width 23 height 23
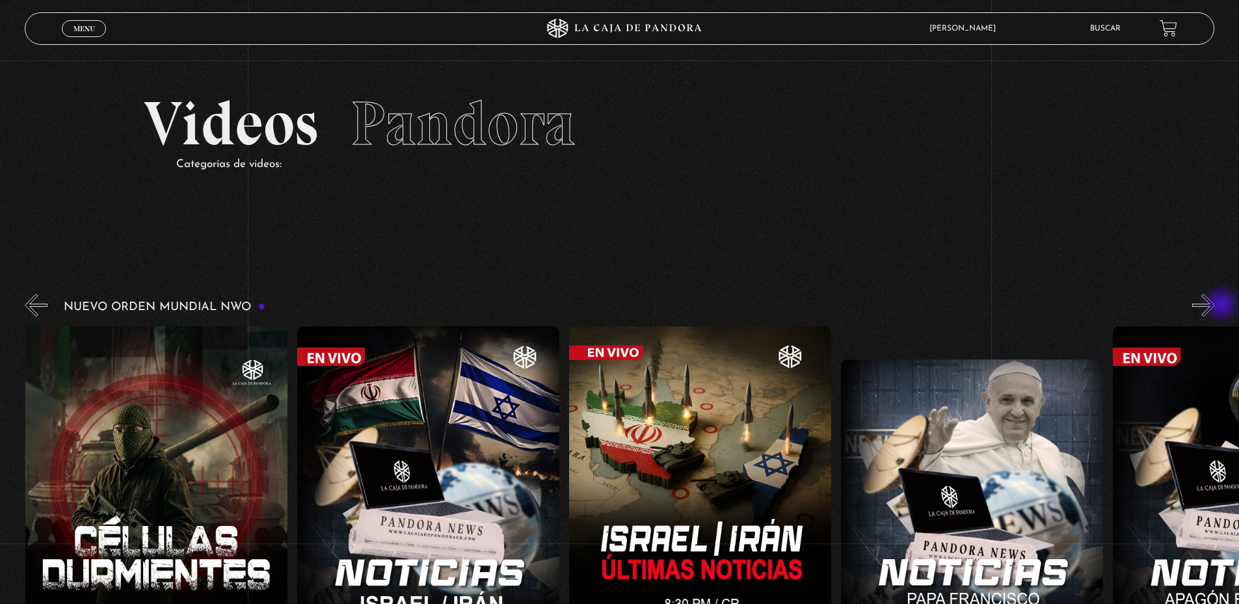
click at [1215, 306] on button "»" at bounding box center [1203, 305] width 23 height 23
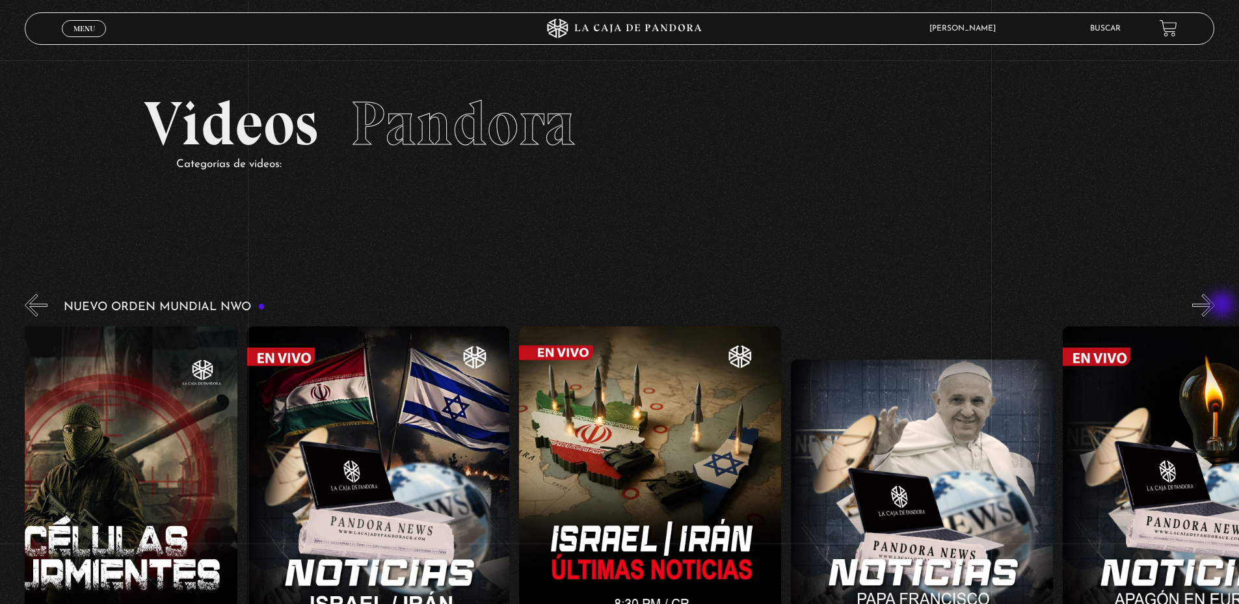
click at [1215, 306] on button "»" at bounding box center [1203, 305] width 23 height 23
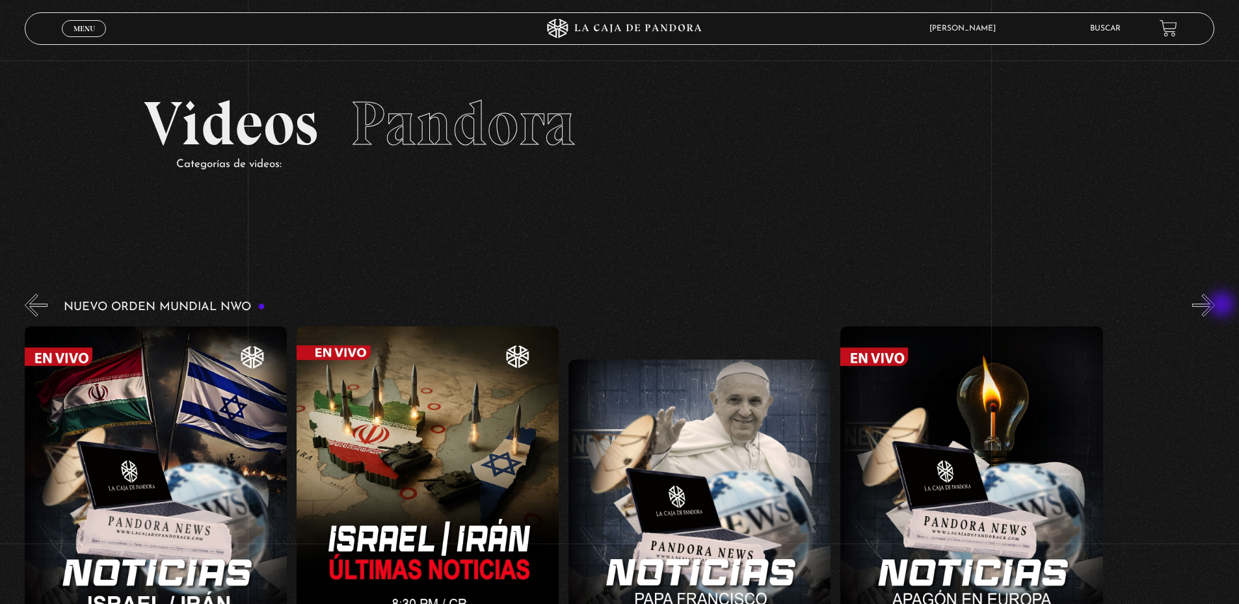
click at [1215, 306] on button "»" at bounding box center [1203, 305] width 23 height 23
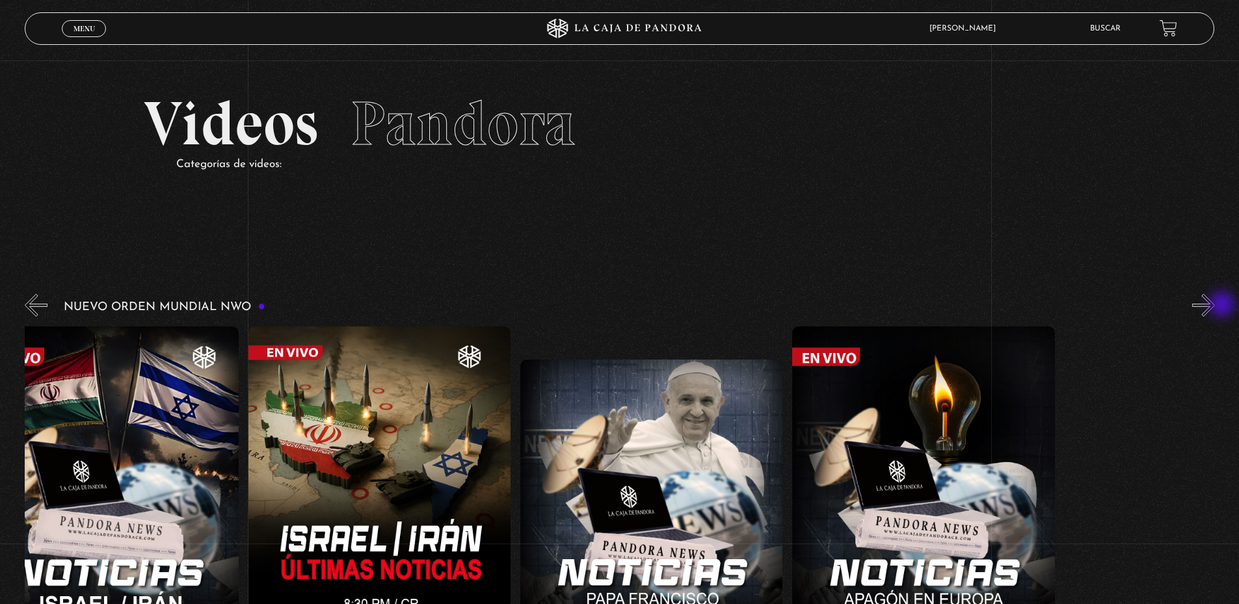
click at [1215, 306] on button "»" at bounding box center [1203, 305] width 23 height 23
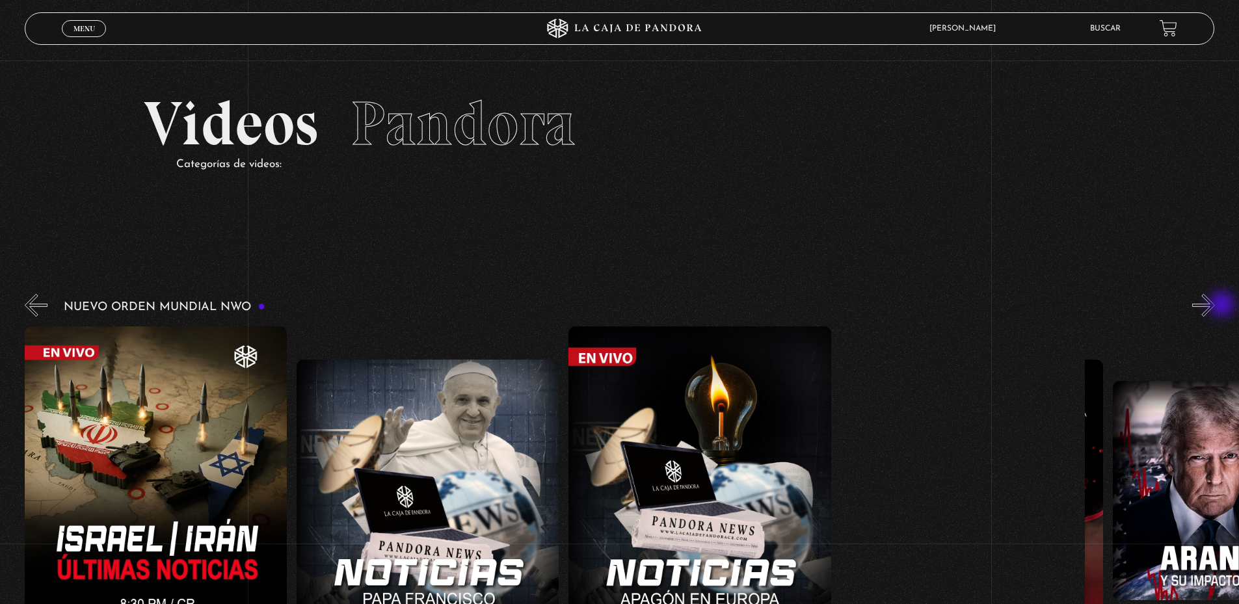
click at [1215, 306] on button "»" at bounding box center [1203, 305] width 23 height 23
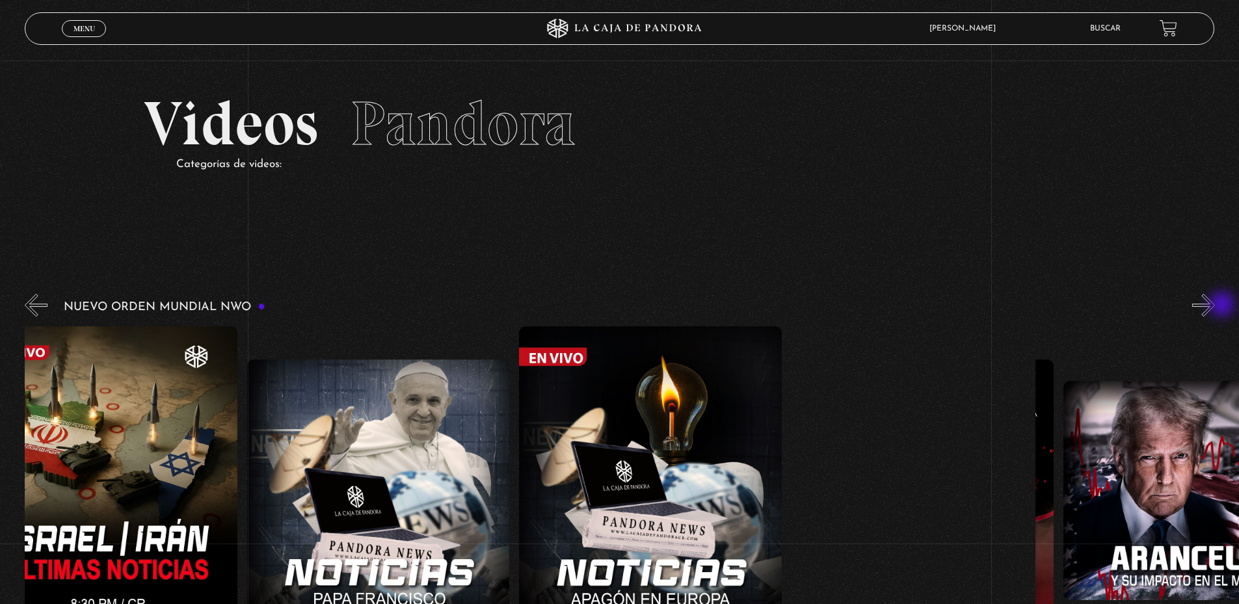
click at [1215, 306] on button "»" at bounding box center [1203, 305] width 23 height 23
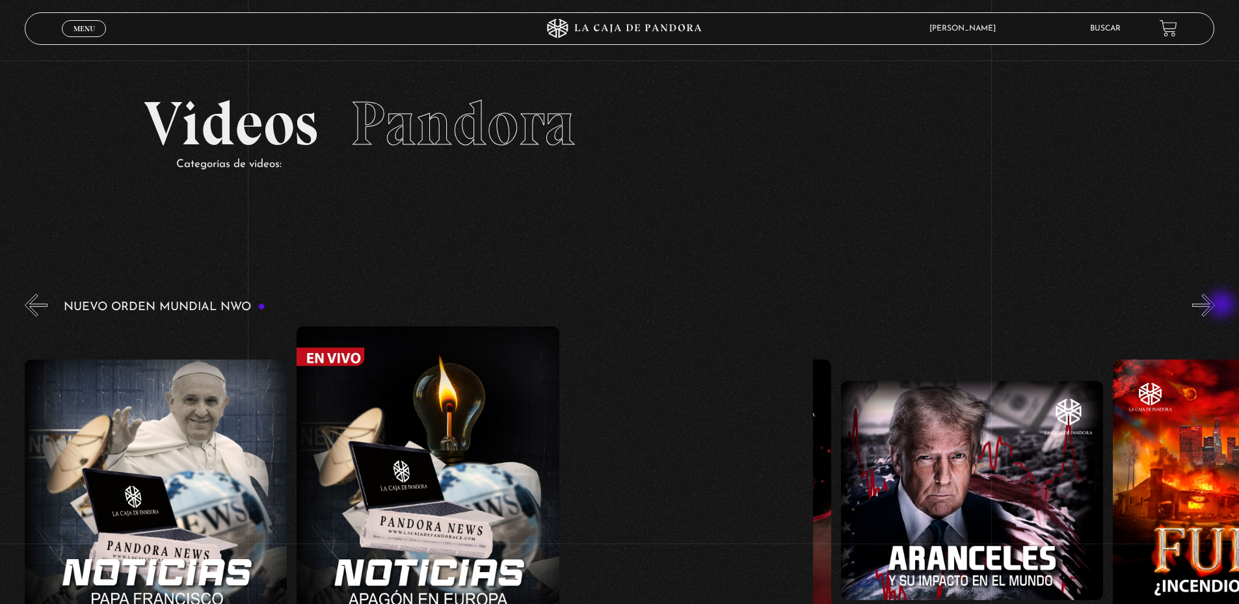
click at [1215, 306] on button "»" at bounding box center [1203, 305] width 23 height 23
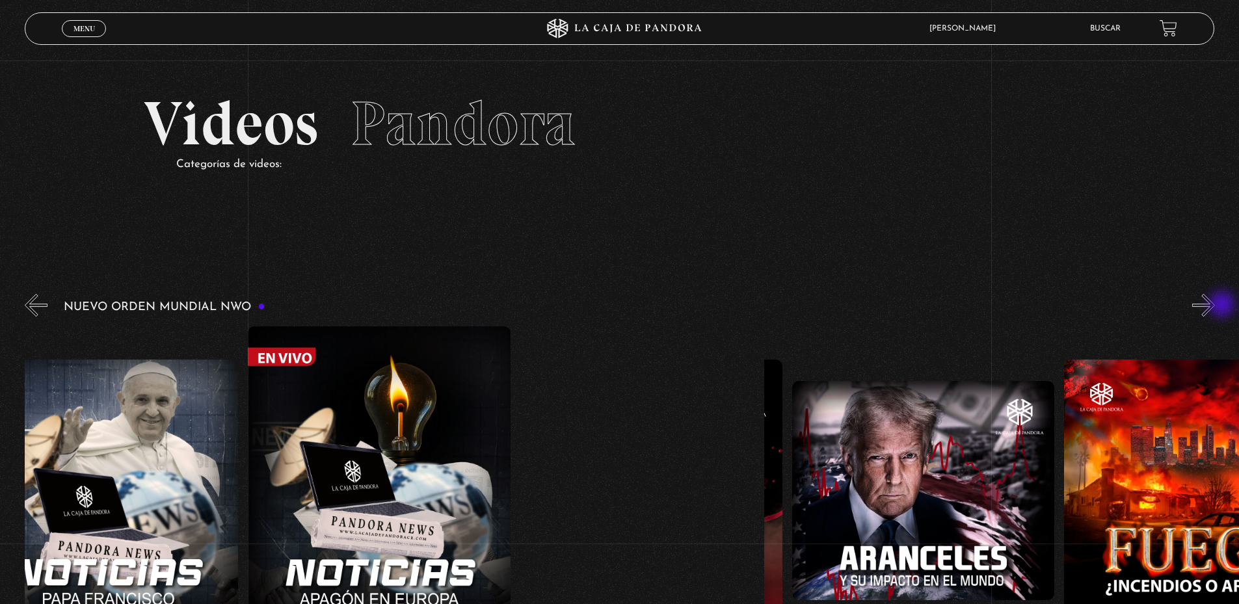
click at [1215, 306] on button "»" at bounding box center [1203, 305] width 23 height 23
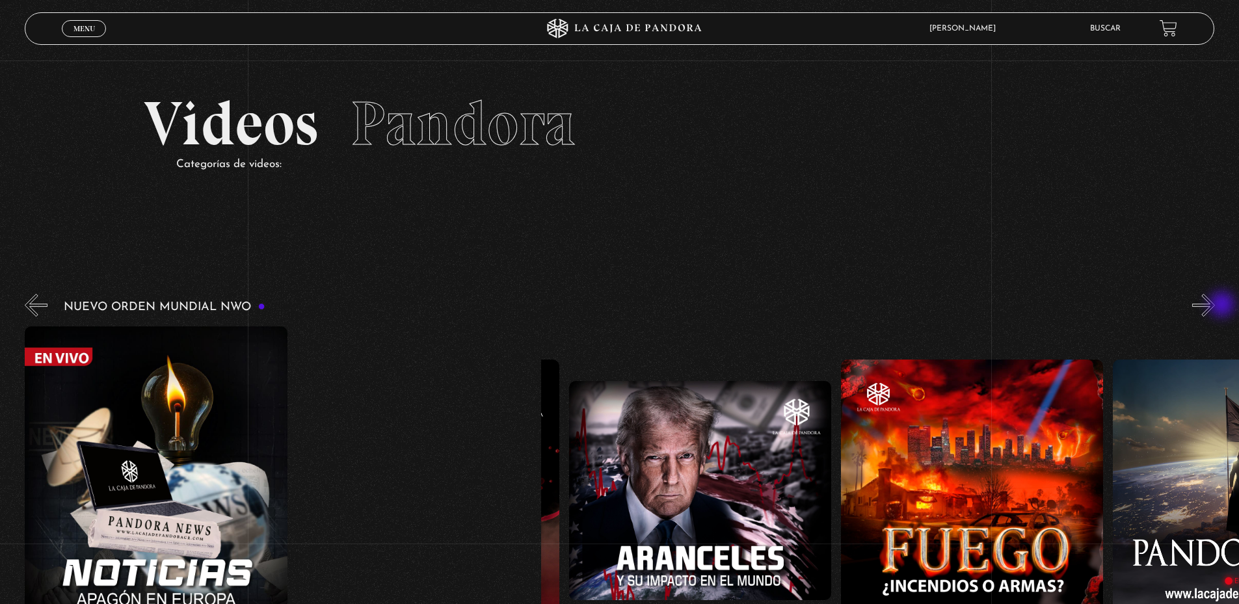
click at [1215, 306] on button "»" at bounding box center [1203, 305] width 23 height 23
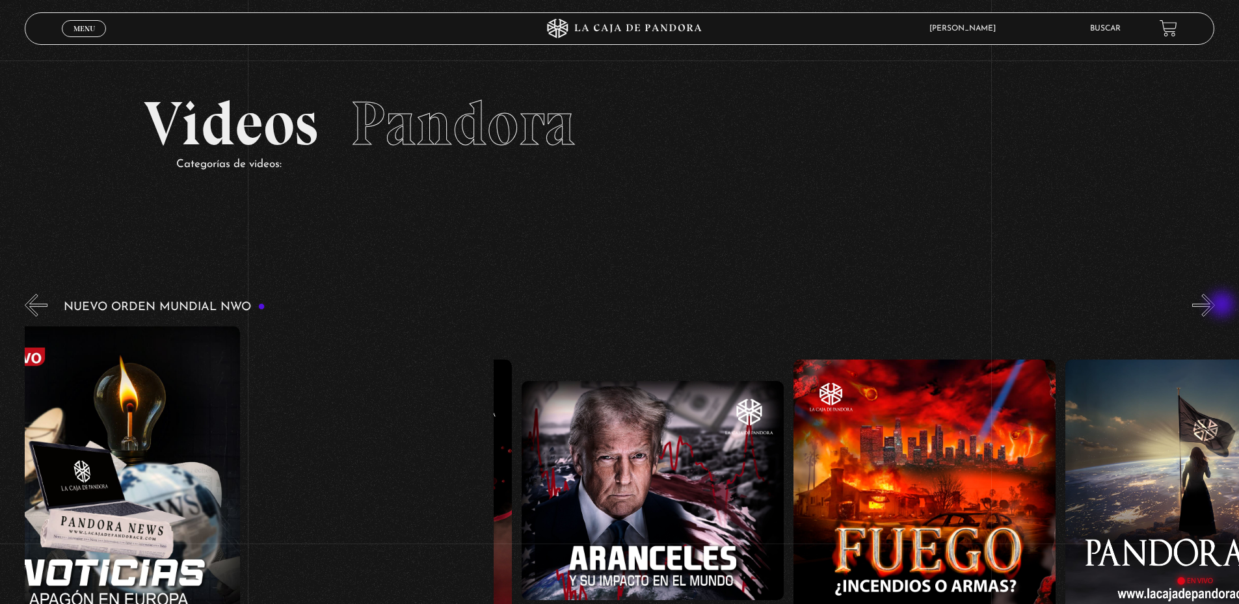
click at [1215, 306] on button "»" at bounding box center [1203, 305] width 23 height 23
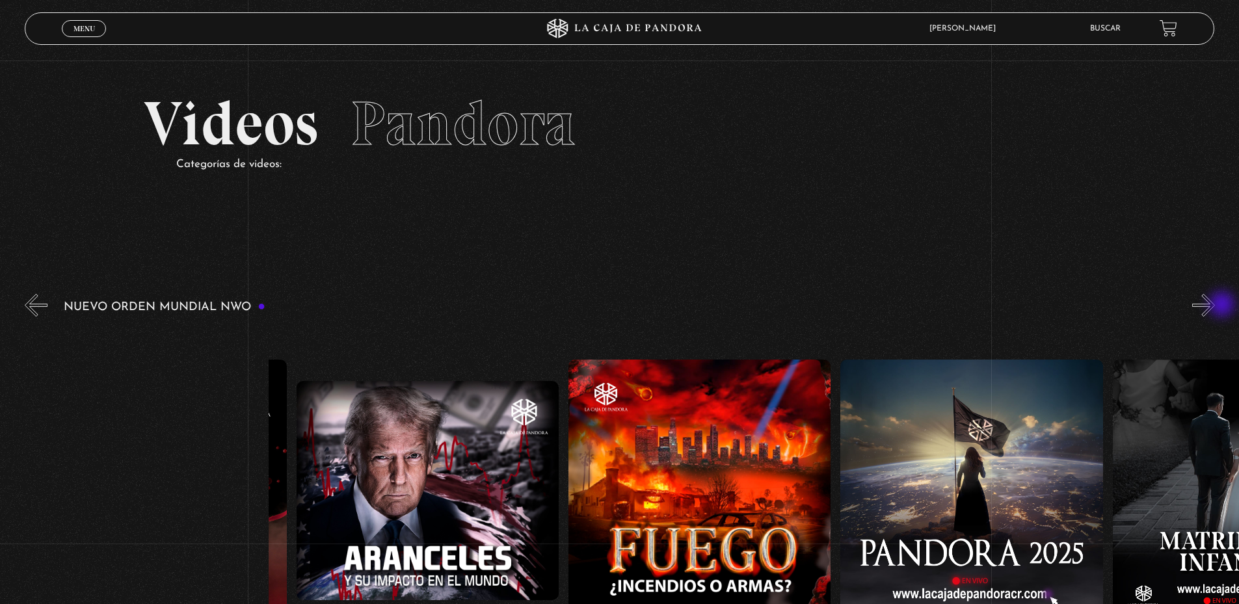
click at [1215, 306] on button "»" at bounding box center [1203, 305] width 23 height 23
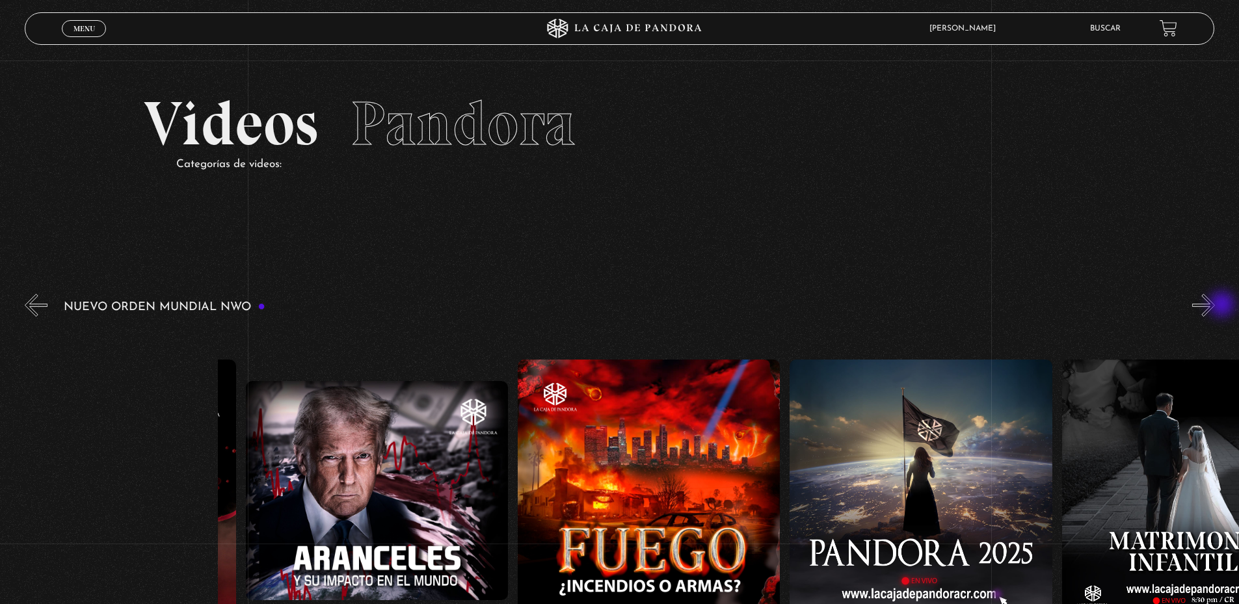
click at [1215, 306] on button "»" at bounding box center [1203, 305] width 23 height 23
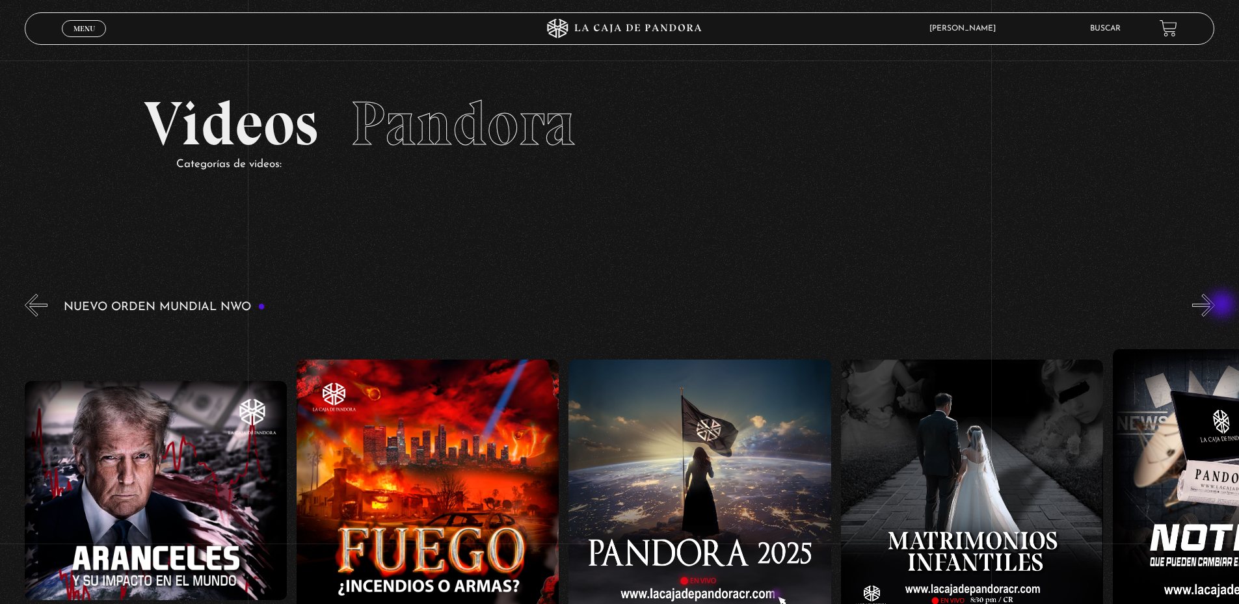
click at [1215, 306] on button "»" at bounding box center [1203, 305] width 23 height 23
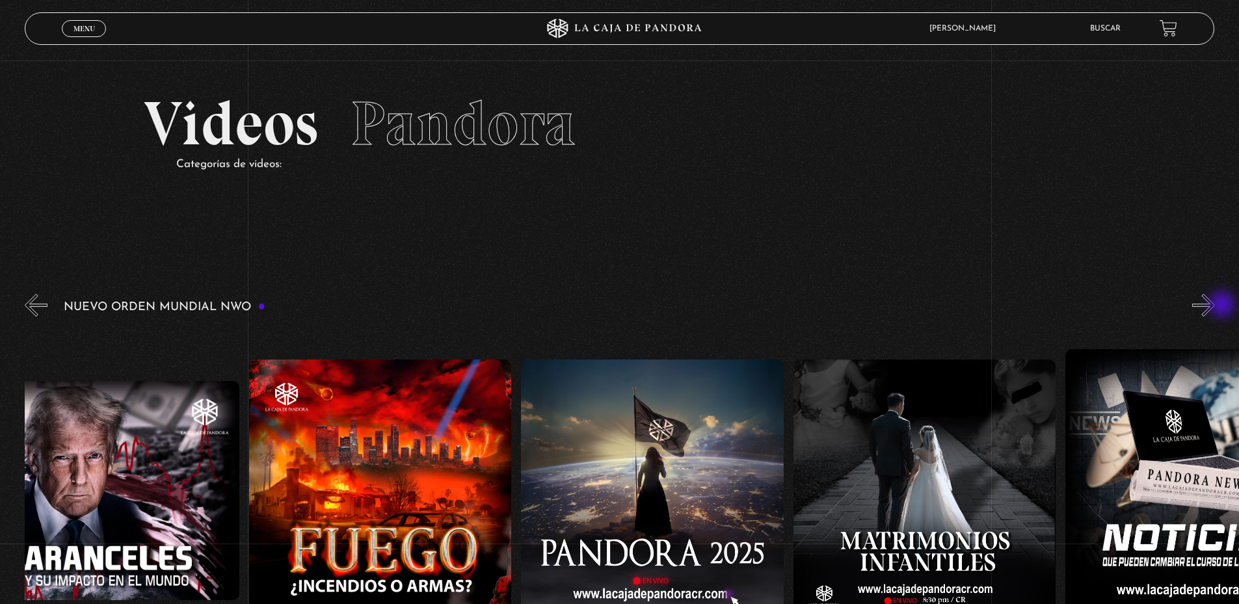
click at [1215, 306] on button "»" at bounding box center [1203, 305] width 23 height 23
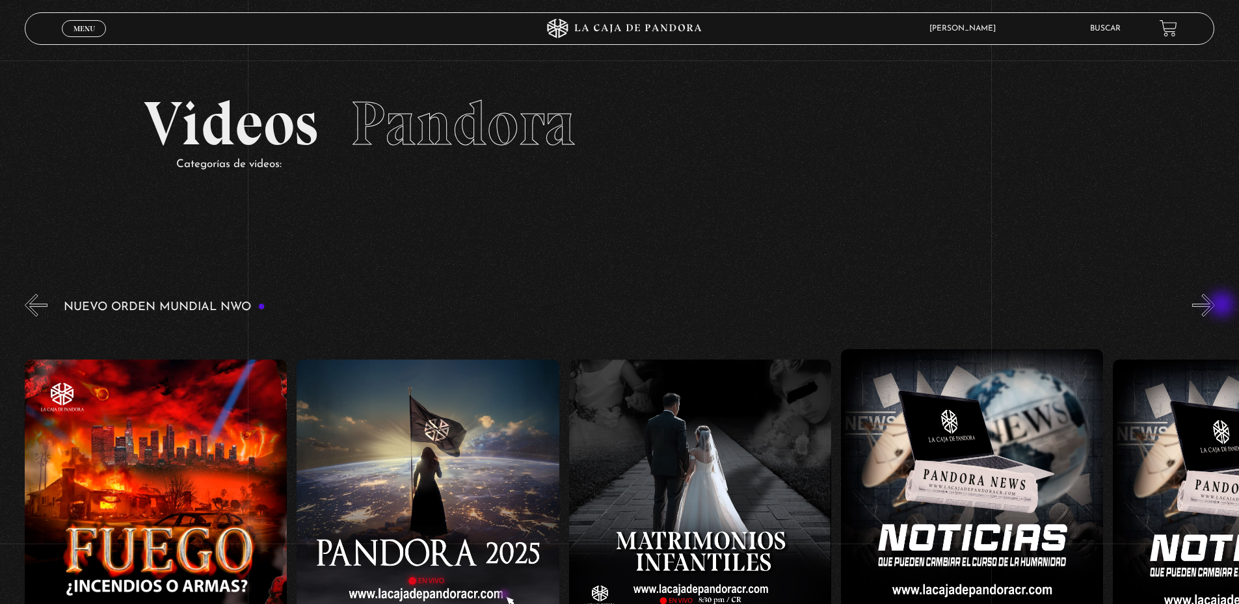
click at [1215, 306] on button "»" at bounding box center [1203, 305] width 23 height 23
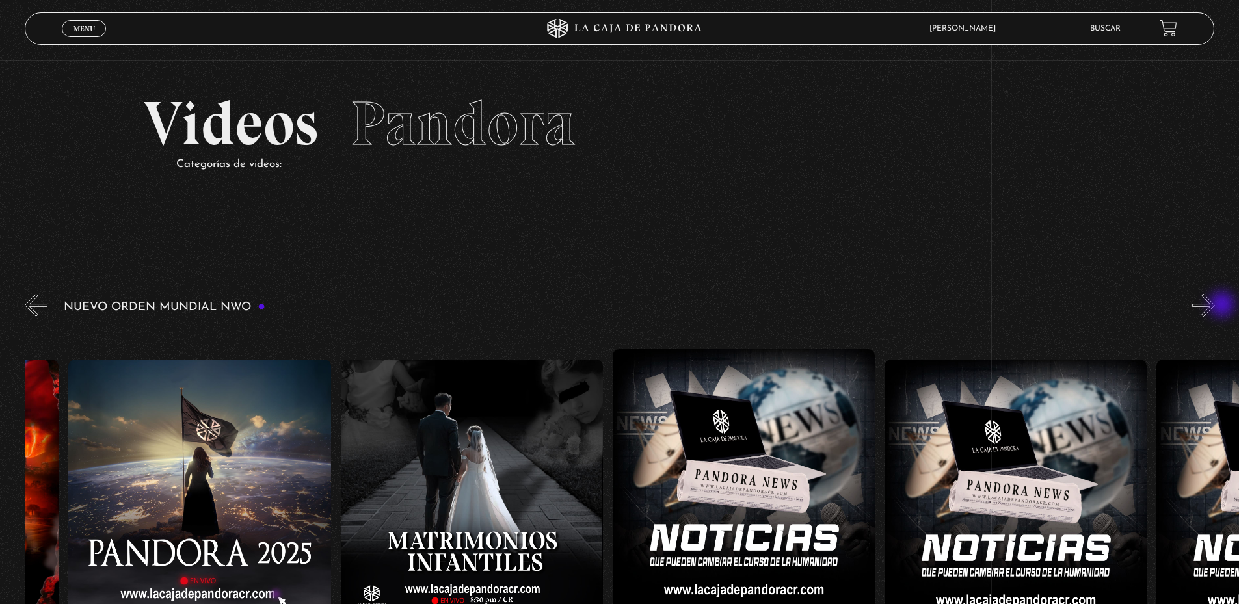
click at [1215, 306] on button "»" at bounding box center [1203, 305] width 23 height 23
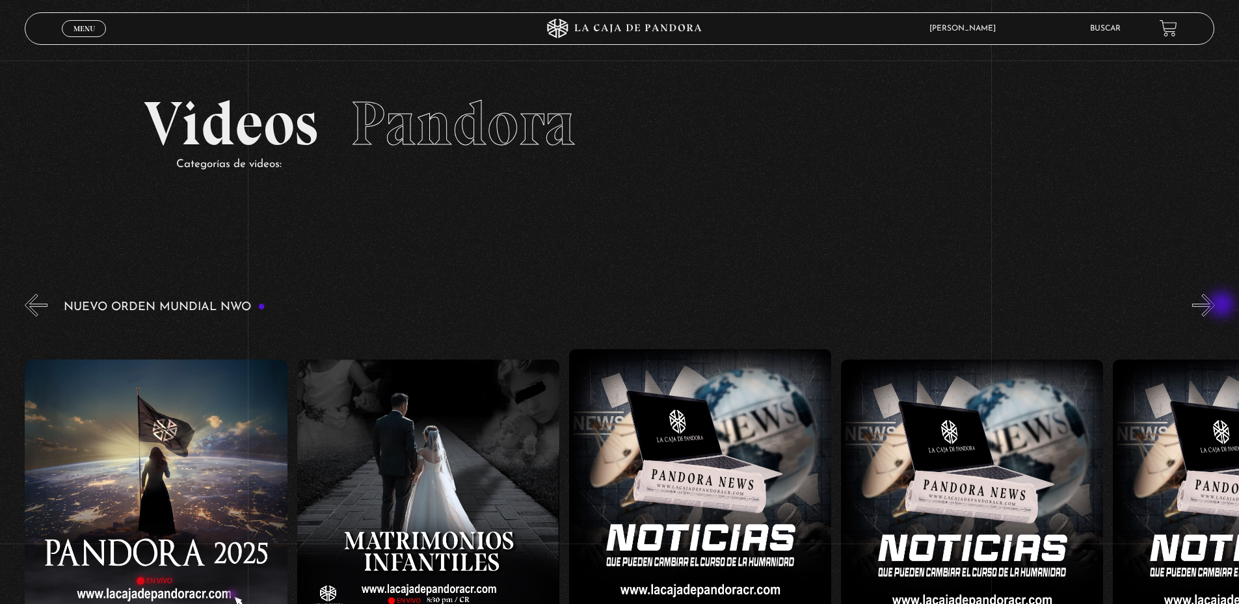
click at [1215, 306] on button "»" at bounding box center [1203, 305] width 23 height 23
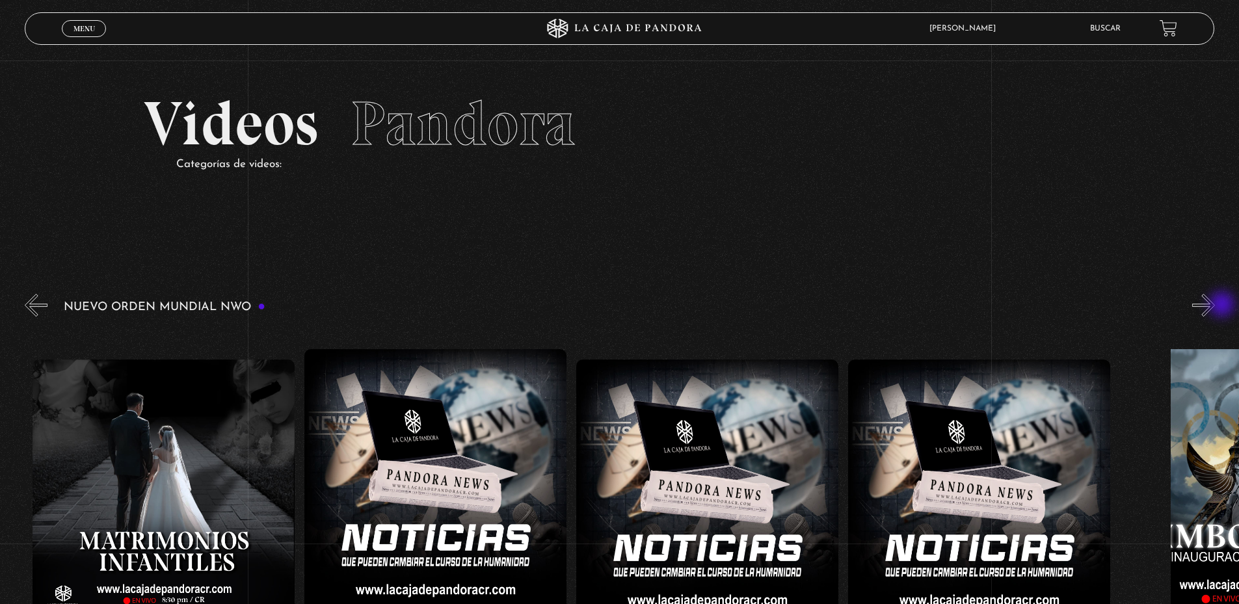
click at [1215, 306] on button "»" at bounding box center [1203, 305] width 23 height 23
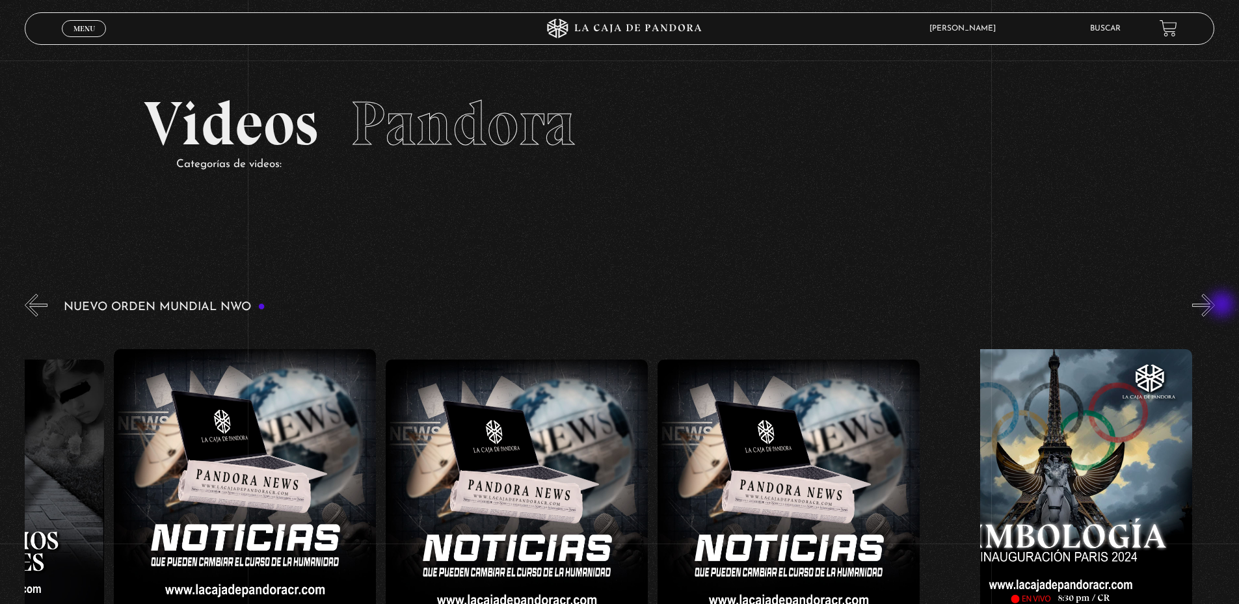
click at [1215, 306] on button "»" at bounding box center [1203, 305] width 23 height 23
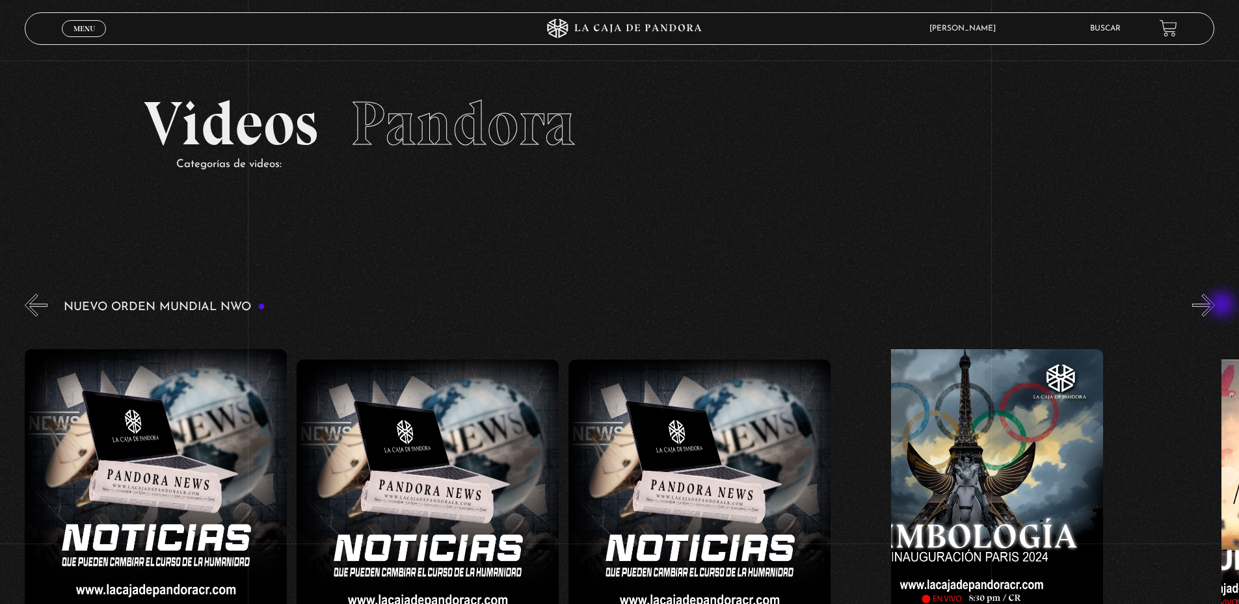
click at [1215, 306] on button "»" at bounding box center [1203, 305] width 23 height 23
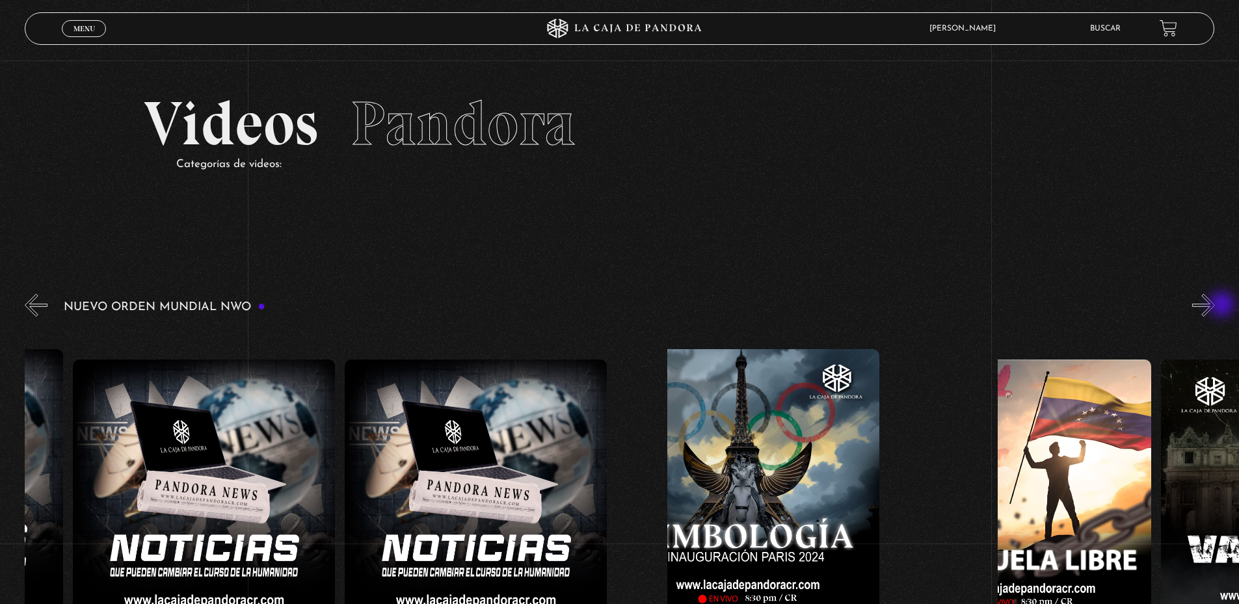
click at [1215, 306] on button "»" at bounding box center [1203, 305] width 23 height 23
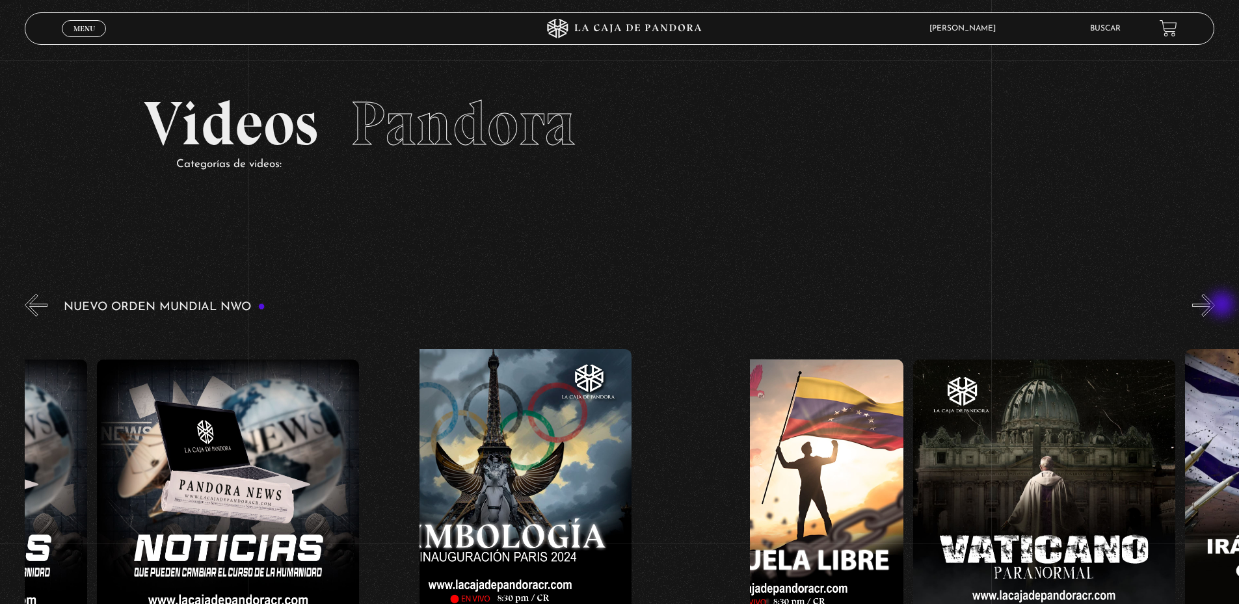
click at [1215, 306] on button "»" at bounding box center [1203, 305] width 23 height 23
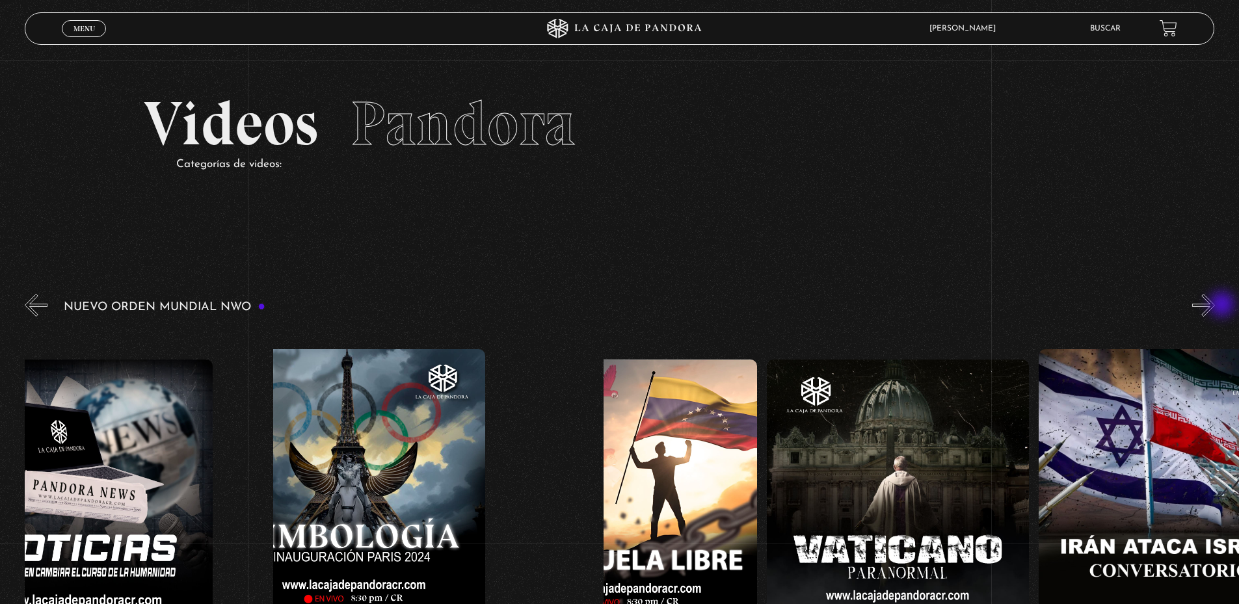
click at [1215, 306] on button "»" at bounding box center [1203, 305] width 23 height 23
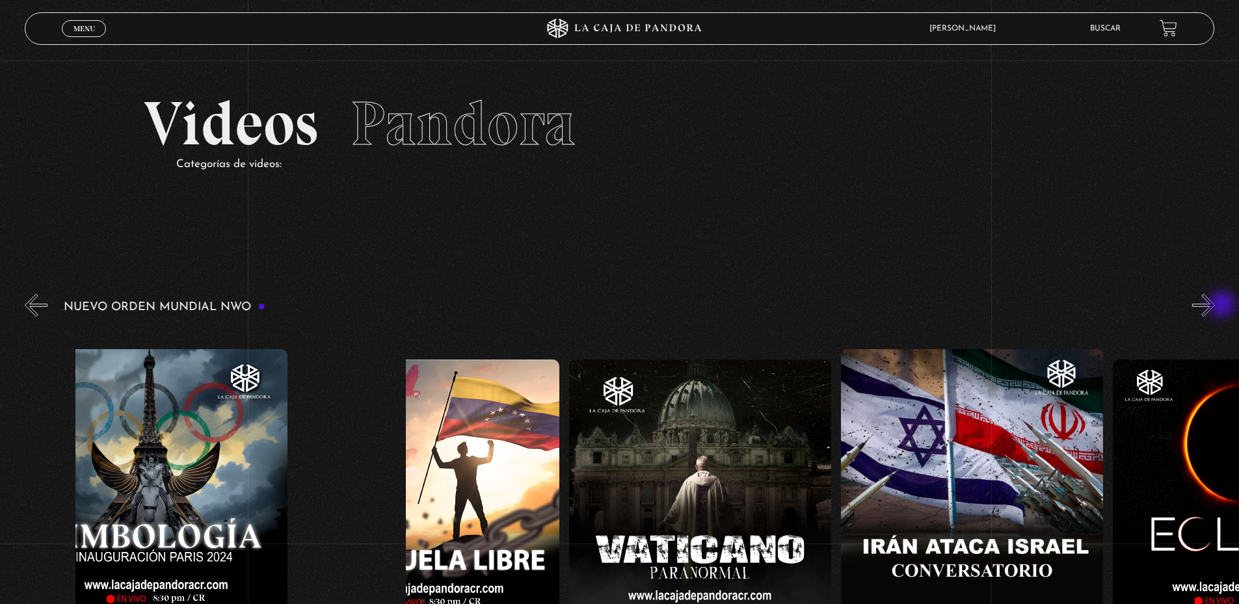
click at [1215, 306] on button "»" at bounding box center [1203, 305] width 23 height 23
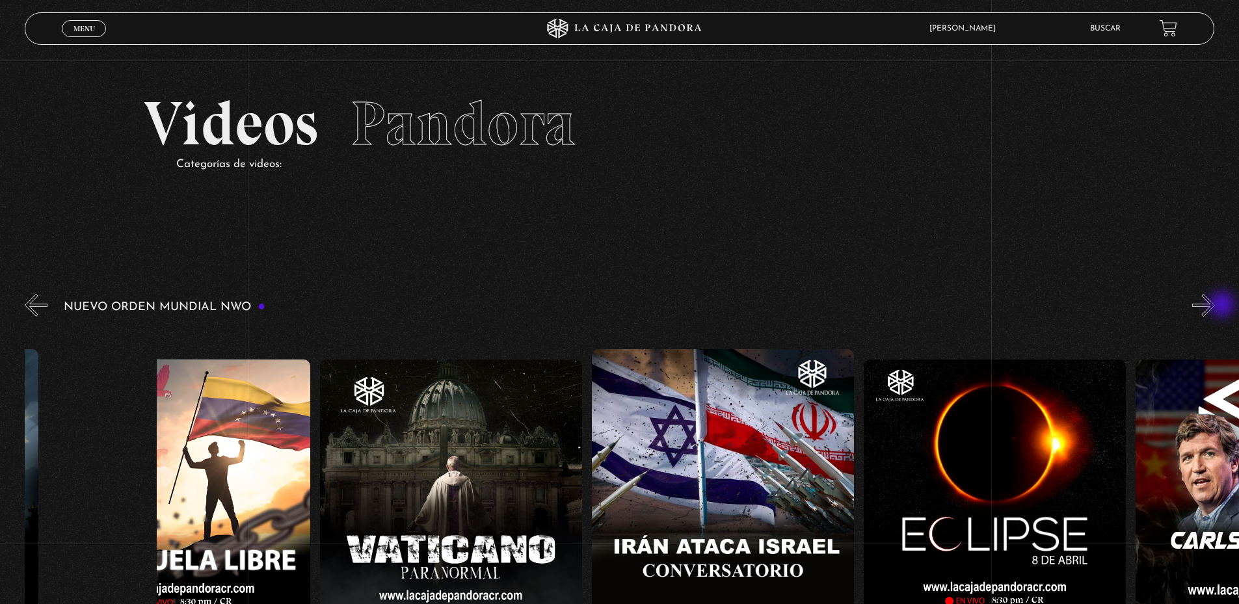
click at [1215, 306] on button "»" at bounding box center [1203, 305] width 23 height 23
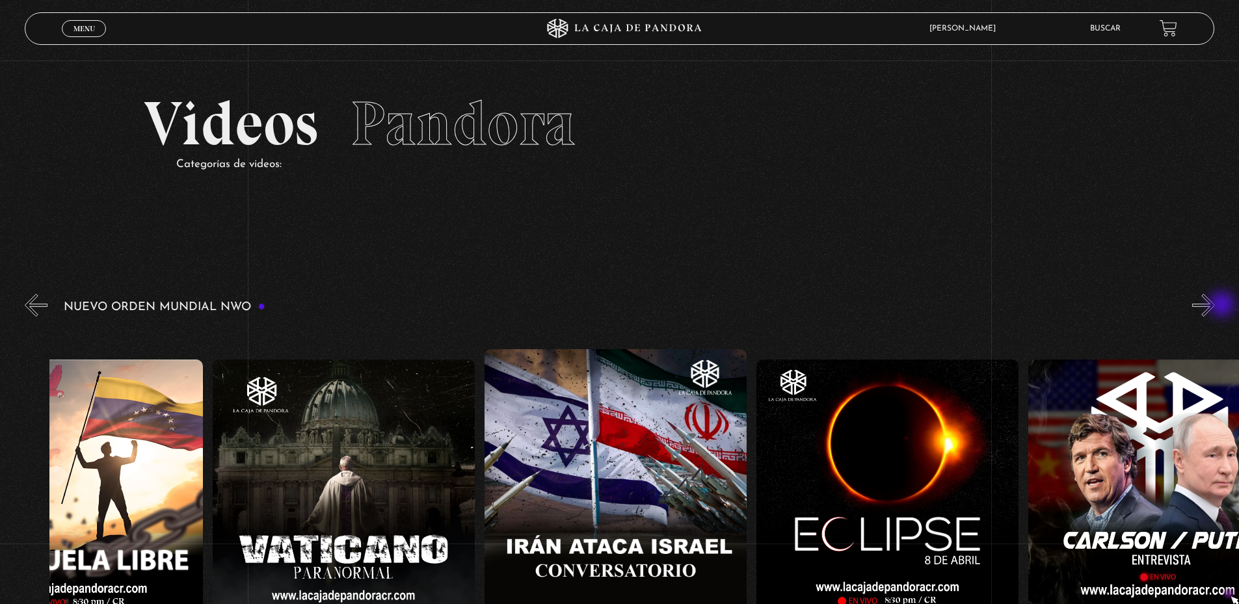
click at [1215, 306] on button "»" at bounding box center [1203, 305] width 23 height 23
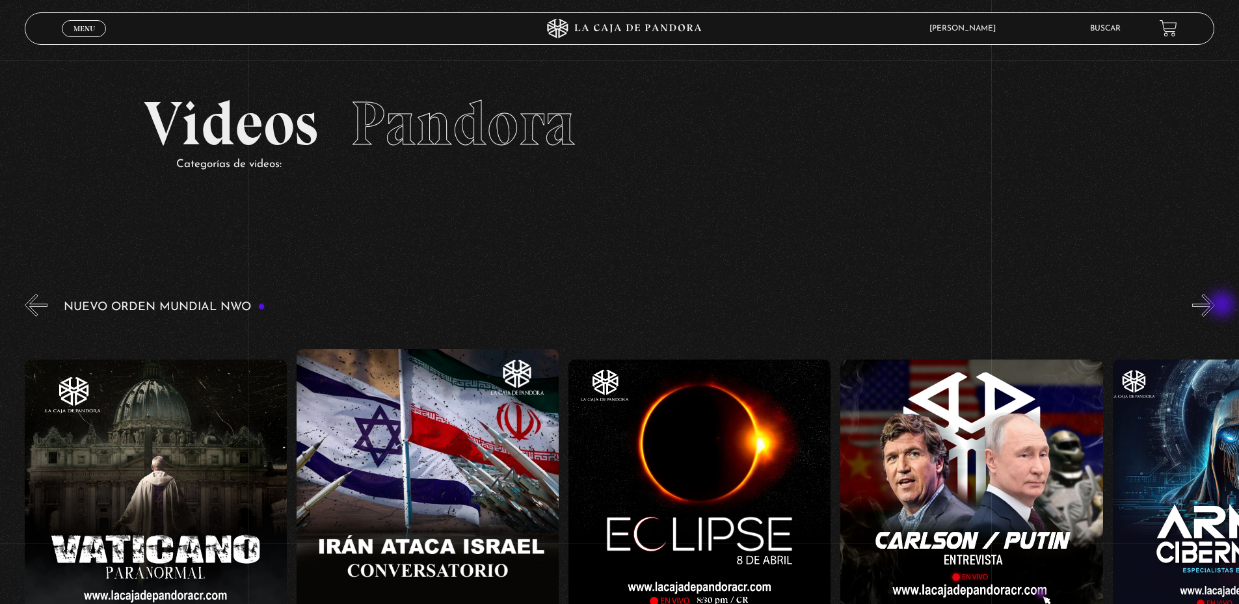
click at [1215, 306] on button "»" at bounding box center [1203, 305] width 23 height 23
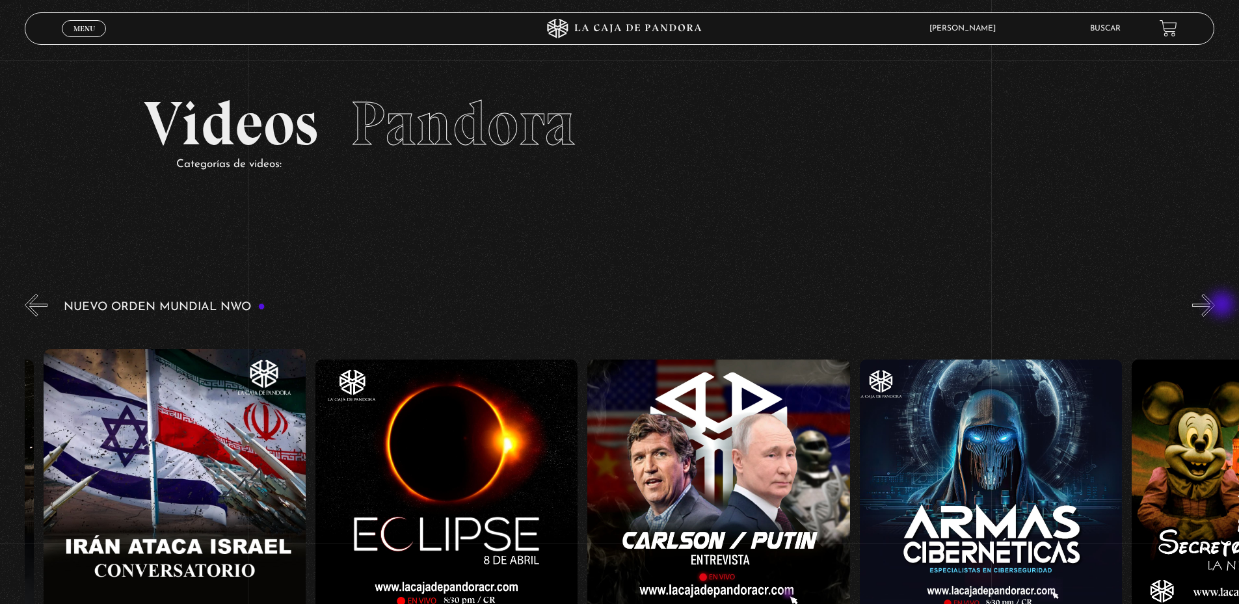
click at [1215, 306] on button "»" at bounding box center [1203, 305] width 23 height 23
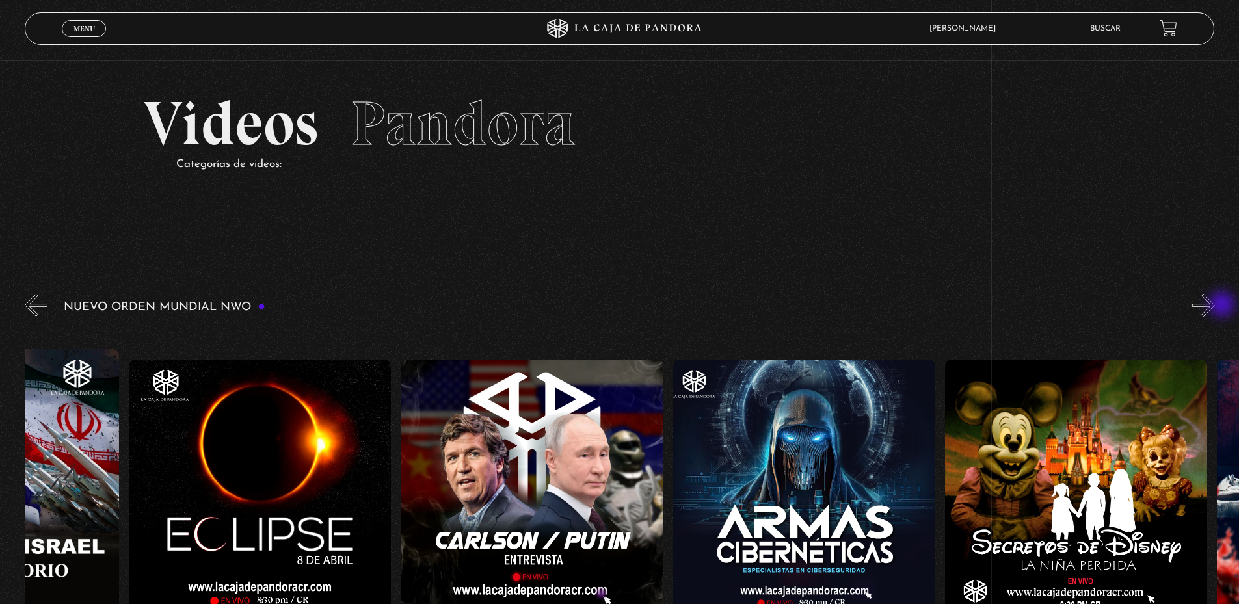
click at [1215, 306] on button "»" at bounding box center [1203, 305] width 23 height 23
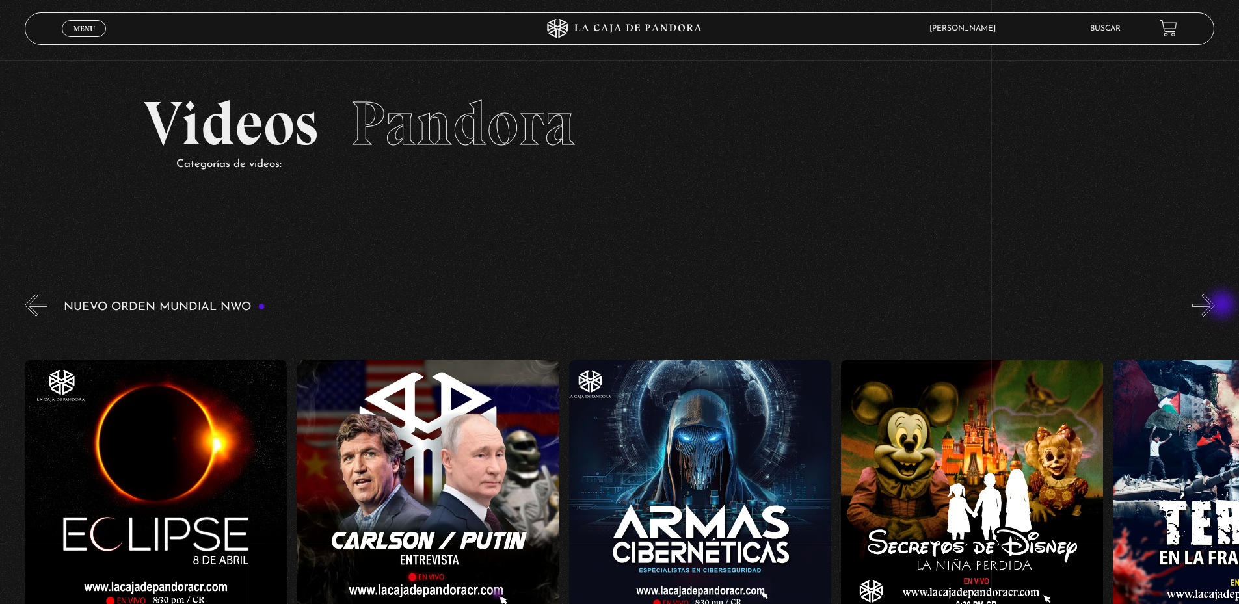
click at [1215, 306] on button "»" at bounding box center [1203, 305] width 23 height 23
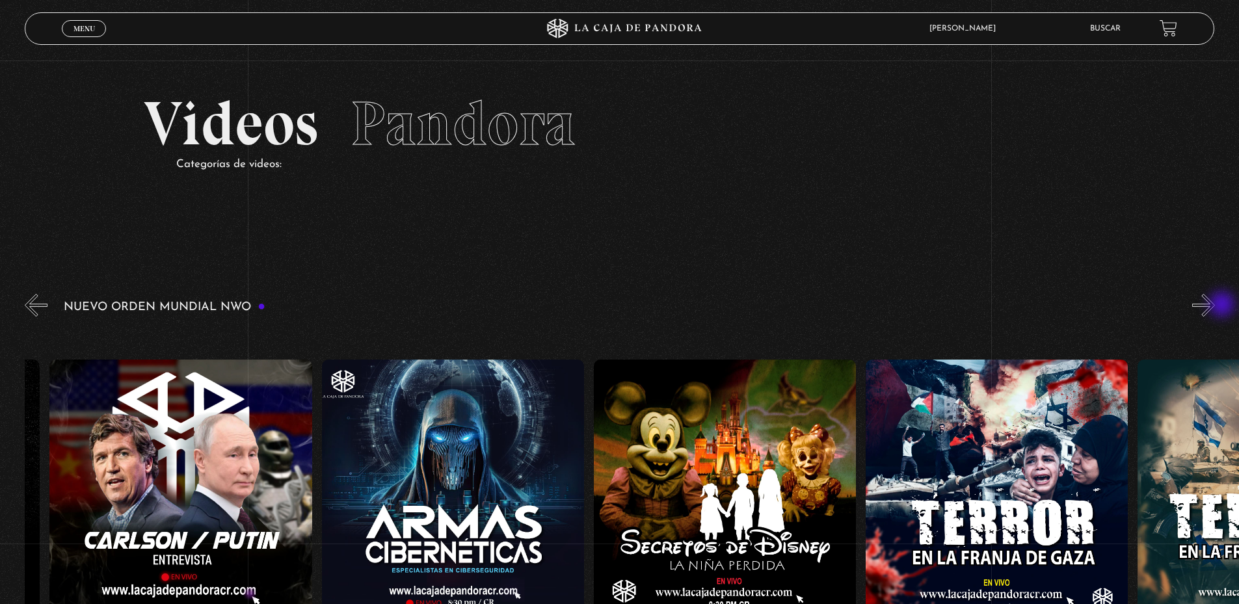
click at [1215, 306] on button "»" at bounding box center [1203, 305] width 23 height 23
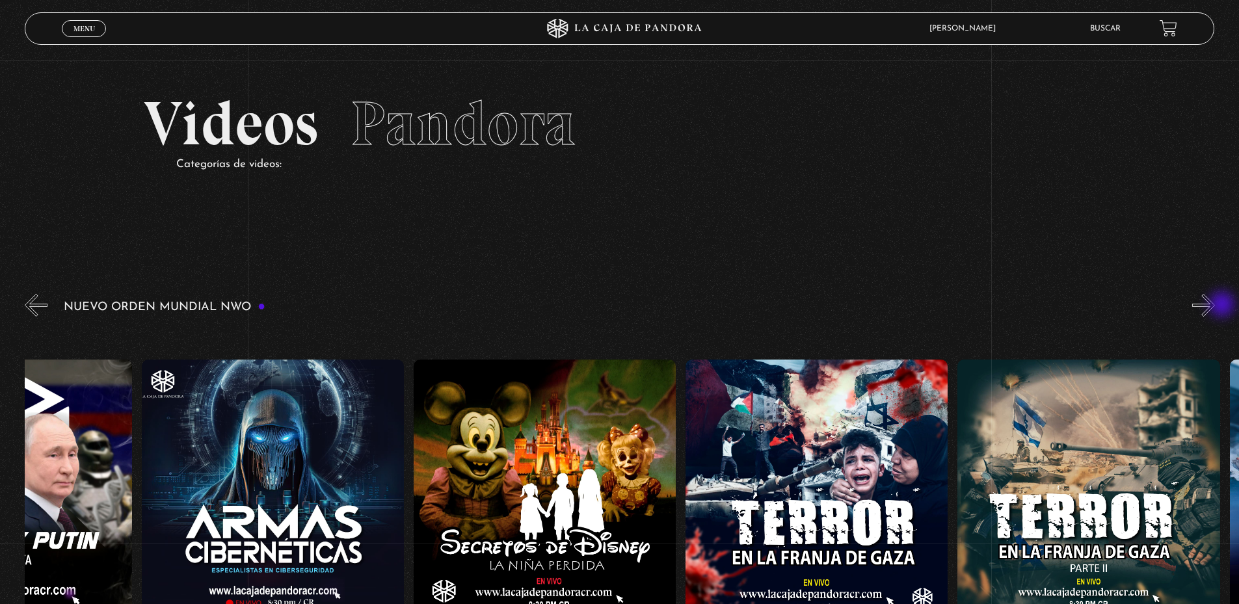
click at [1215, 306] on button "»" at bounding box center [1203, 305] width 23 height 23
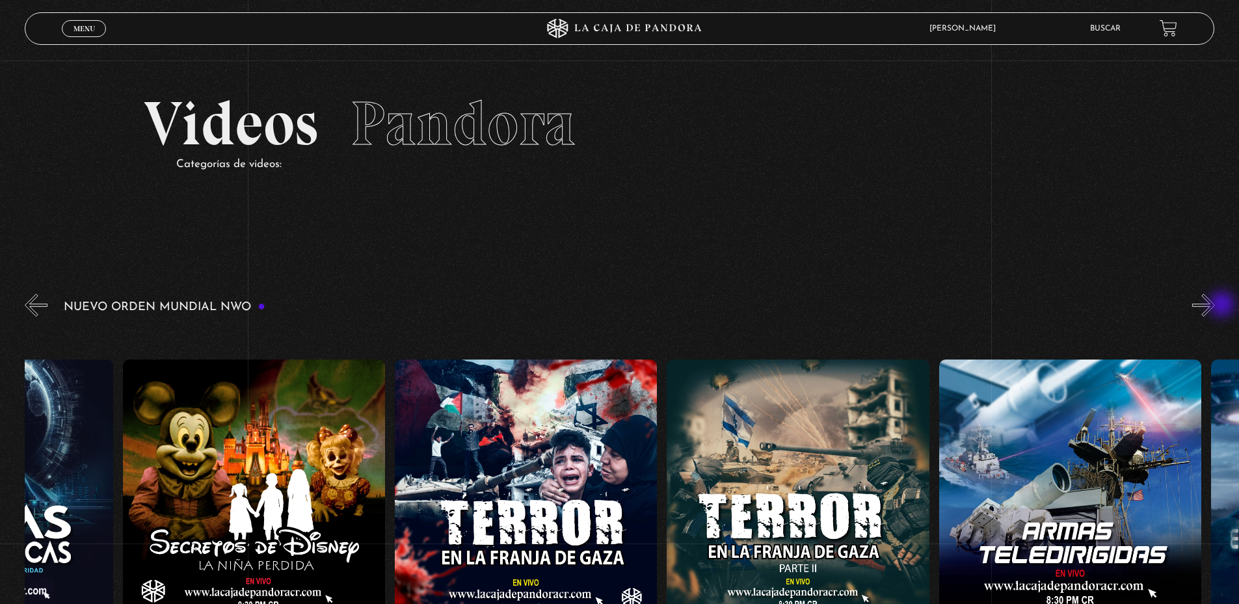
click at [1215, 306] on button "»" at bounding box center [1203, 305] width 23 height 23
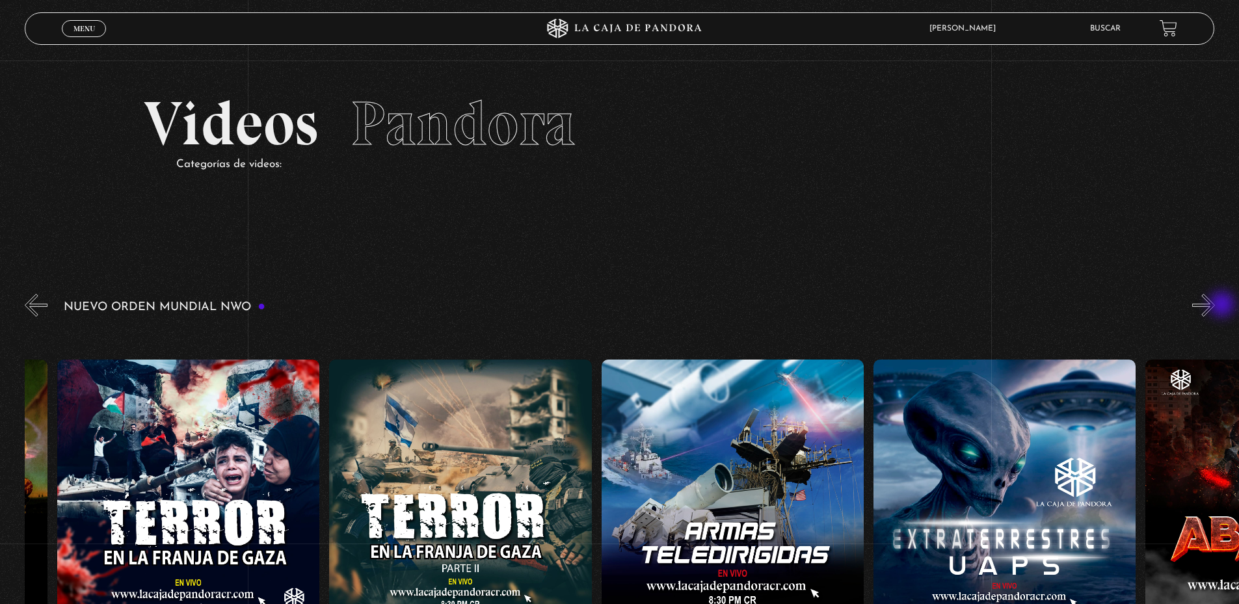
click at [1215, 306] on button "»" at bounding box center [1203, 305] width 23 height 23
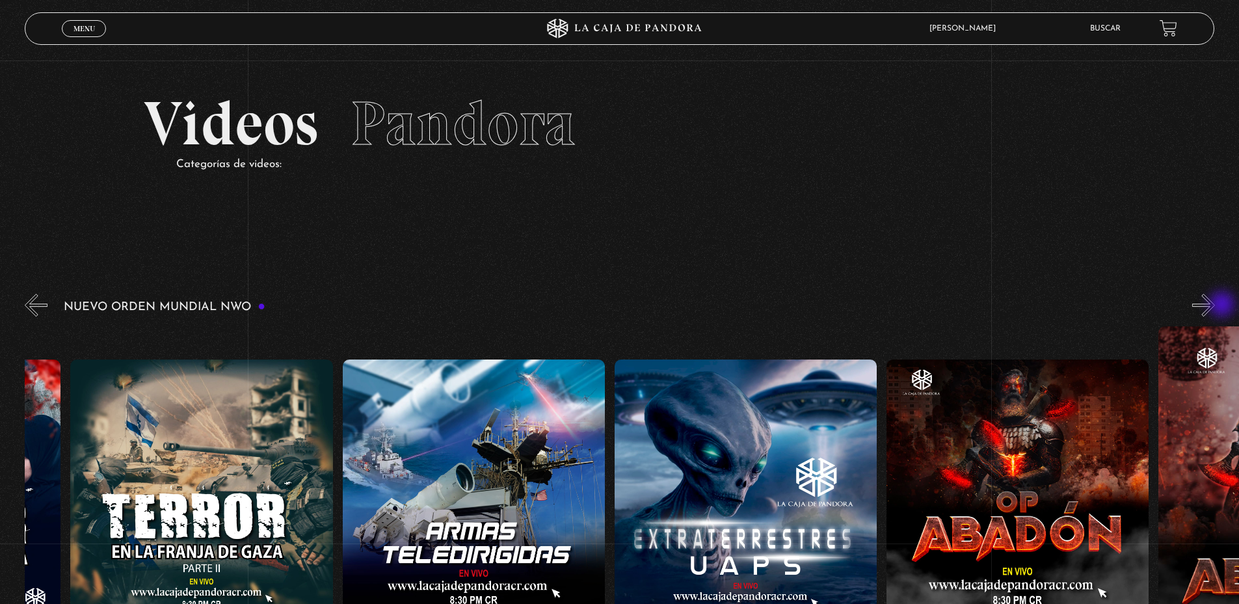
click at [1215, 306] on button "»" at bounding box center [1203, 305] width 23 height 23
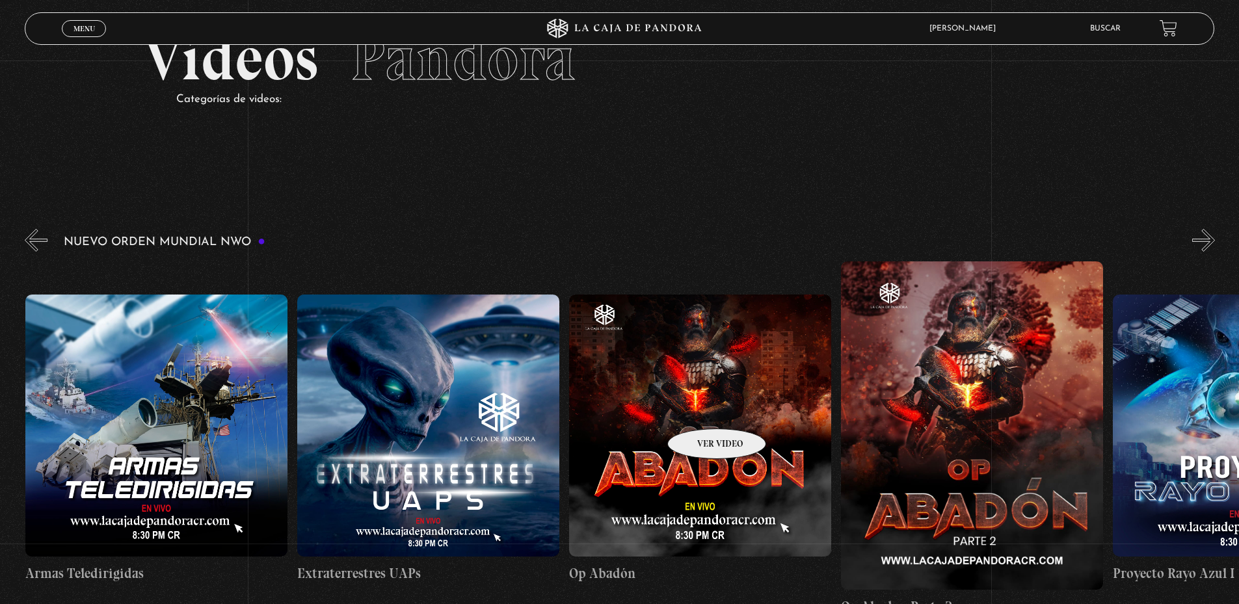
scroll to position [0, 6799]
click at [1206, 243] on button "»" at bounding box center [1203, 240] width 23 height 23
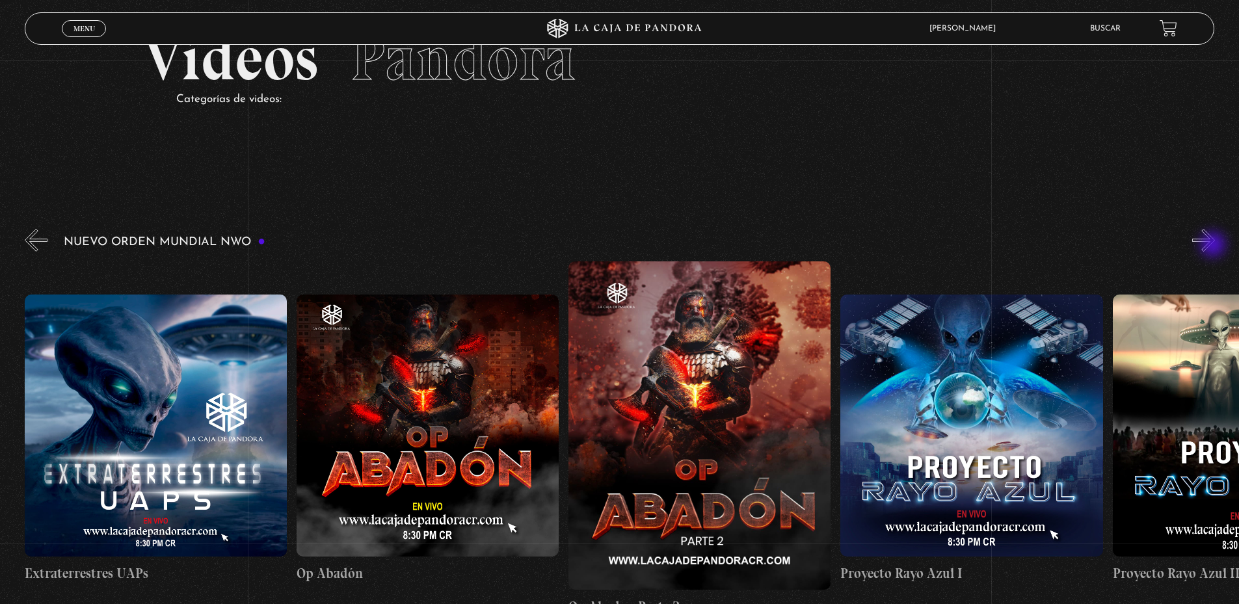
click at [1214, 246] on button "»" at bounding box center [1203, 240] width 23 height 23
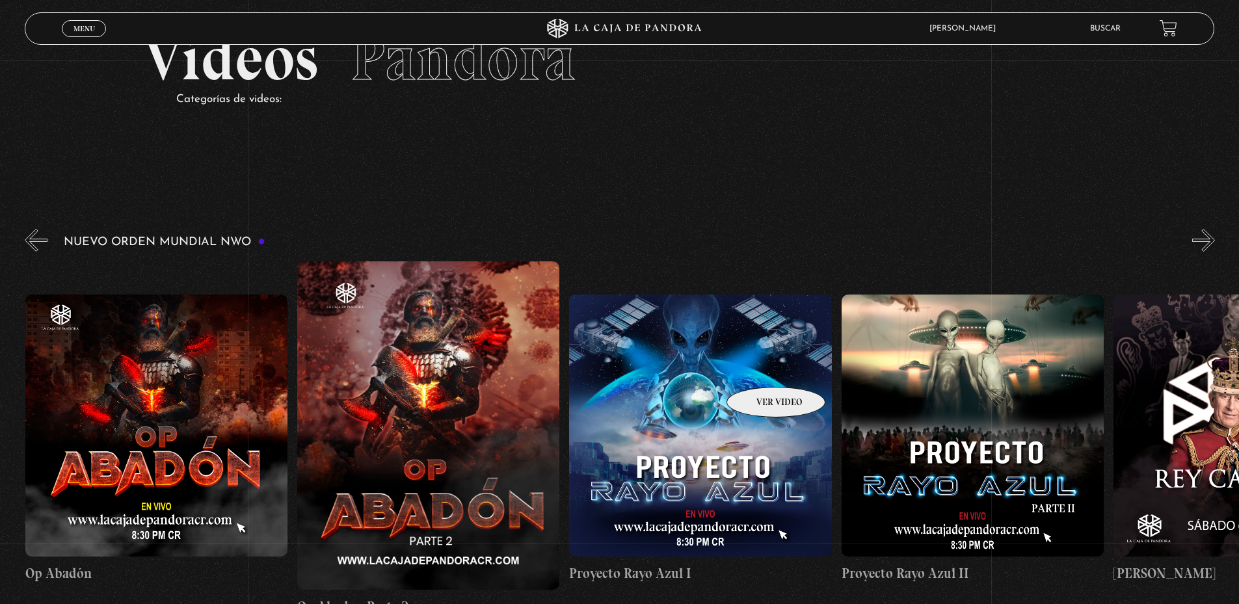
scroll to position [0, 7342]
click at [735, 370] on figure at bounding box center [699, 426] width 262 height 262
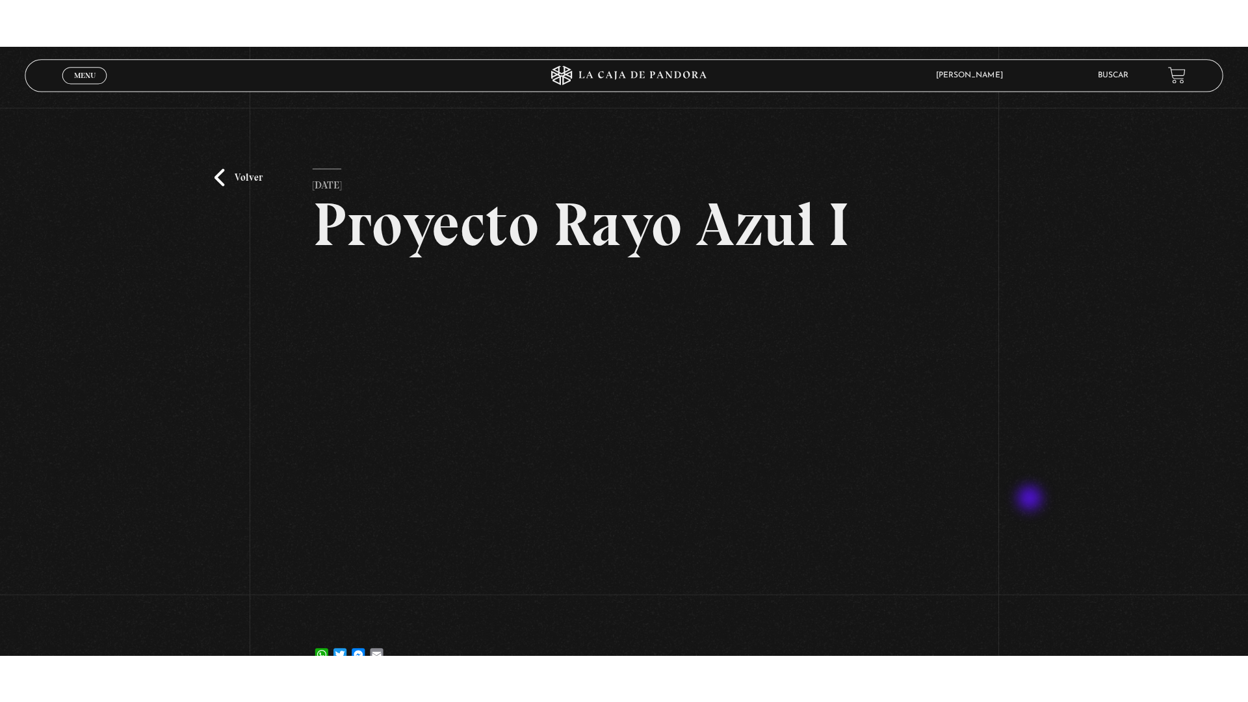
scroll to position [65, 0]
